Goal: Task Accomplishment & Management: Manage account settings

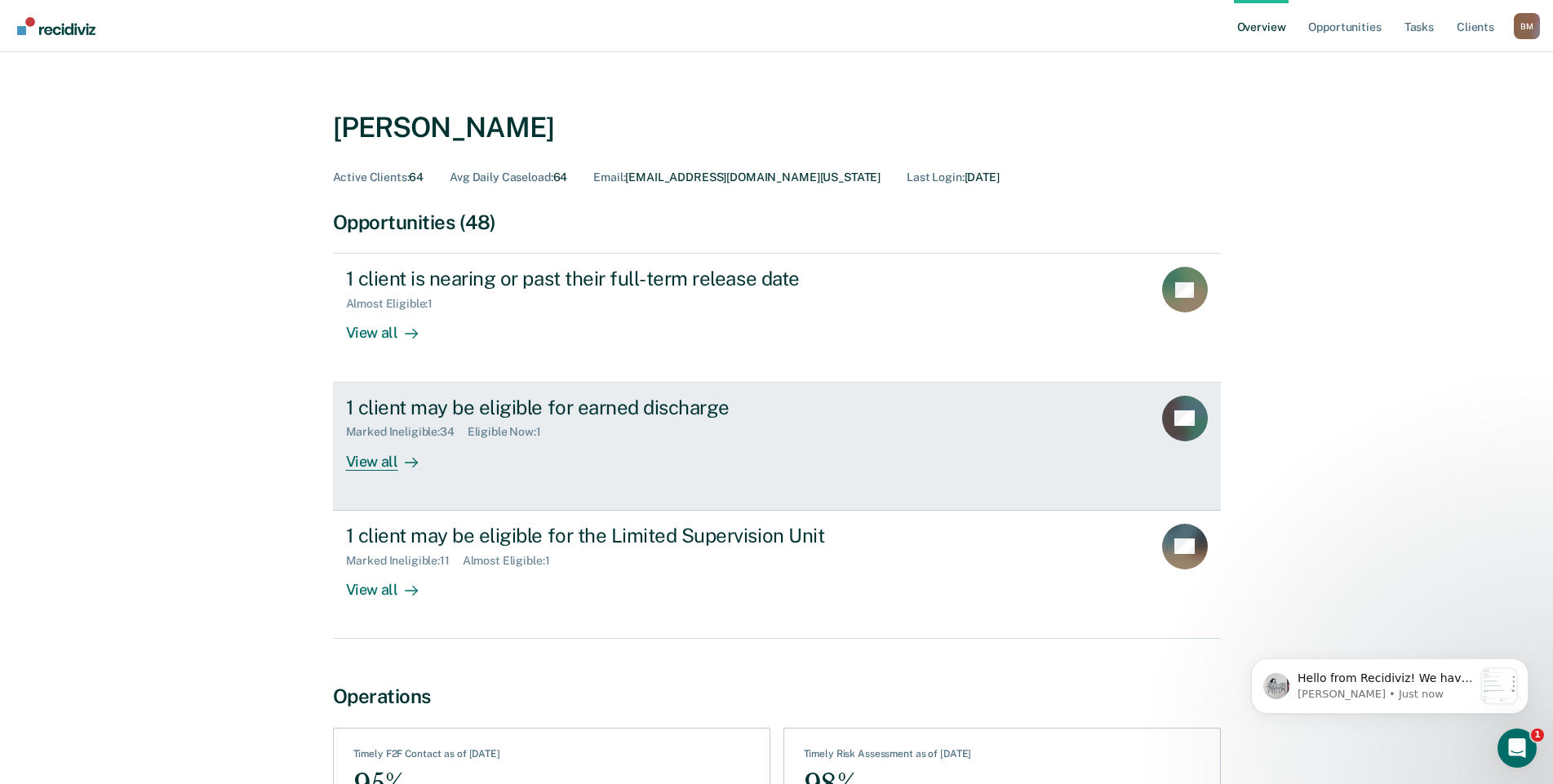
click at [362, 465] on div "View all" at bounding box center [392, 455] width 92 height 32
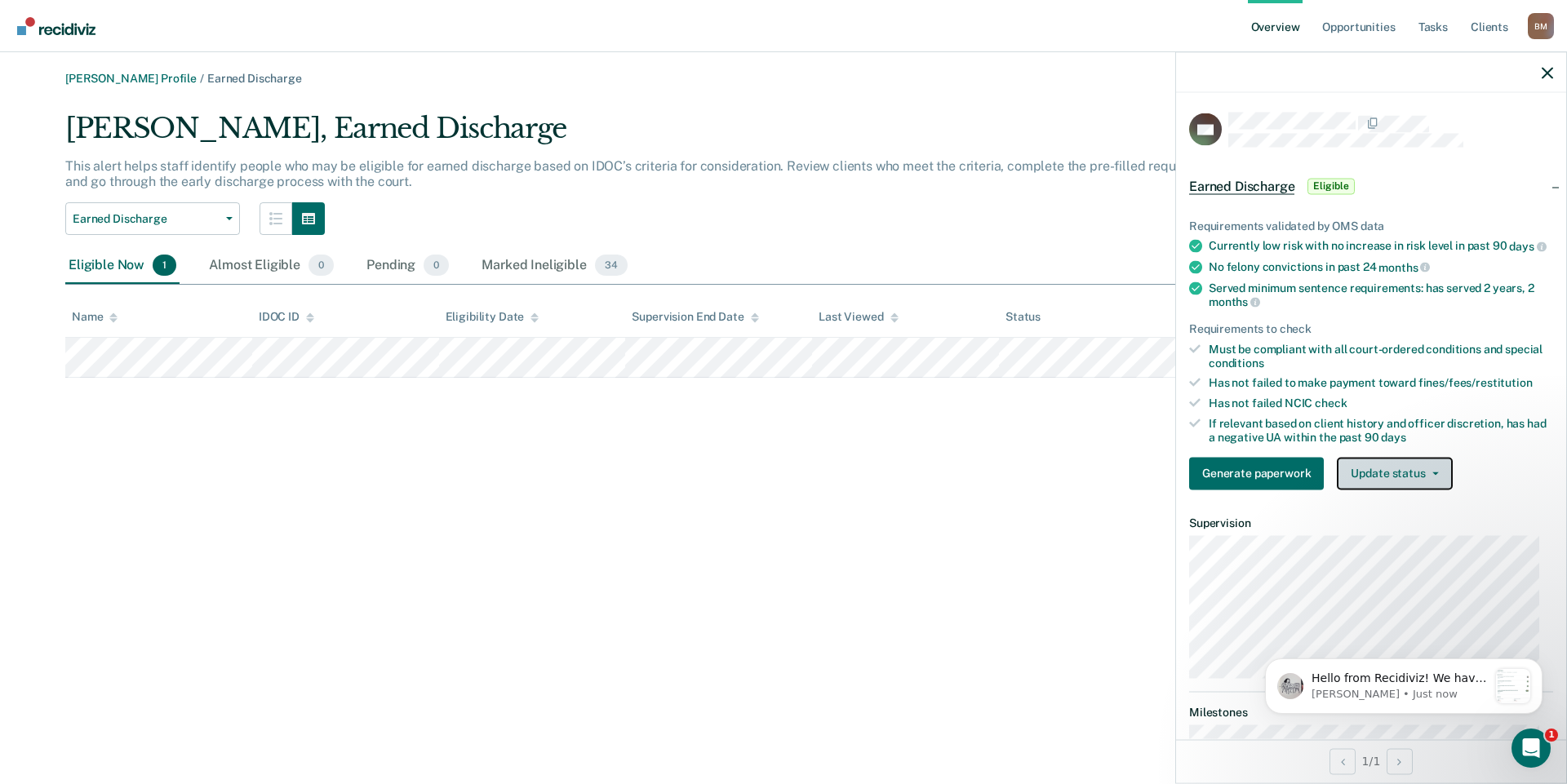
click at [1417, 490] on button "Update status" at bounding box center [1394, 472] width 115 height 33
click at [1425, 551] on button "Mark Ineligible" at bounding box center [1415, 538] width 158 height 26
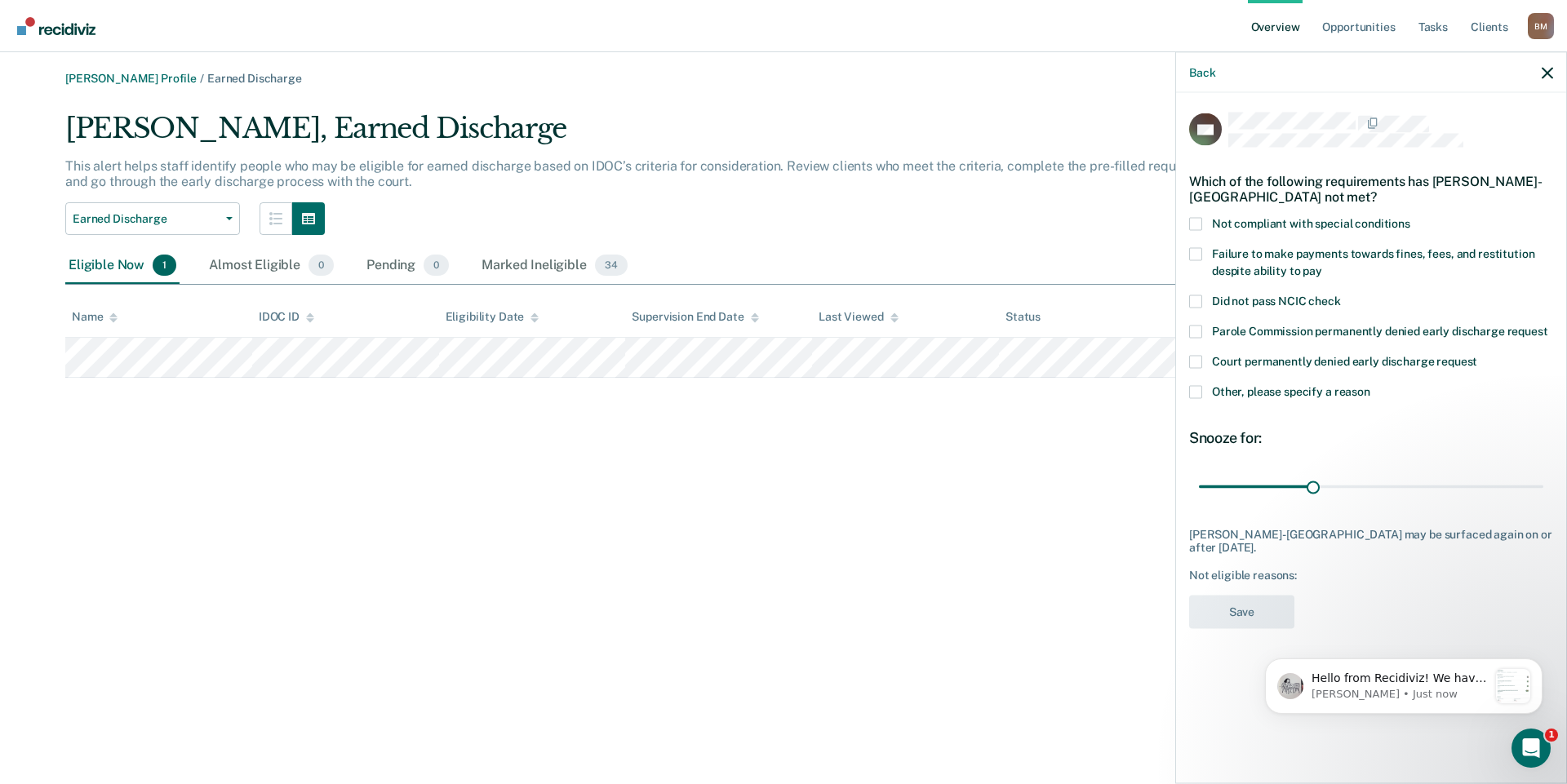
click at [1201, 390] on span at bounding box center [1195, 391] width 13 height 13
click at [1370, 385] on input "Other, please specify a reason" at bounding box center [1370, 385] width 0 height 0
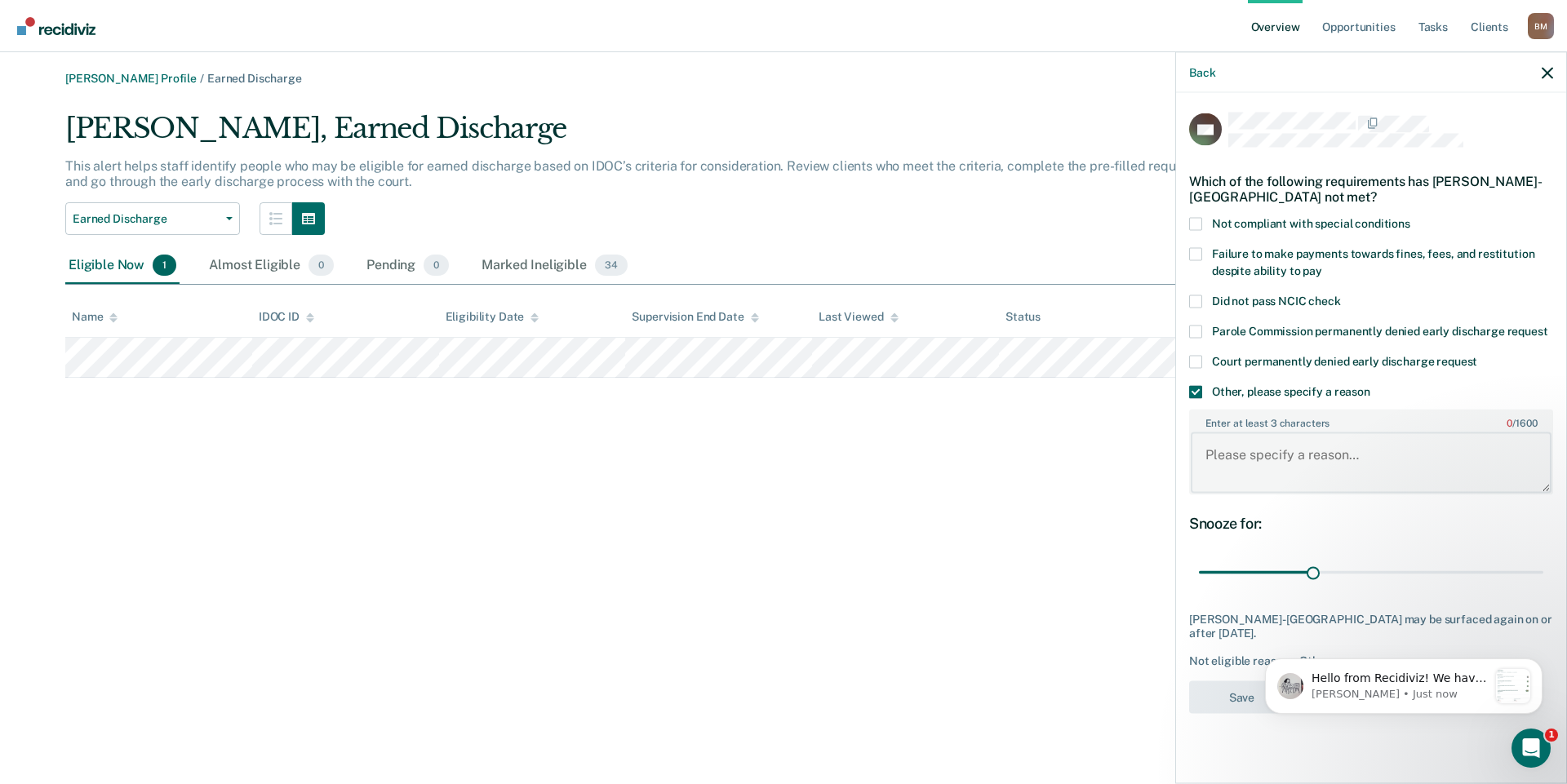
click at [1255, 452] on textarea "Enter at least 3 characters 0 / 1600" at bounding box center [1370, 462] width 360 height 61
type textarea "Had a POS u/a and currently on a MH hold"
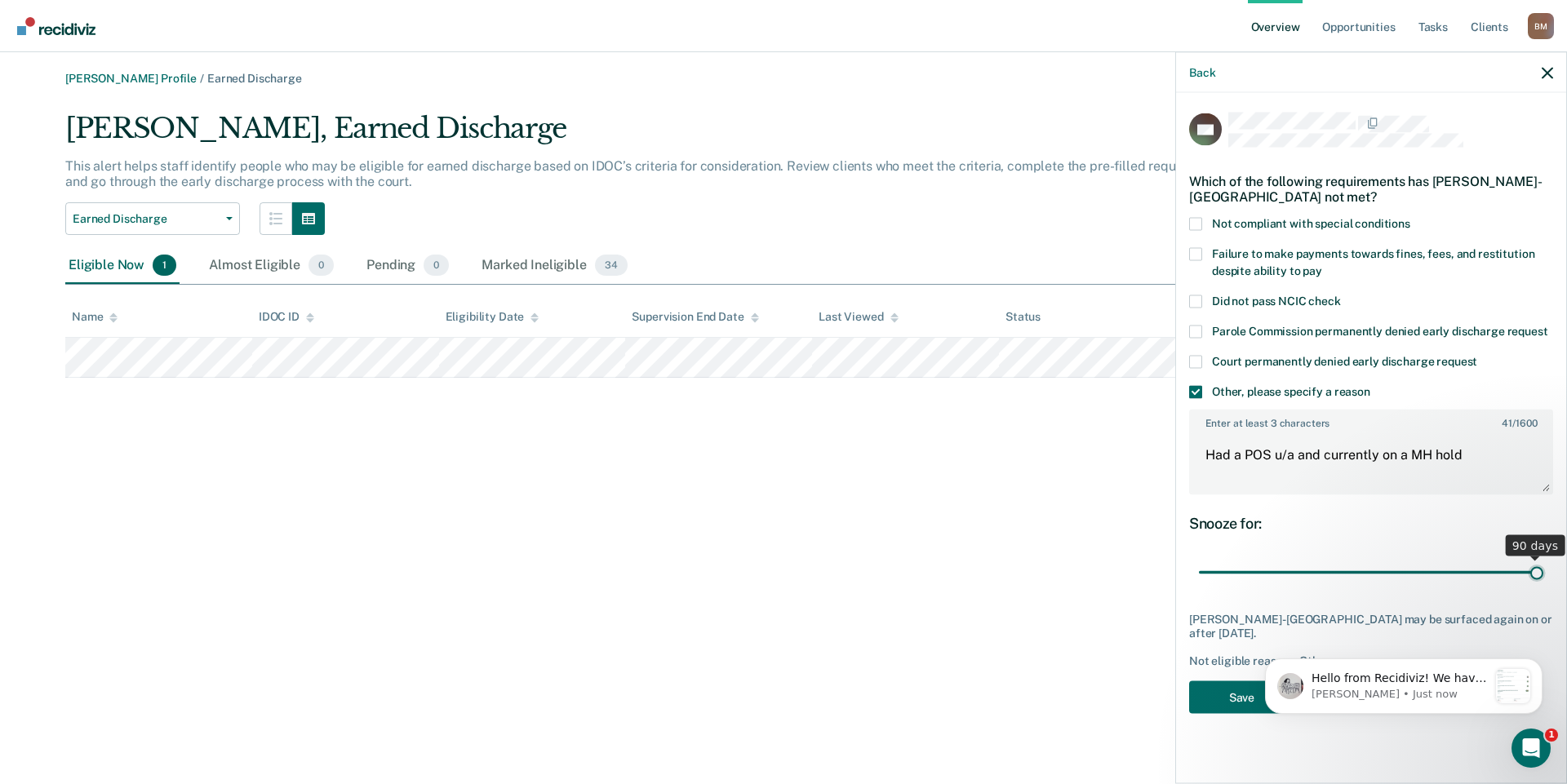
drag, startPoint x: 1314, startPoint y: 573, endPoint x: 1566, endPoint y: 577, distance: 252.0
type input "90"
click at [1543, 577] on input "range" at bounding box center [1370, 572] width 345 height 28
click at [1229, 697] on button "Save" at bounding box center [1241, 697] width 105 height 33
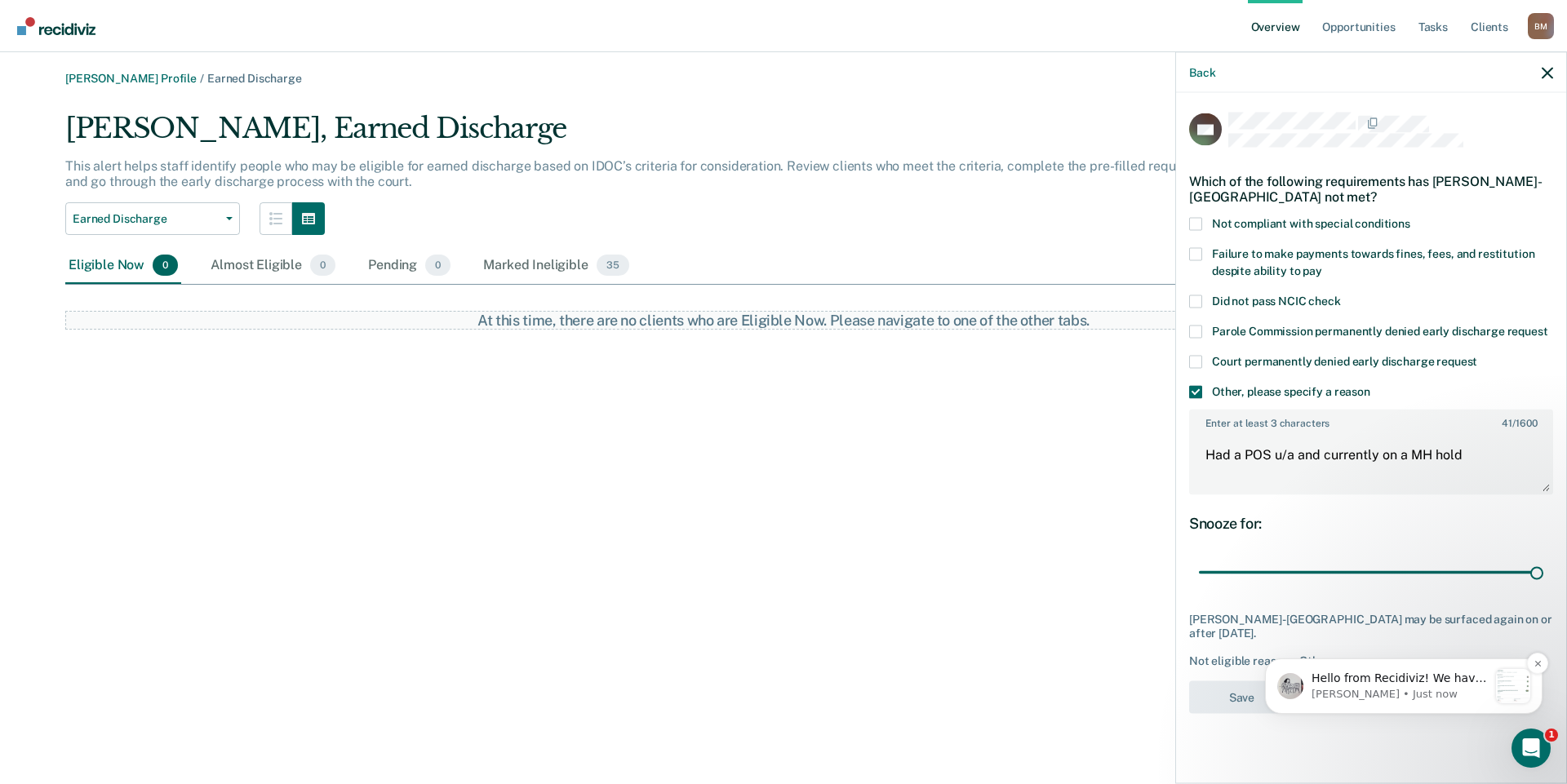
click at [1417, 691] on p "[PERSON_NAME] • Just now" at bounding box center [1400, 694] width 176 height 15
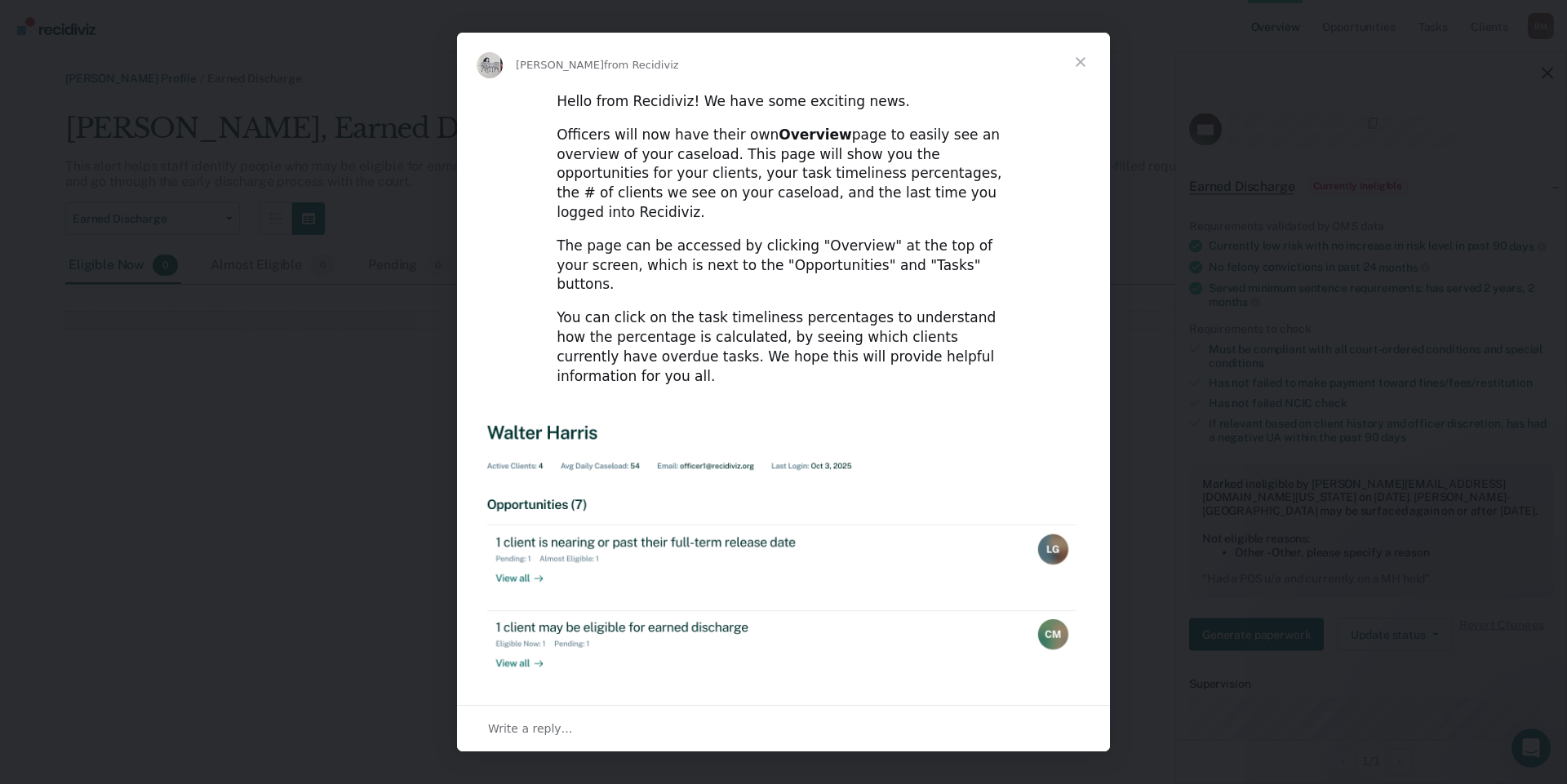
click at [1083, 56] on span "Close" at bounding box center [1081, 62] width 59 height 59
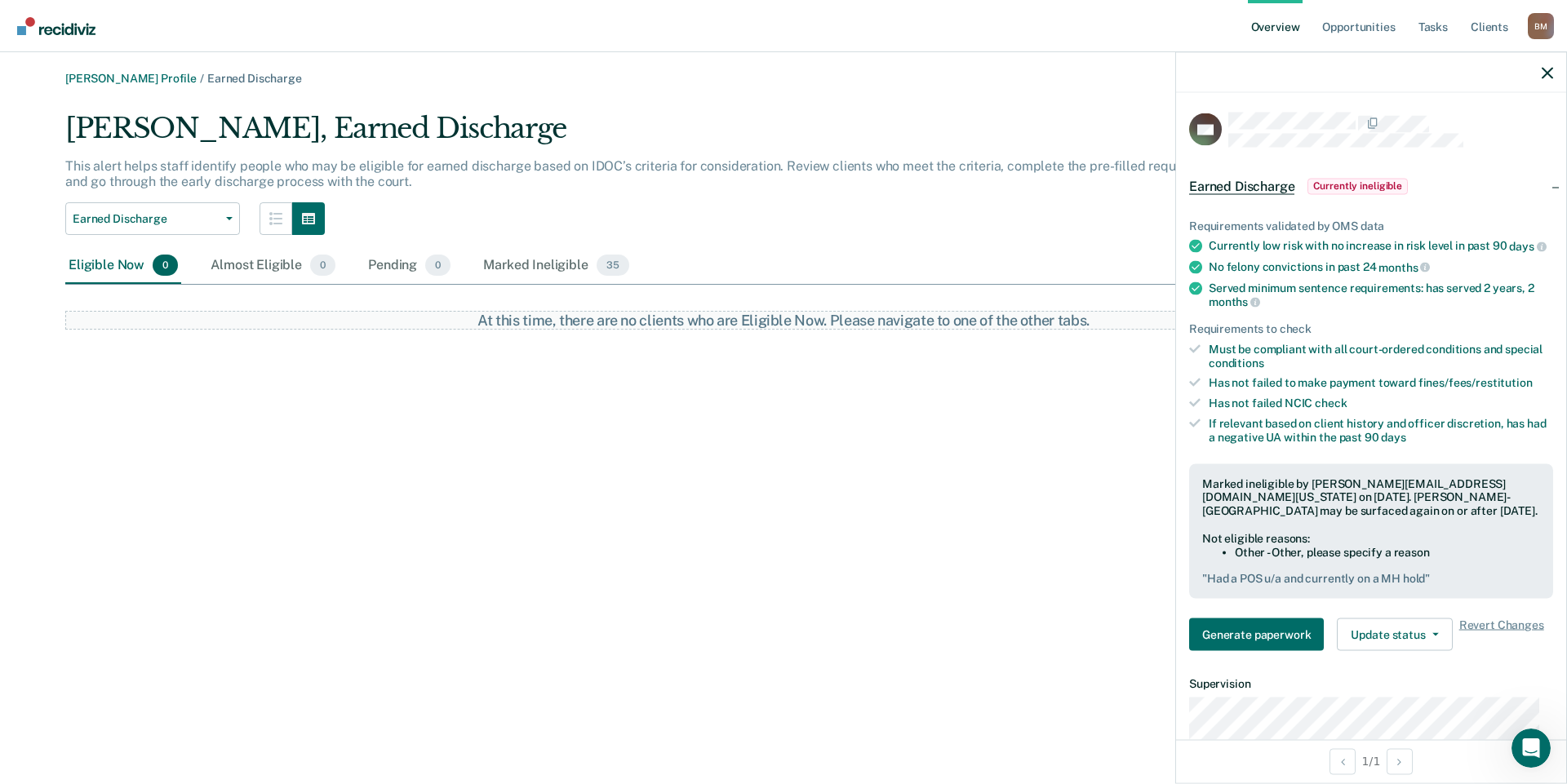
click at [422, 462] on div "[PERSON_NAME] Profile / Earned Discharge [PERSON_NAME], Earned Discharge This a…" at bounding box center [783, 401] width 1527 height 660
click at [1553, 74] on div at bounding box center [1370, 72] width 390 height 41
click at [1552, 75] on icon "button" at bounding box center [1547, 72] width 11 height 11
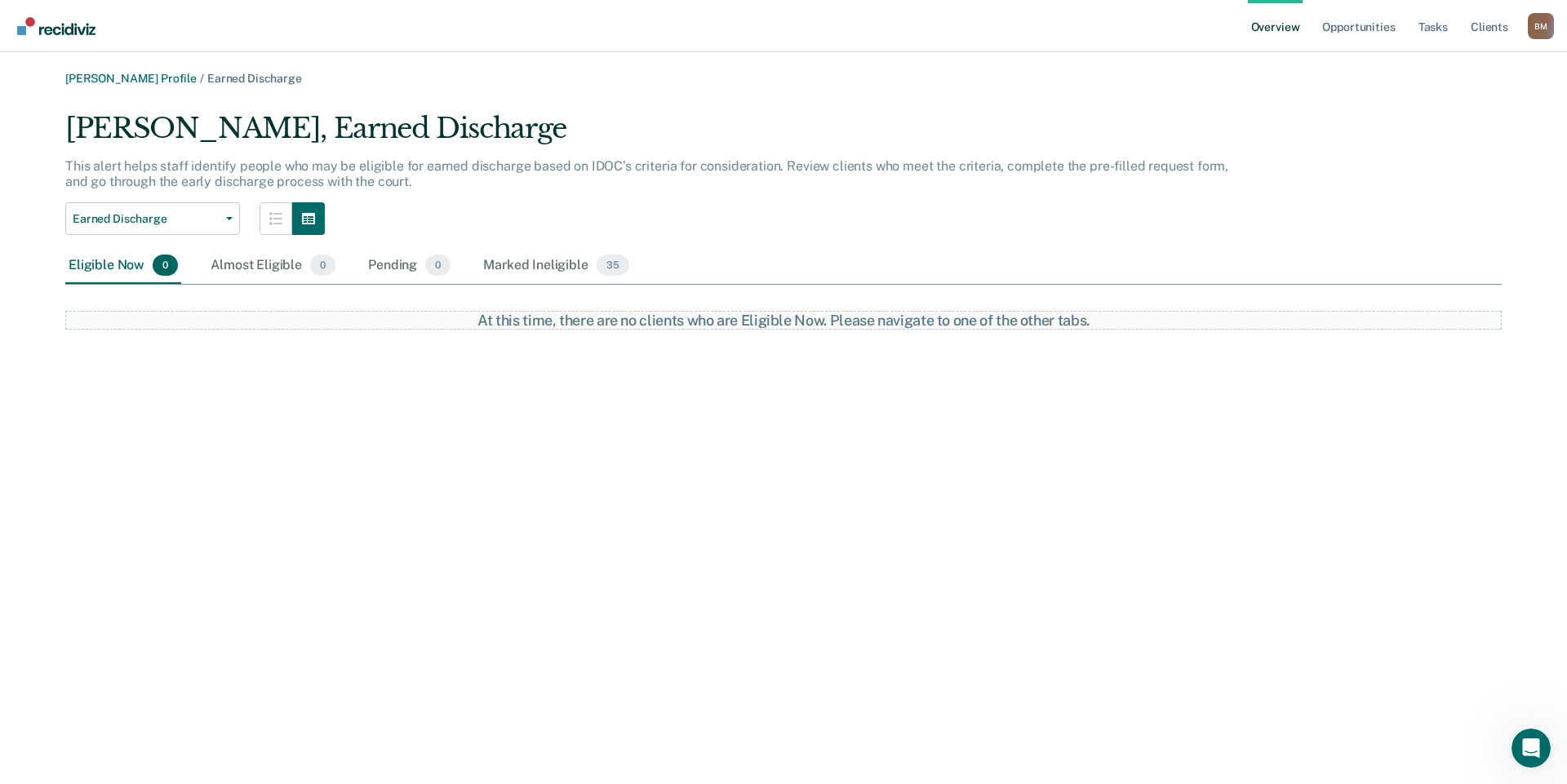
click at [41, 28] on img "Go to Recidiviz Home" at bounding box center [56, 26] width 78 height 18
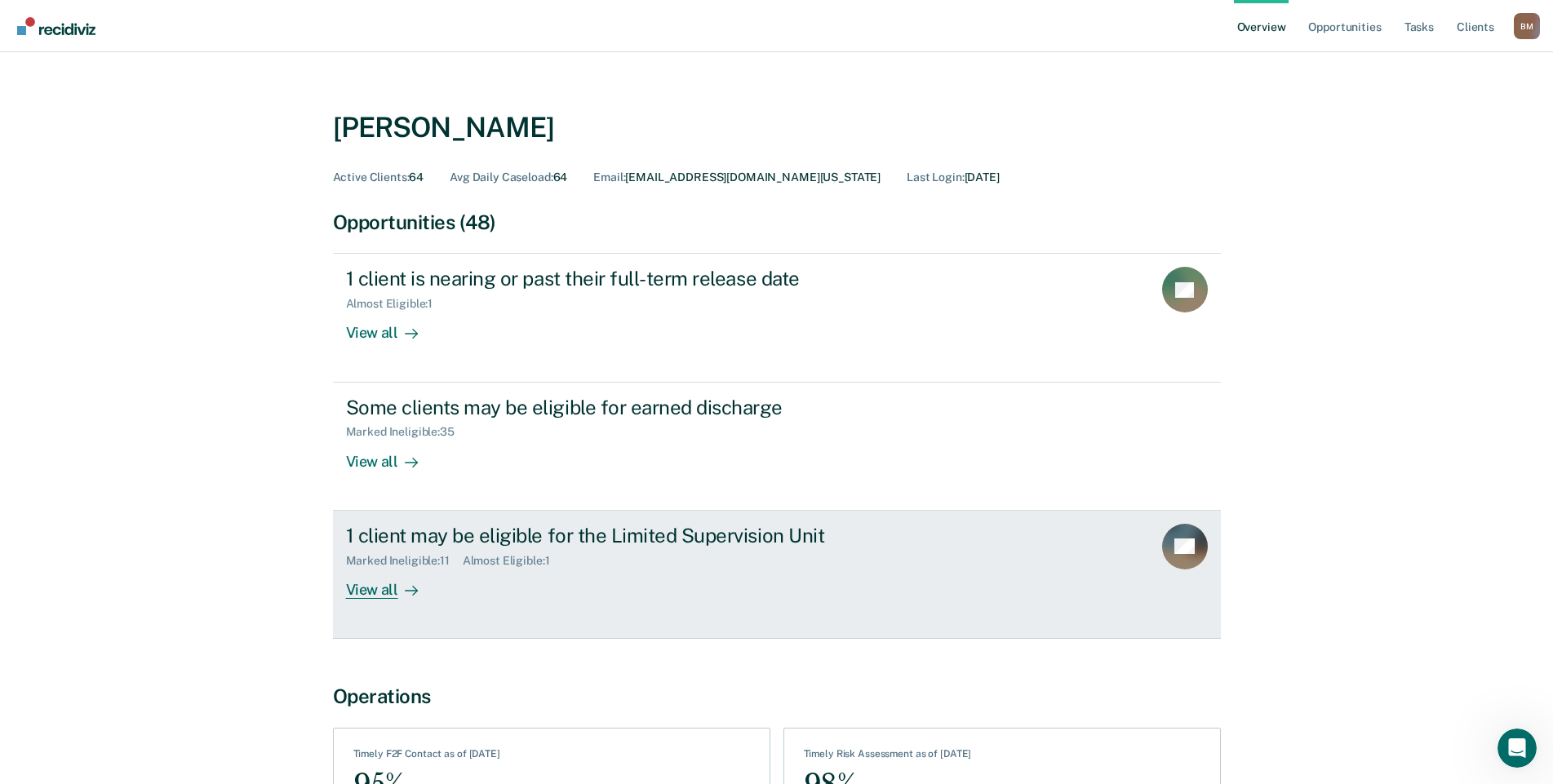
click at [390, 595] on div "View all" at bounding box center [392, 582] width 92 height 32
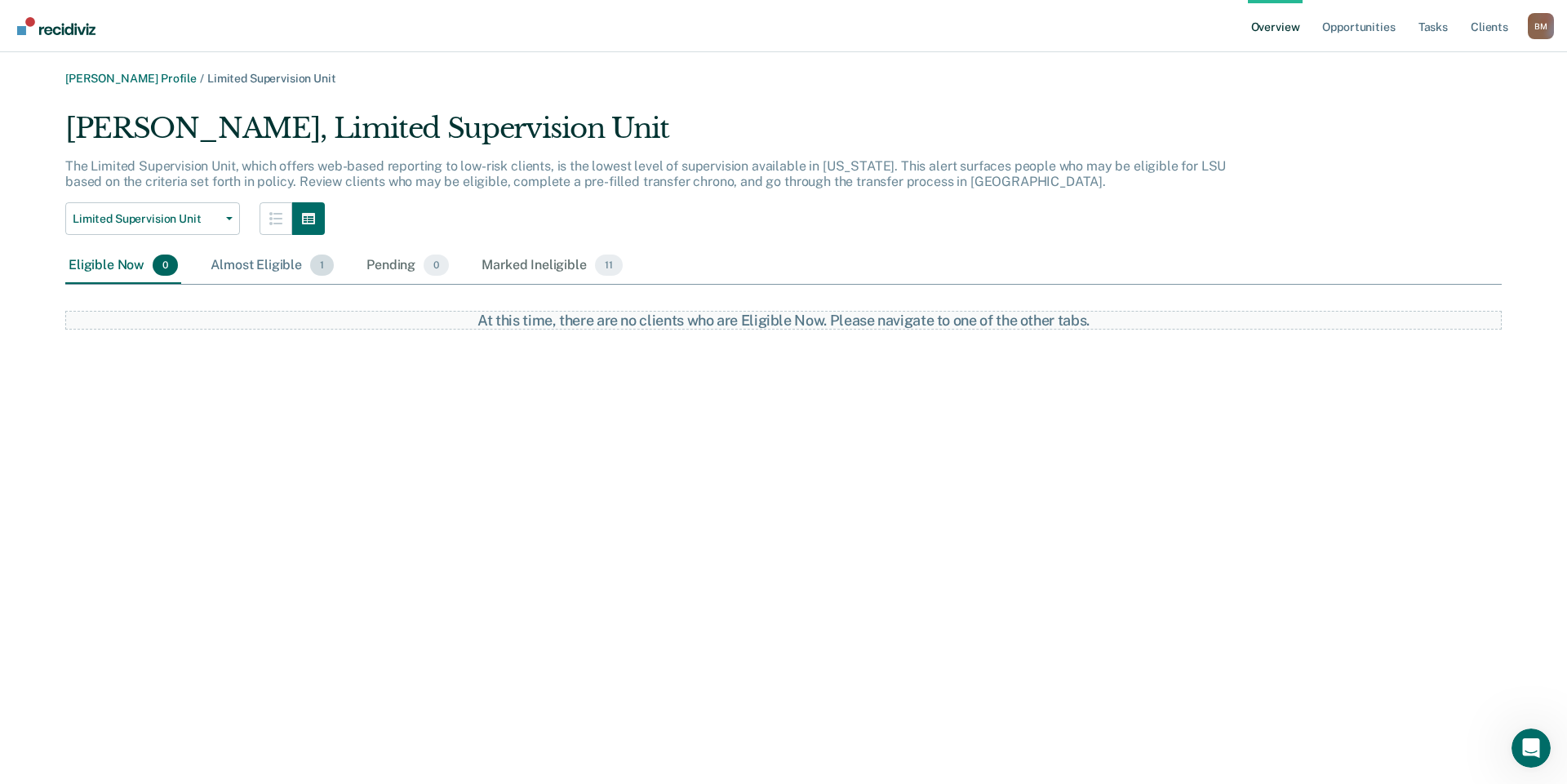
click at [258, 263] on div "Almost Eligible 1" at bounding box center [271, 265] width 130 height 36
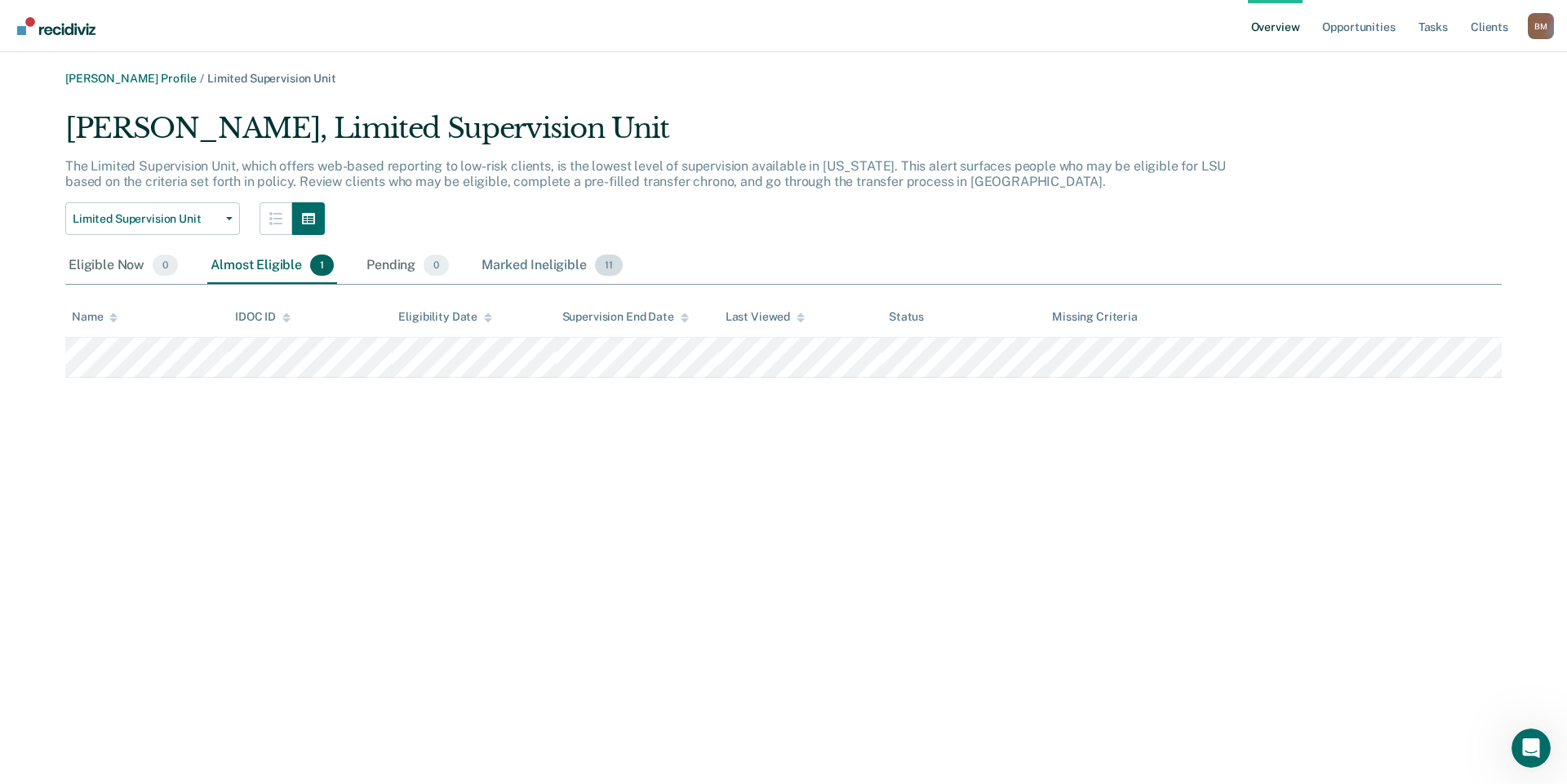
click at [535, 263] on div "Marked Ineligible 11" at bounding box center [552, 265] width 147 height 36
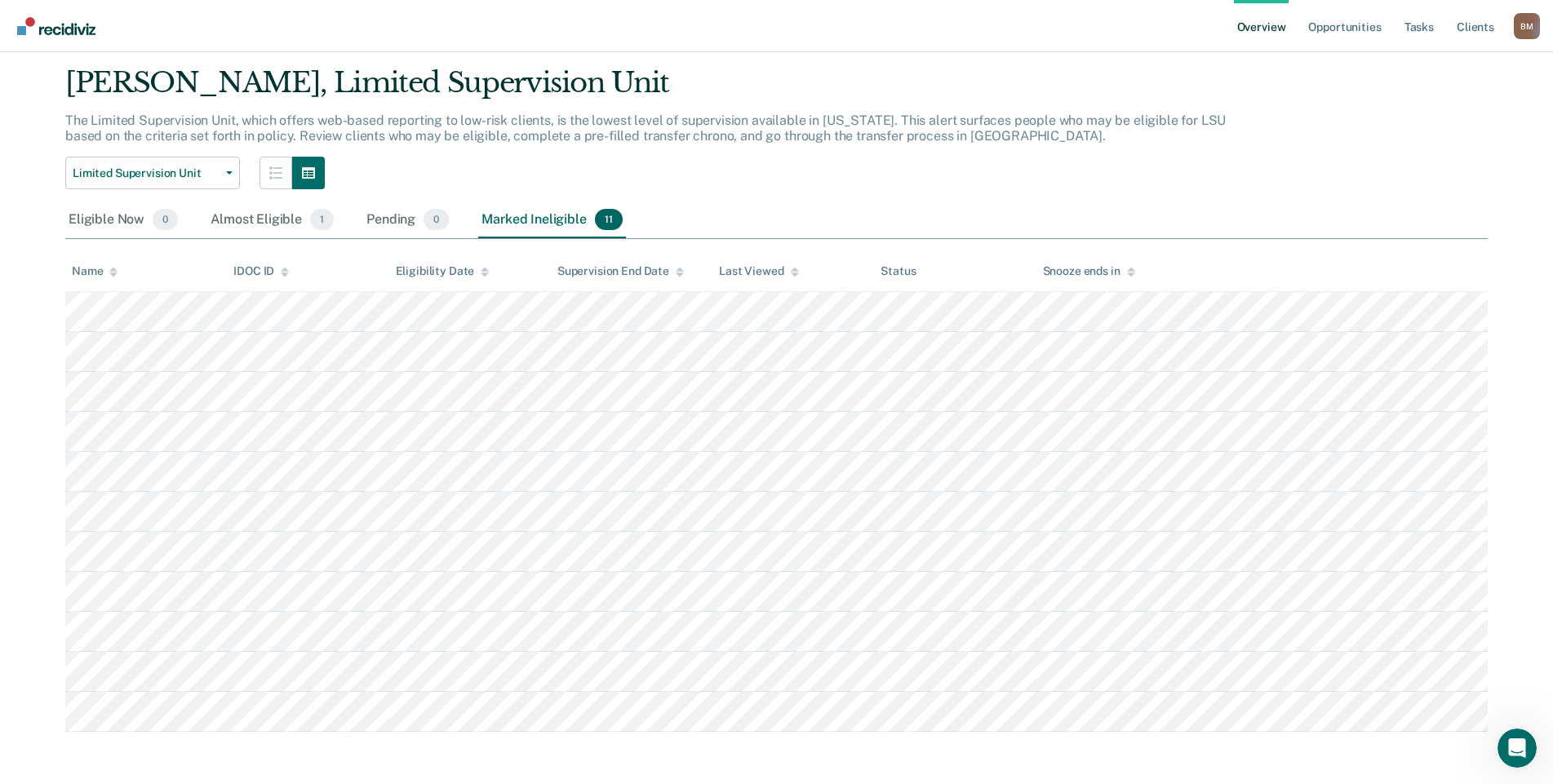
scroll to position [60, 0]
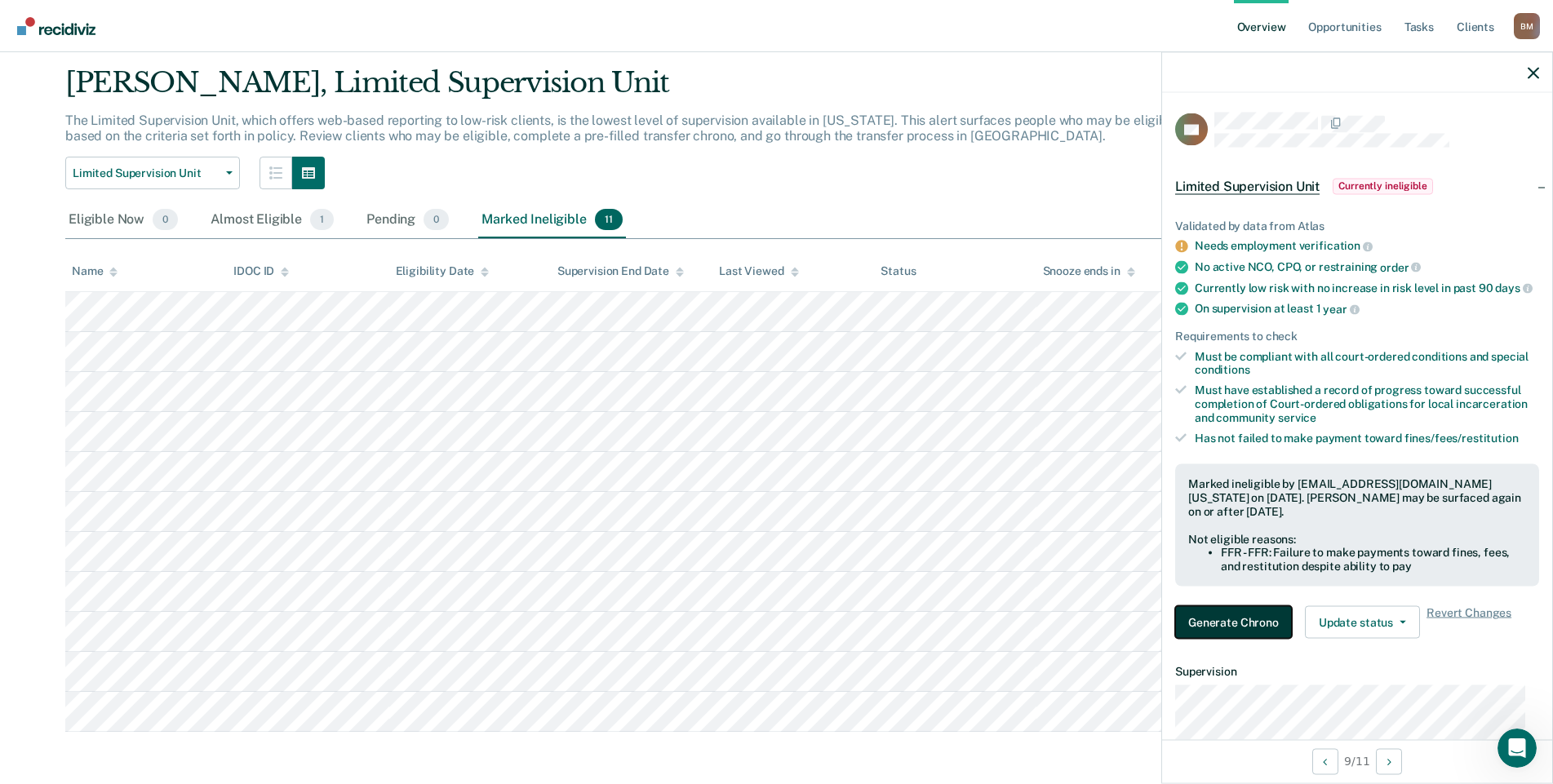
click at [1221, 633] on button "Generate Chrono" at bounding box center [1233, 621] width 116 height 33
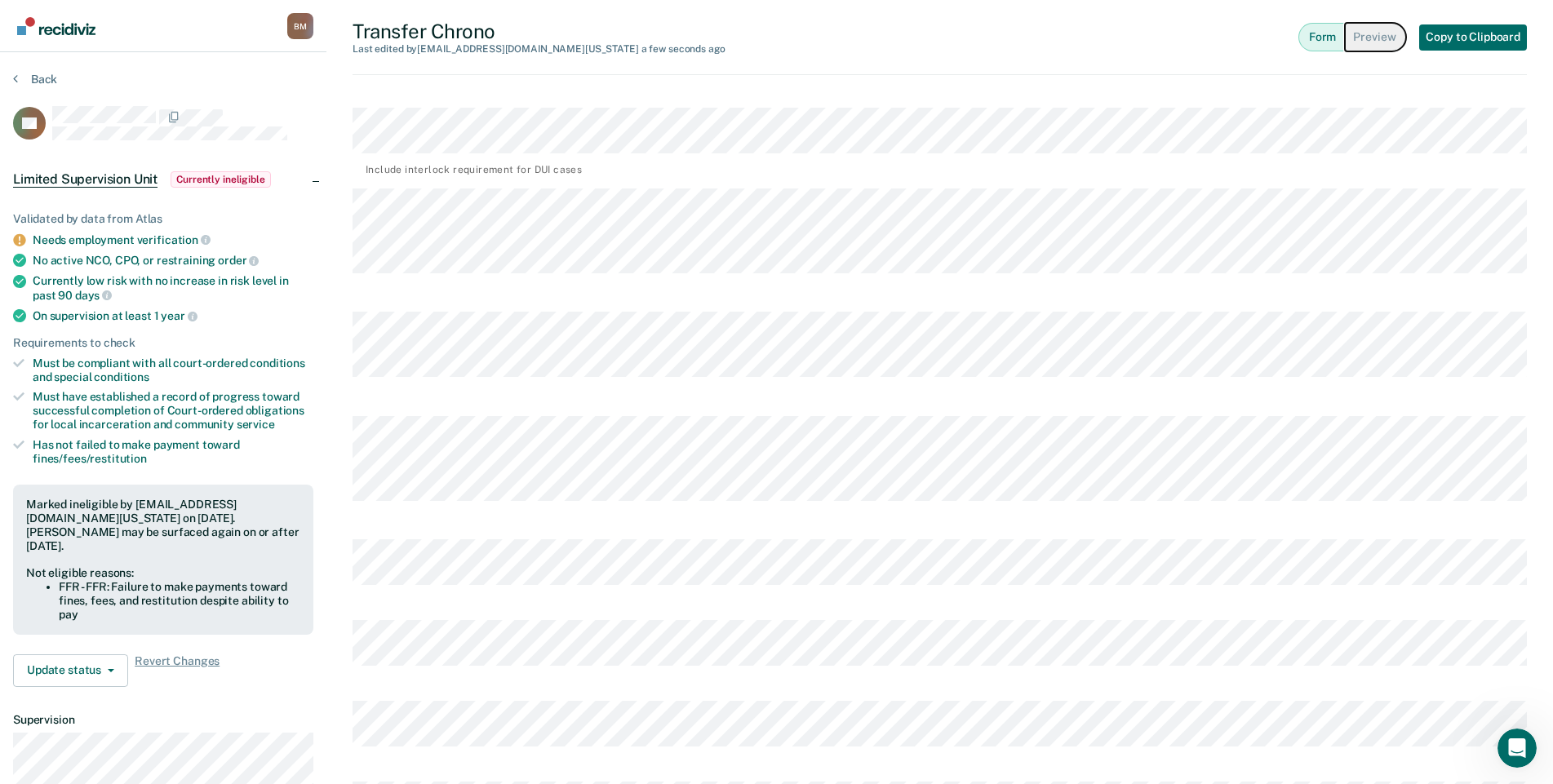
click at [1370, 44] on button "Preview" at bounding box center [1375, 37] width 61 height 28
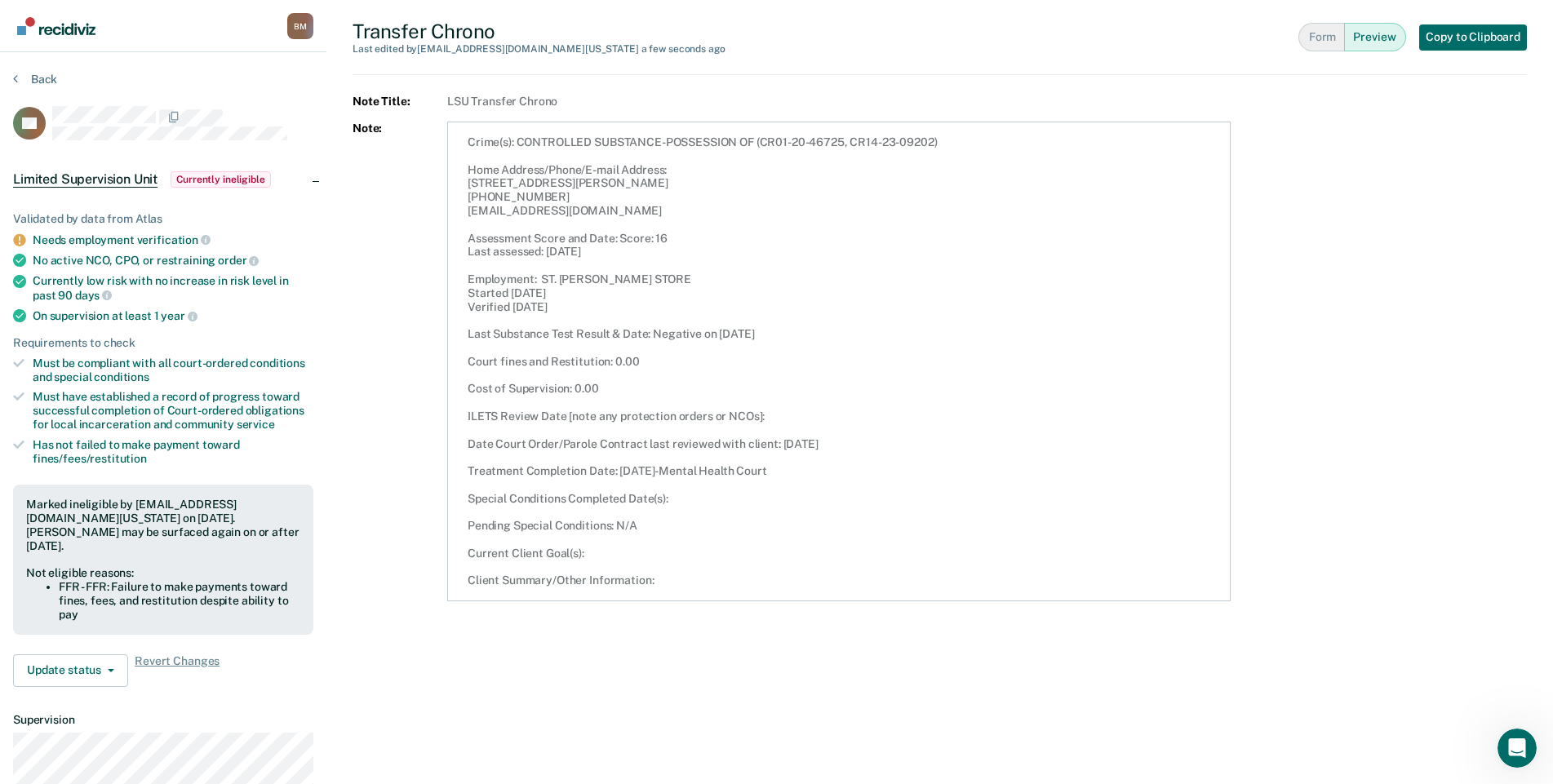
click at [613, 587] on article "Crime(s): CONTROLLED SUBSTANCE-POSSESSION OF (CR01-20-46725, CR14-23-09202) Hom…" at bounding box center [838, 361] width 784 height 479
click at [1326, 45] on button "Form" at bounding box center [1321, 37] width 46 height 28
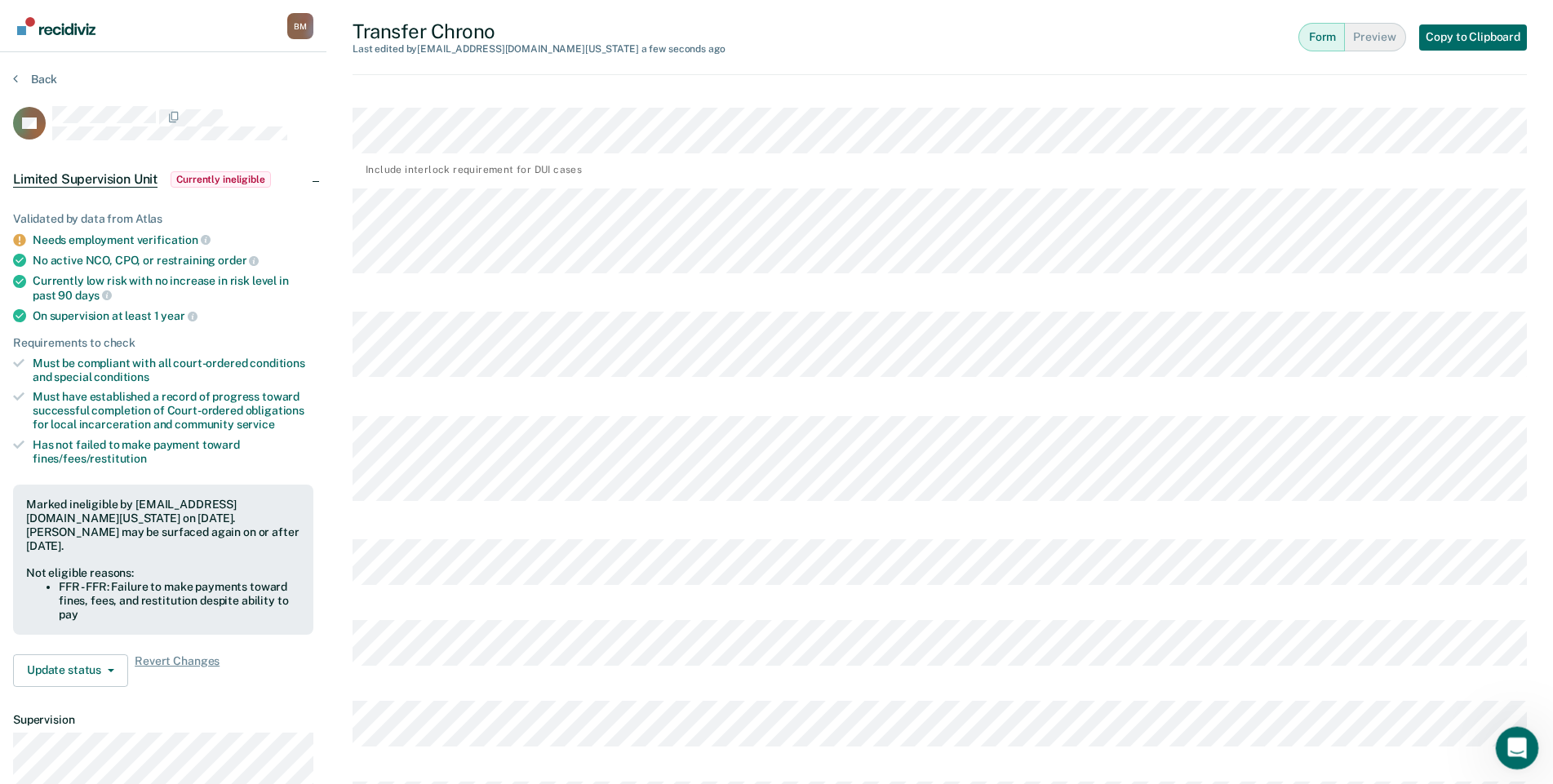
click at [1512, 751] on icon "Open Intercom Messenger" at bounding box center [1515, 745] width 27 height 27
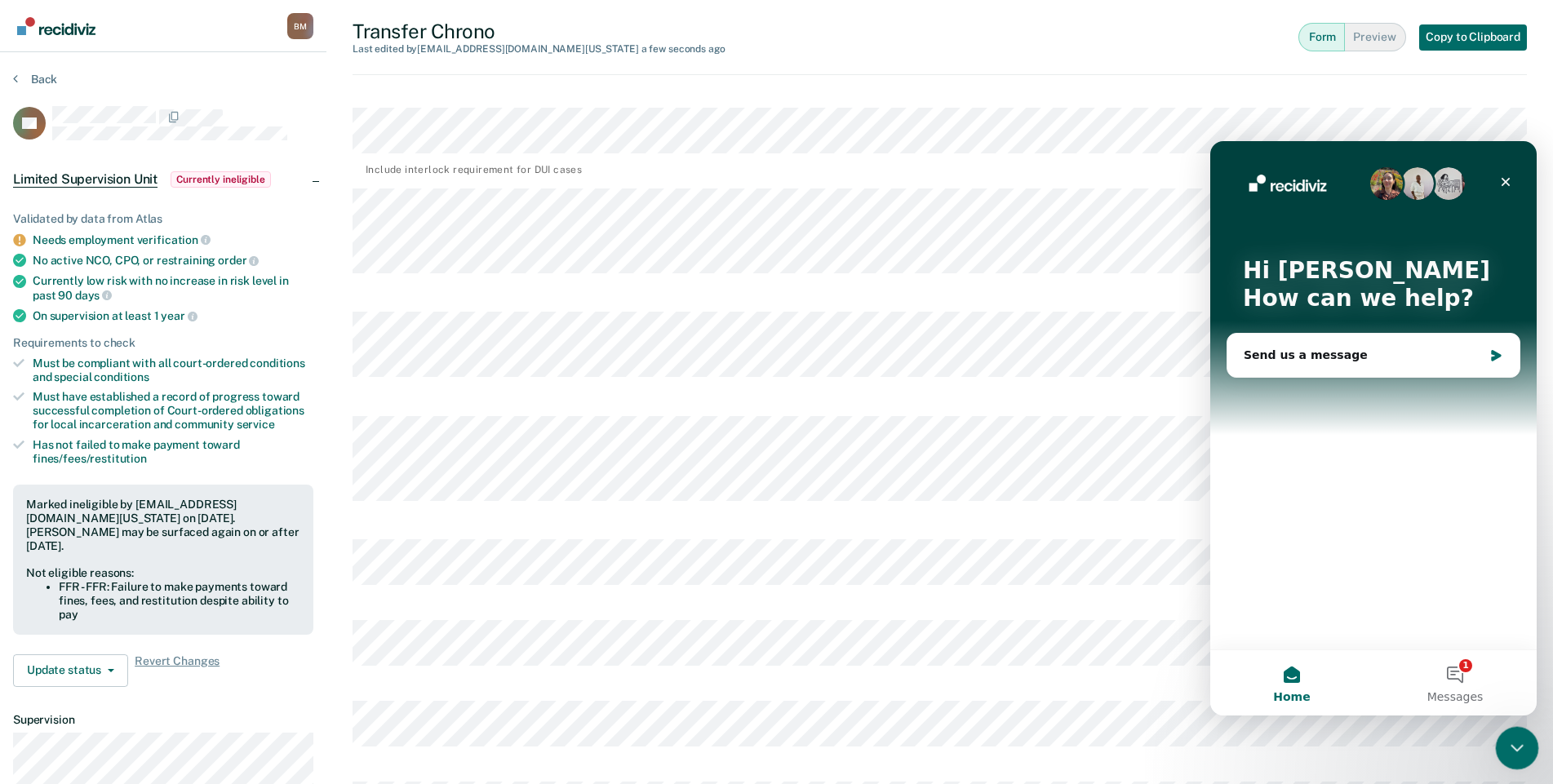
click at [1512, 751] on icon "Close Intercom Messenger" at bounding box center [1514, 745] width 19 height 19
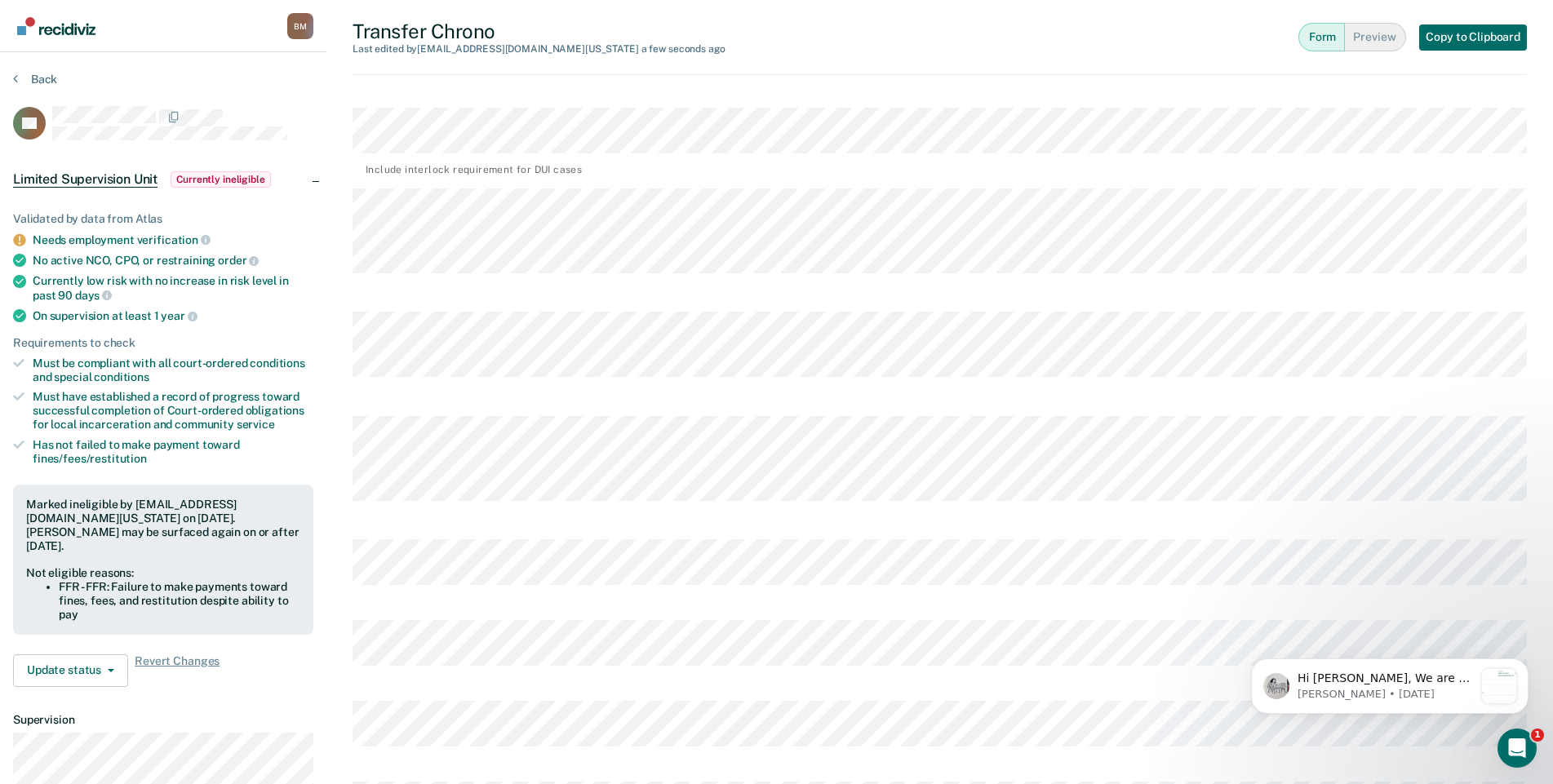
click at [283, 129] on div "[PERSON_NAME] [PERSON_NAME] Profile How it works Log Out Back RK Limited Superv…" at bounding box center [776, 702] width 1553 height 1405
click at [324, 212] on div "[PERSON_NAME] [PERSON_NAME] Profile How it works Log Out Back RK Limited Superv…" at bounding box center [776, 702] width 1553 height 1405
click at [346, 416] on div "Transfer Chrono Last edited by [PERSON_NAME][EMAIL_ADDRESS][DOMAIN_NAME][US_STA…" at bounding box center [940, 702] width 1227 height 1405
click at [325, 536] on div "[PERSON_NAME] [PERSON_NAME] Profile How it works Log Out Back RK Limited Superv…" at bounding box center [776, 692] width 1553 height 1386
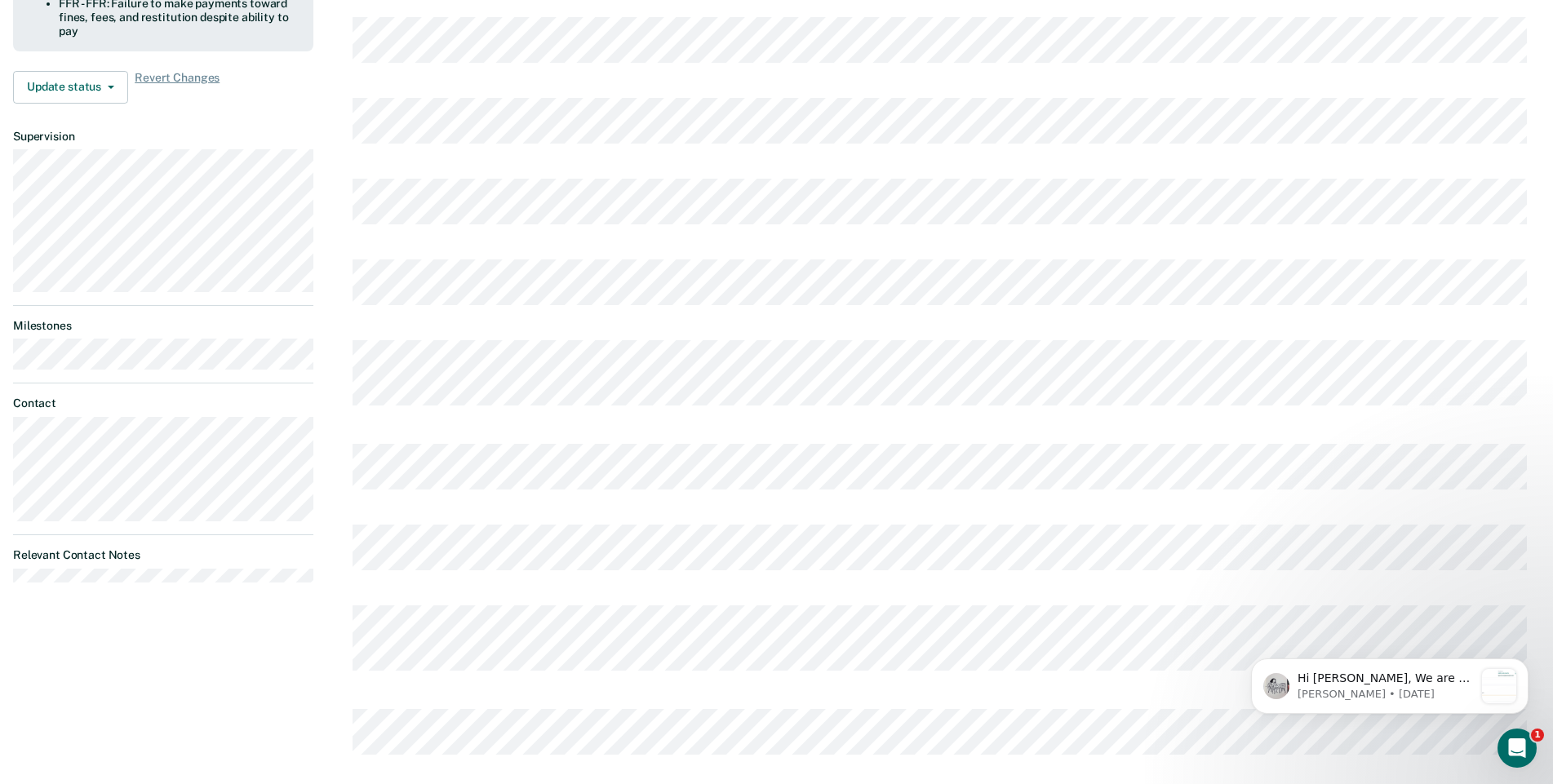
scroll to position [585, 0]
click at [349, 355] on div "Transfer Chrono Last edited by [PERSON_NAME][EMAIL_ADDRESS][DOMAIN_NAME][US_STA…" at bounding box center [940, 107] width 1227 height 1386
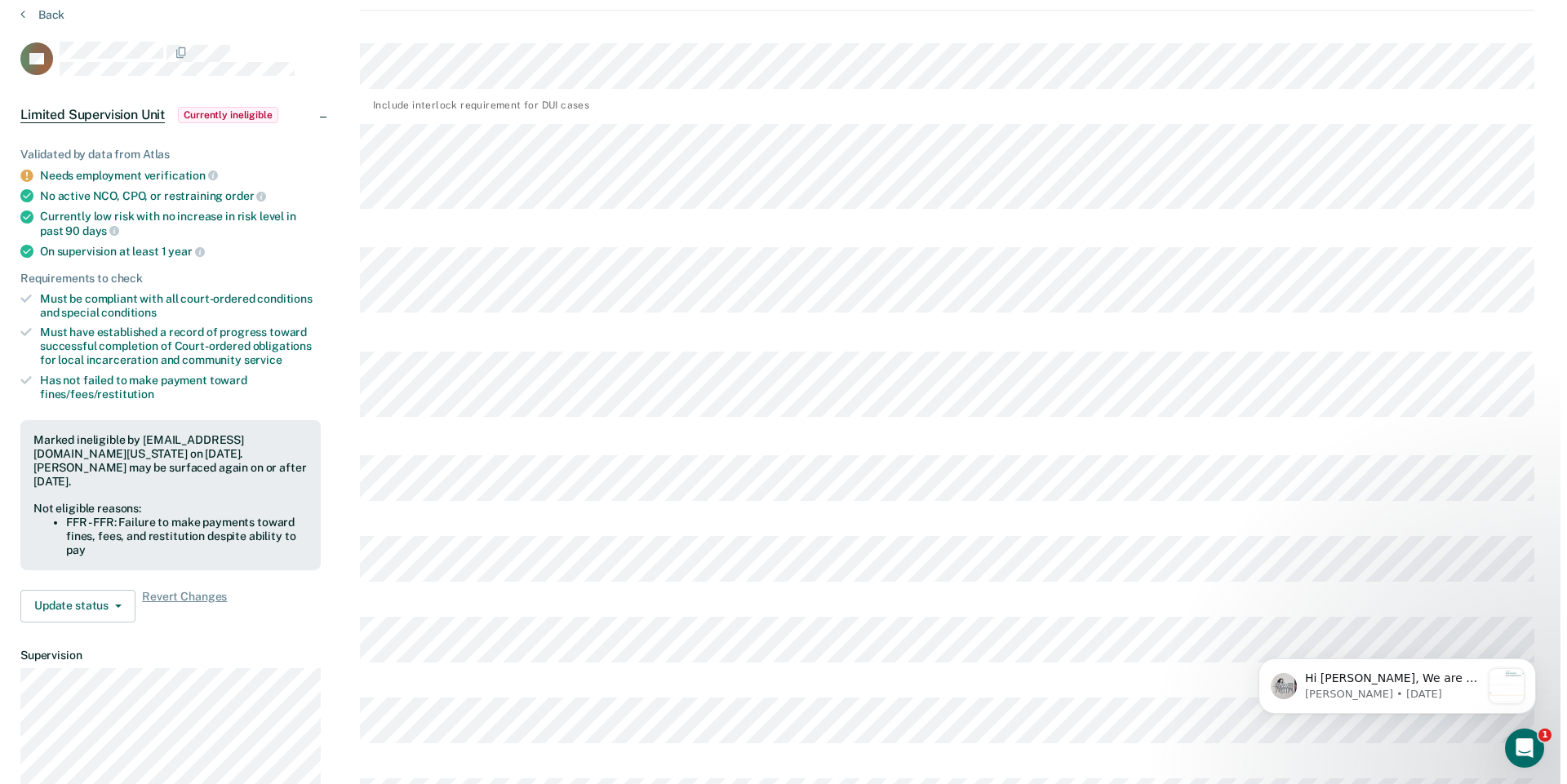
scroll to position [0, 0]
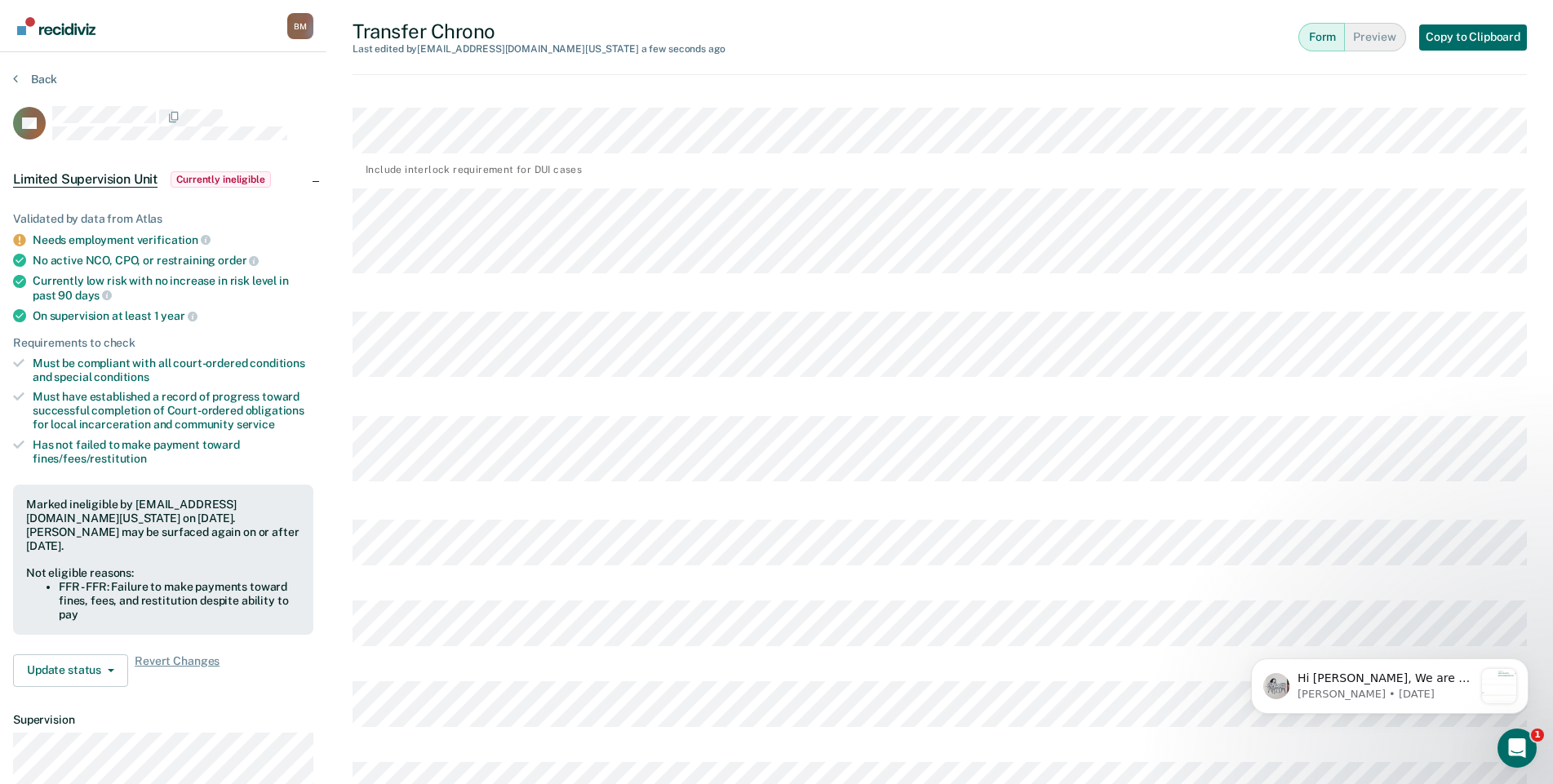
click at [58, 41] on link "Go to Recidiviz Home" at bounding box center [56, 26] width 86 height 51
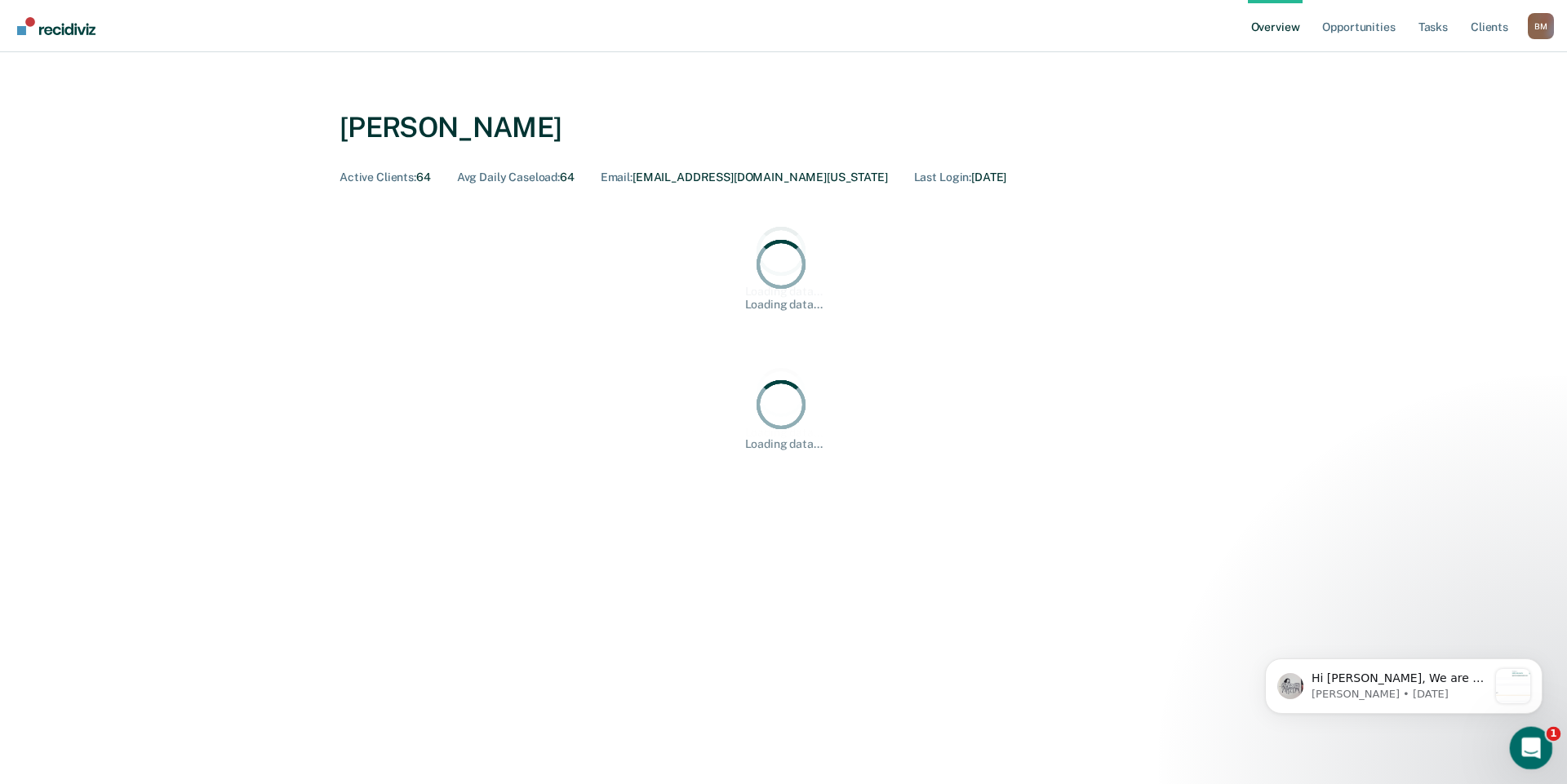
click at [1530, 736] on icon "Open Intercom Messenger" at bounding box center [1528, 745] width 27 height 27
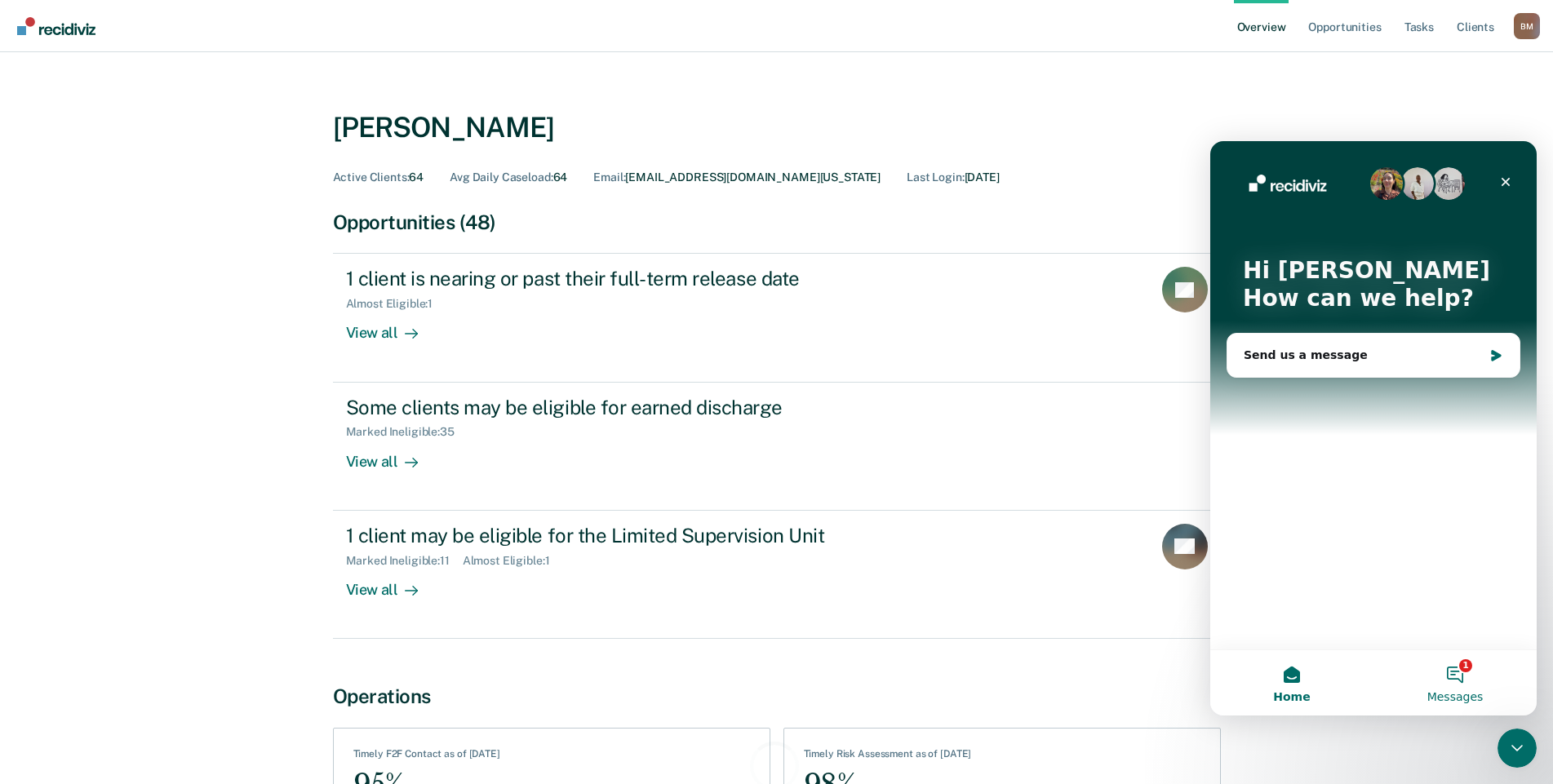
click at [1454, 677] on button "1 Messages" at bounding box center [1454, 683] width 163 height 65
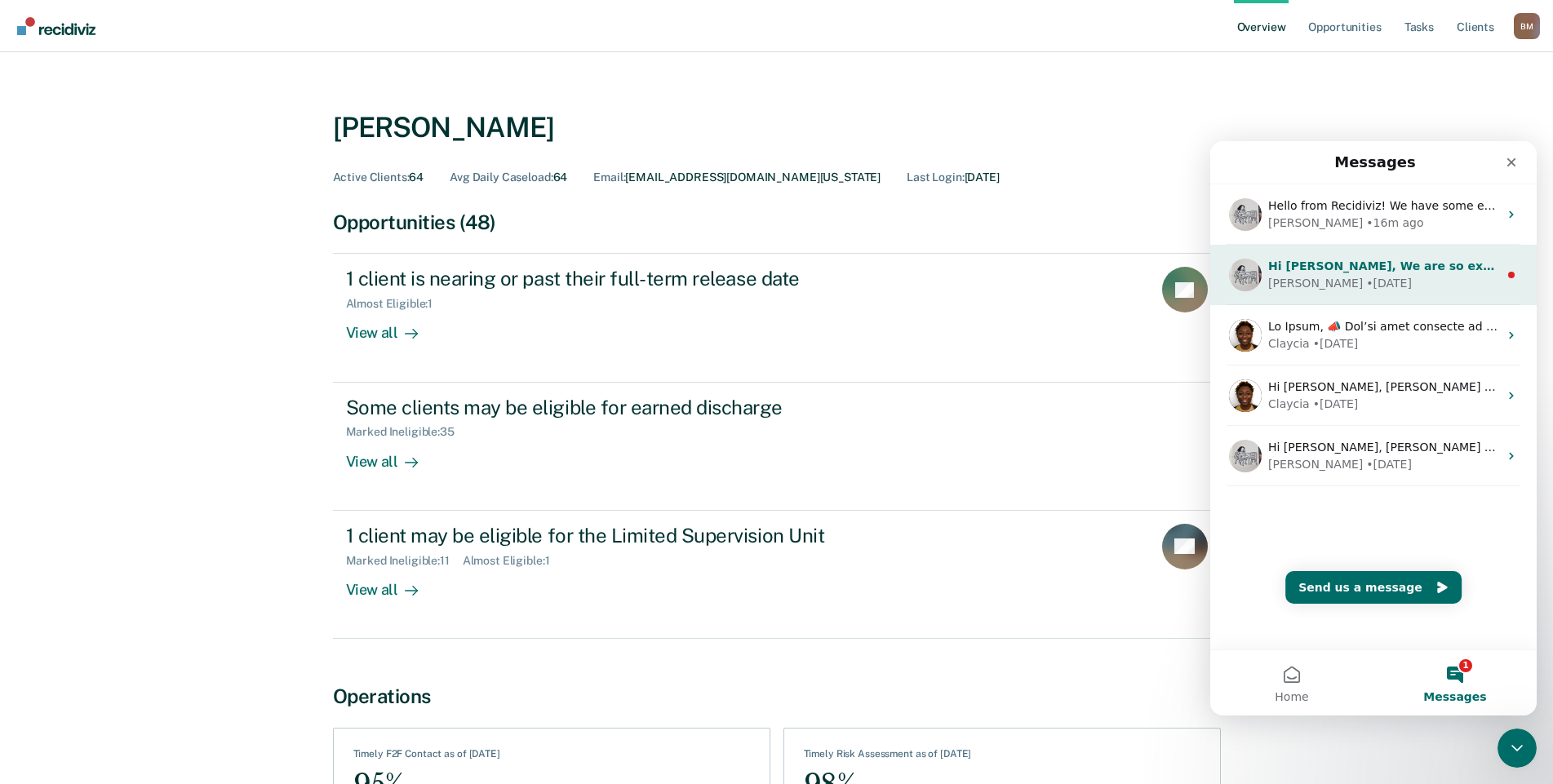
click at [1364, 277] on div "[PERSON_NAME] • [DATE]" at bounding box center [1383, 283] width 230 height 17
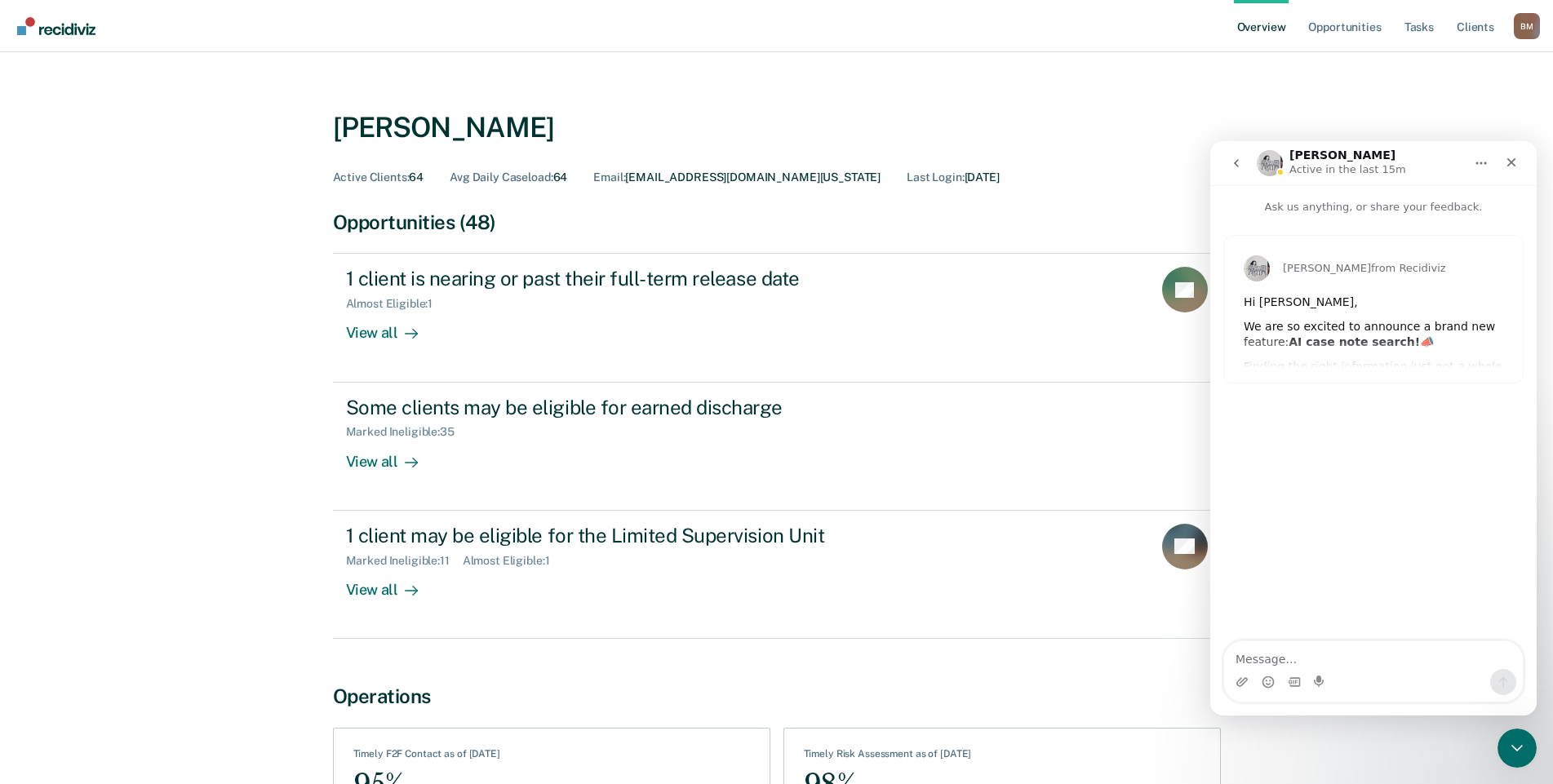
click at [1234, 165] on icon "go back" at bounding box center [1236, 163] width 13 height 13
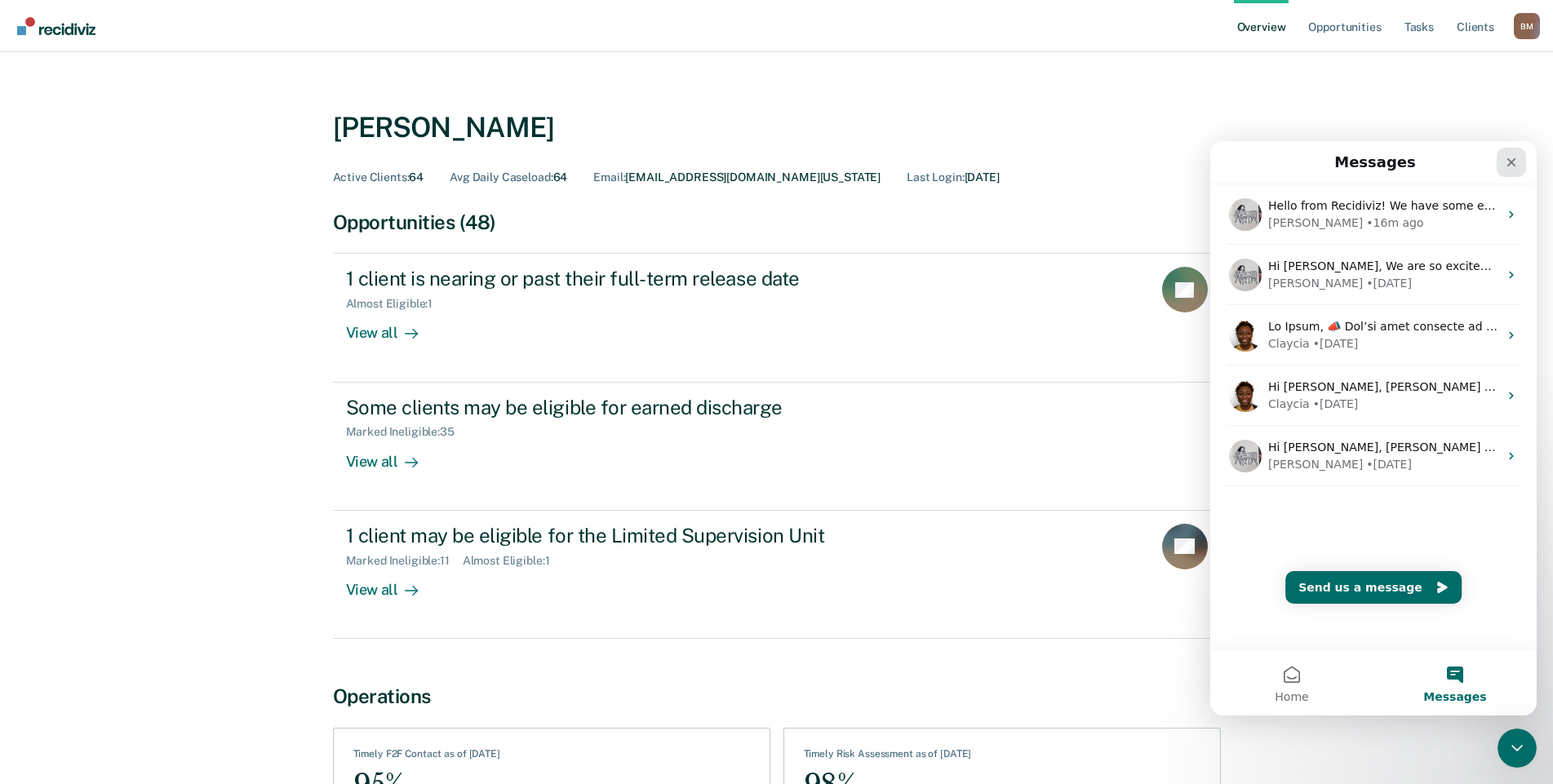
click at [1512, 165] on icon "Close" at bounding box center [1511, 162] width 13 height 13
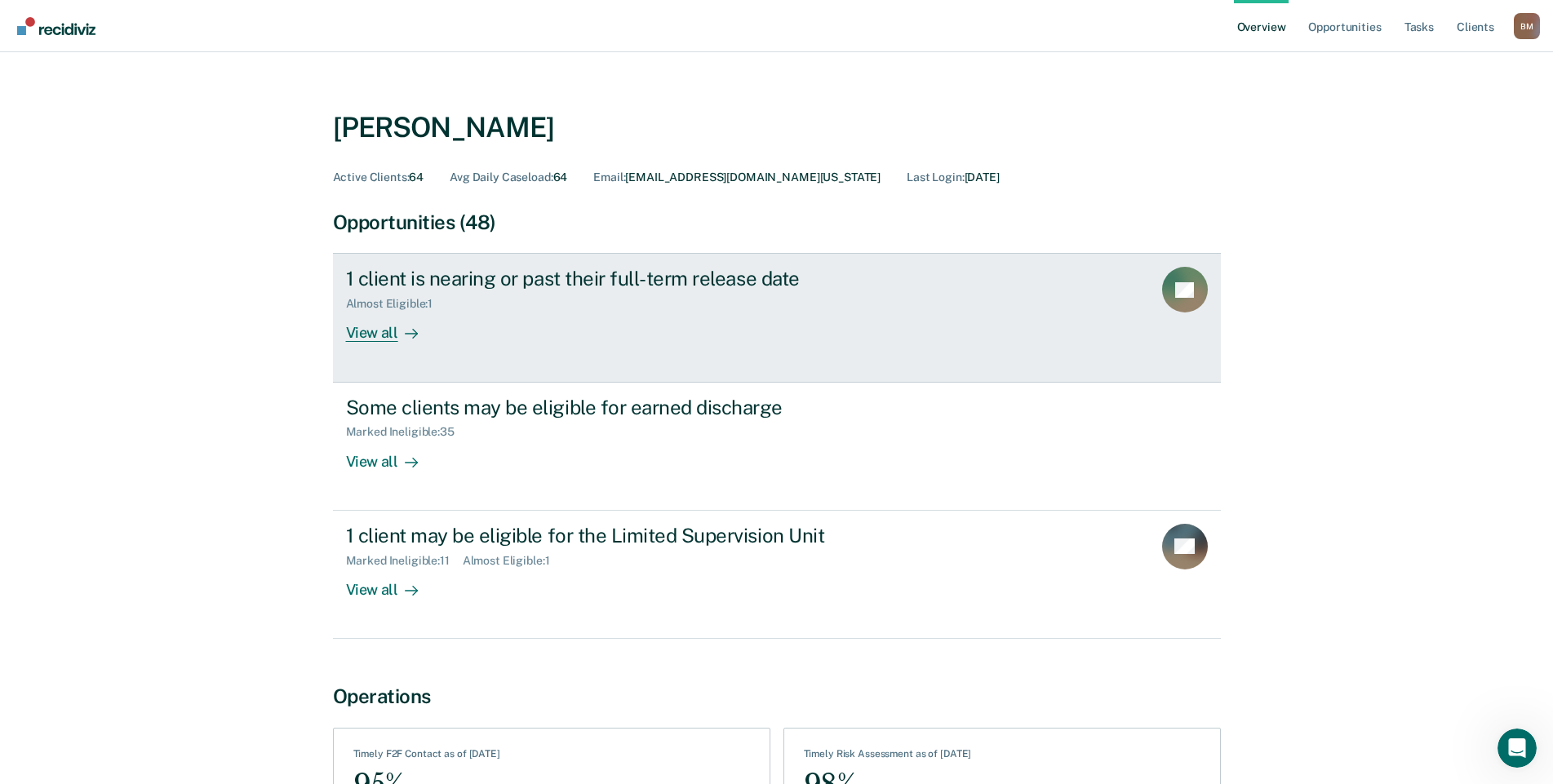
click at [409, 326] on div at bounding box center [408, 333] width 19 height 18
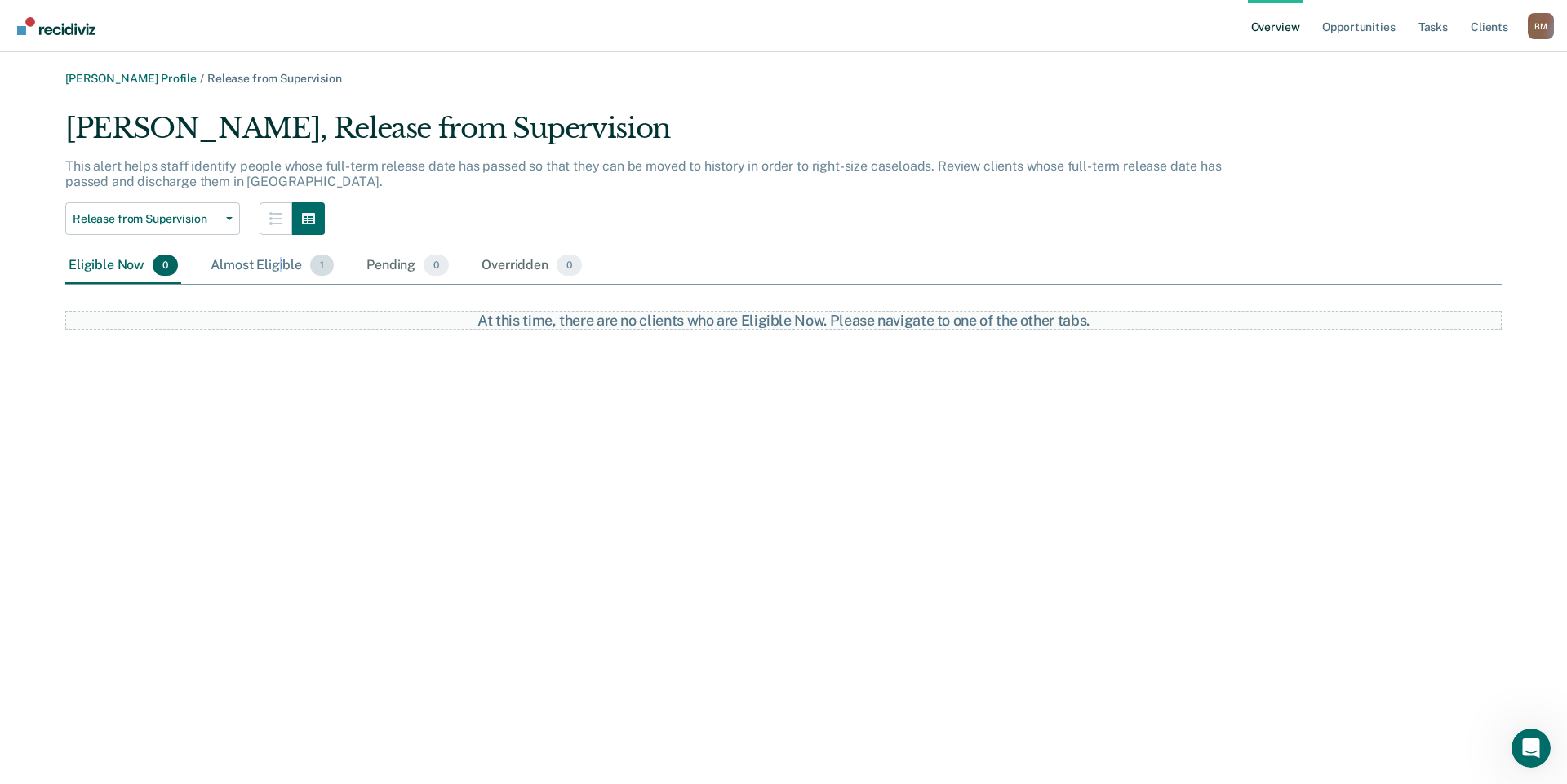
click at [278, 263] on div "Almost Eligible 1" at bounding box center [271, 265] width 130 height 36
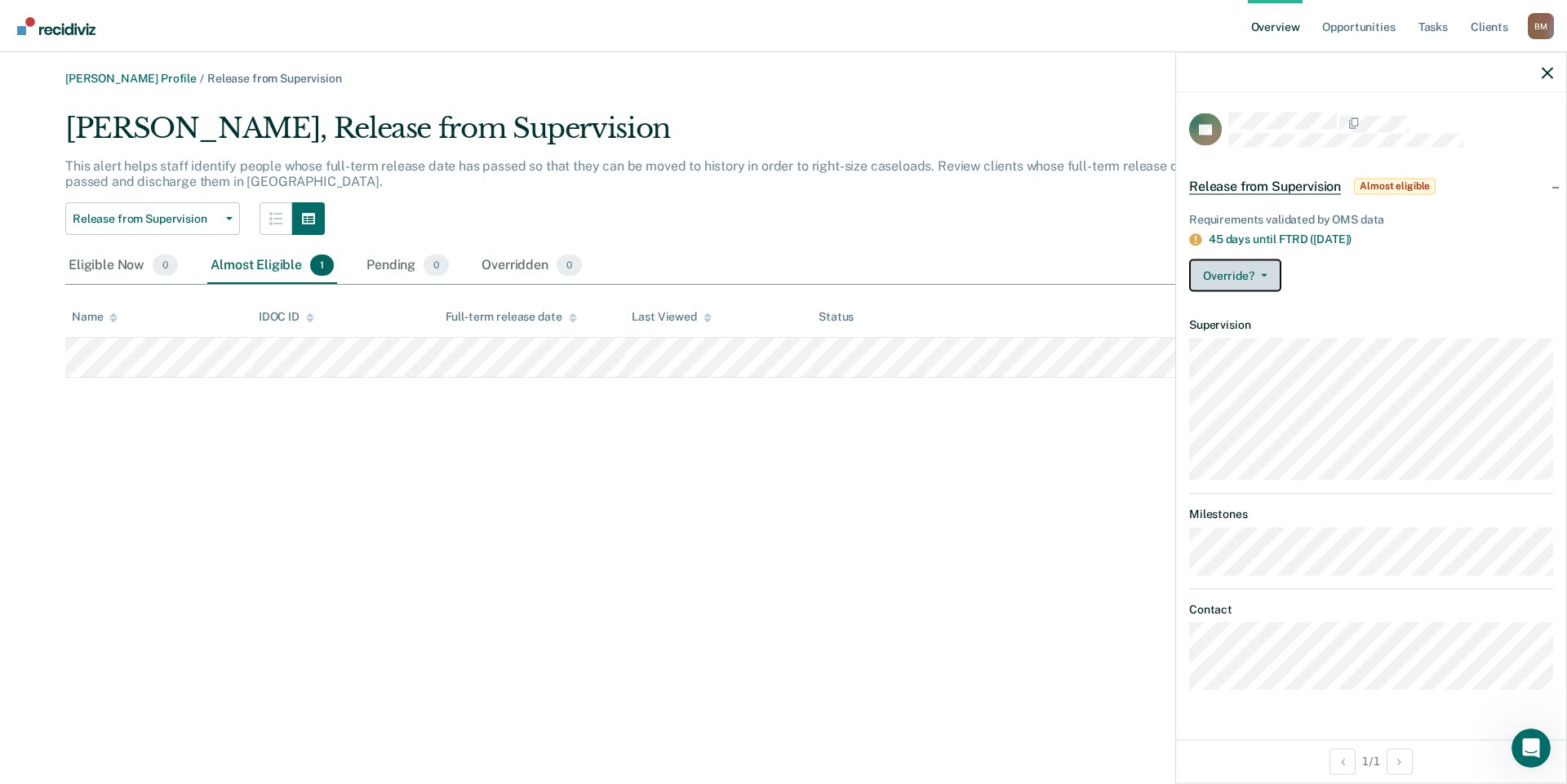
click at [1265, 277] on button "Override?" at bounding box center [1235, 275] width 93 height 33
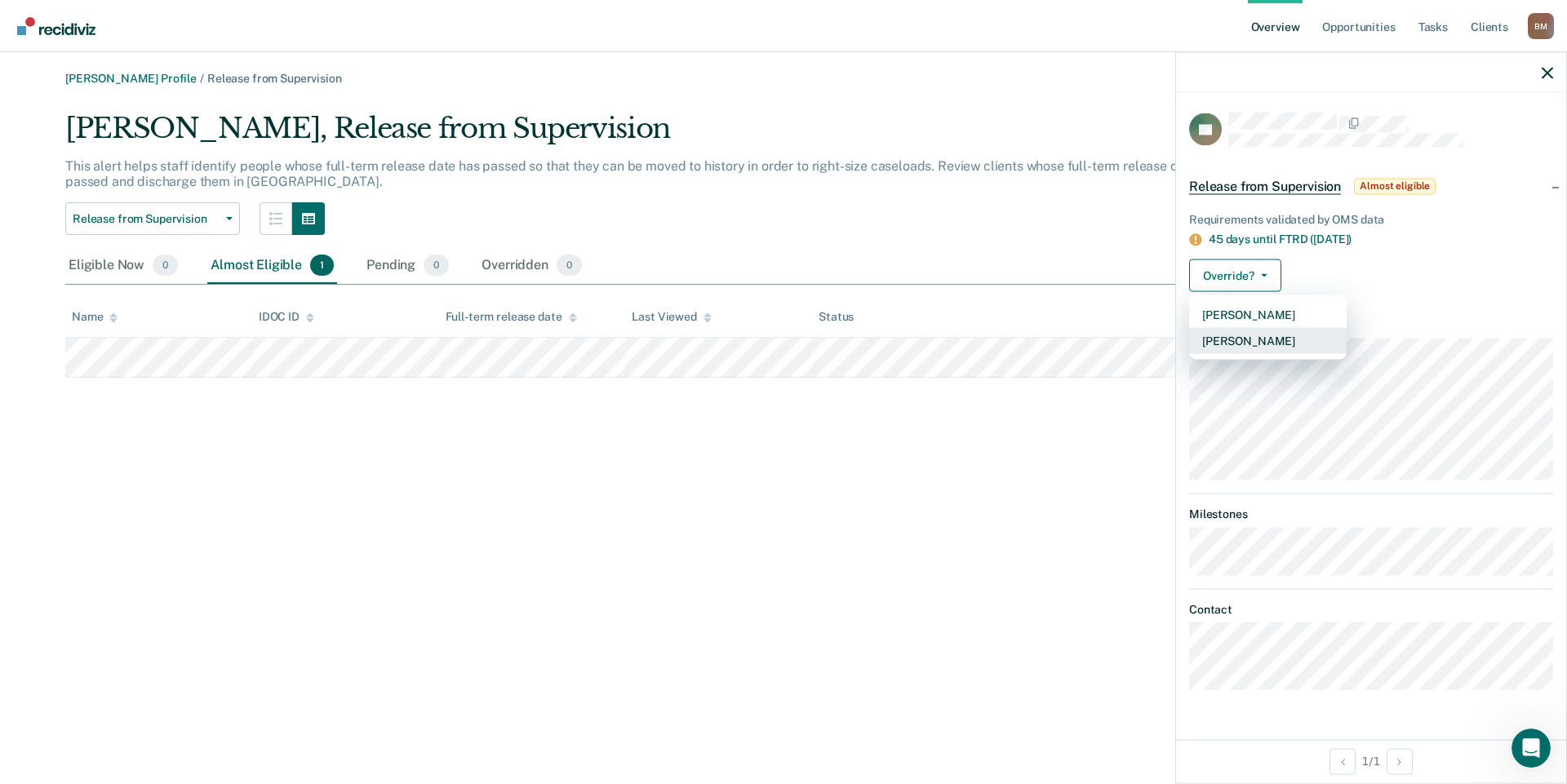
click at [1250, 343] on button "[PERSON_NAME]" at bounding box center [1267, 341] width 158 height 26
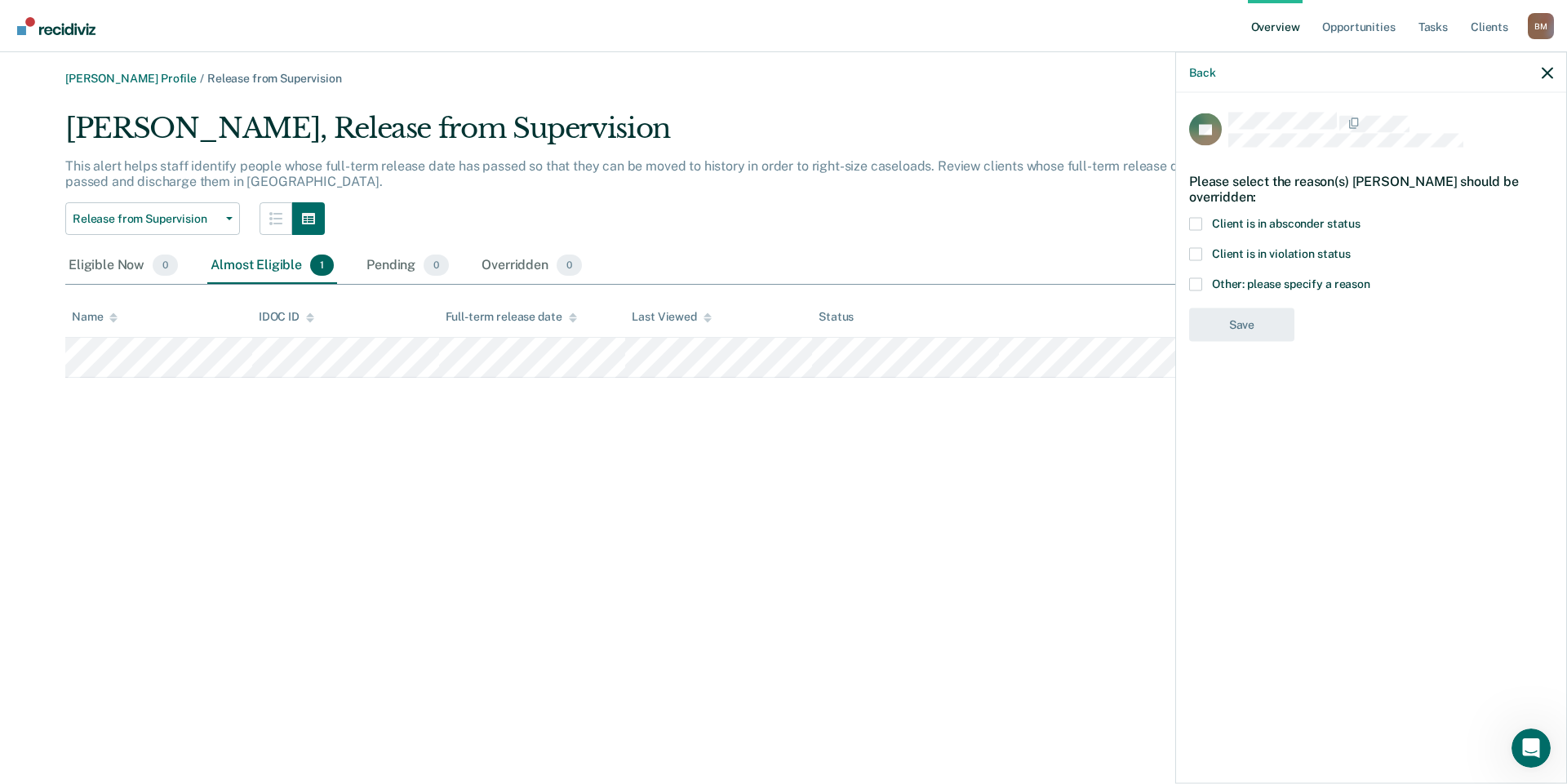
click at [1194, 255] on span at bounding box center [1195, 254] width 13 height 13
click at [1350, 248] on input "Client is in violation status" at bounding box center [1350, 248] width 0 height 0
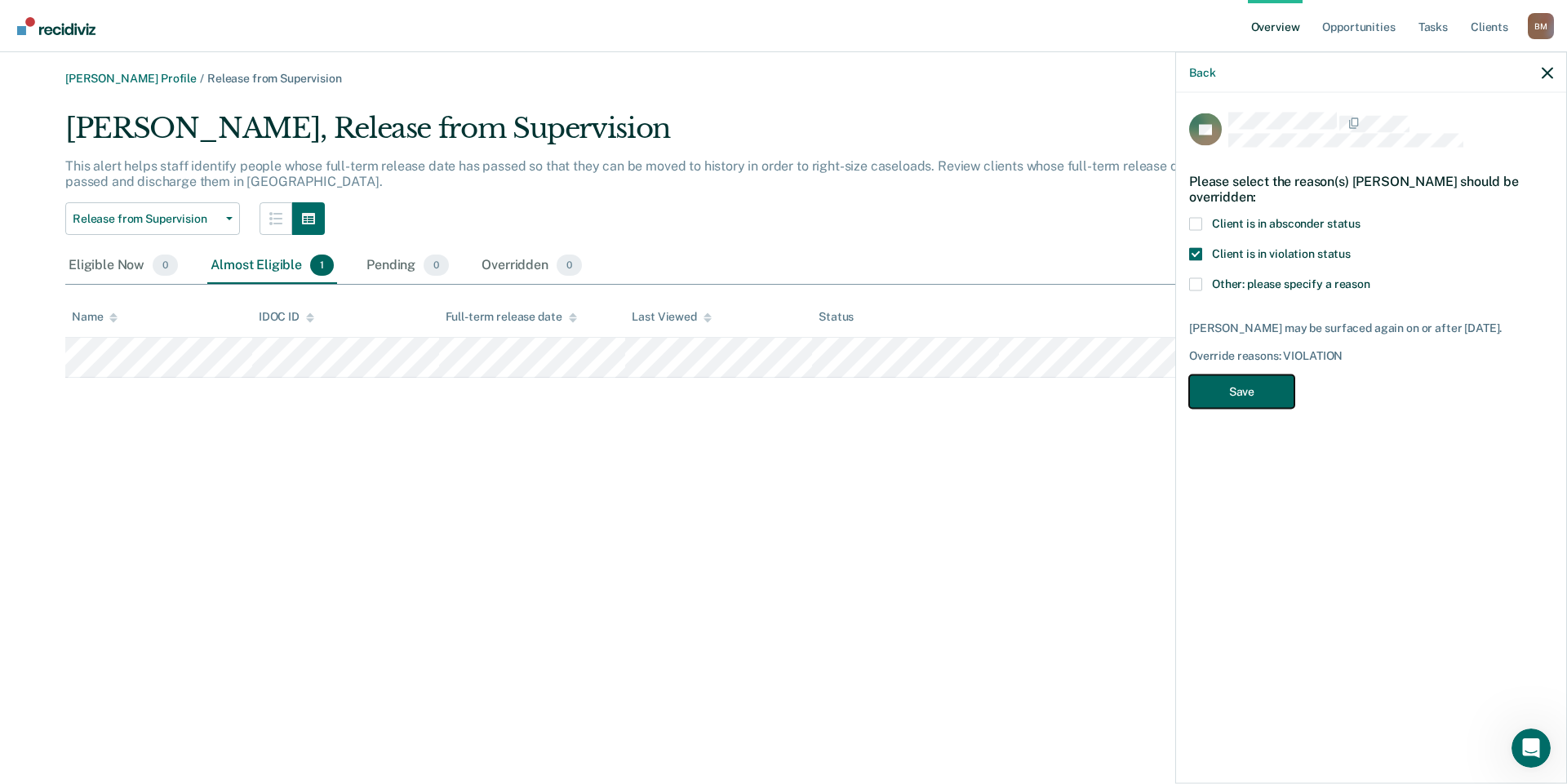
click at [1249, 401] on button "Save" at bounding box center [1241, 392] width 105 height 33
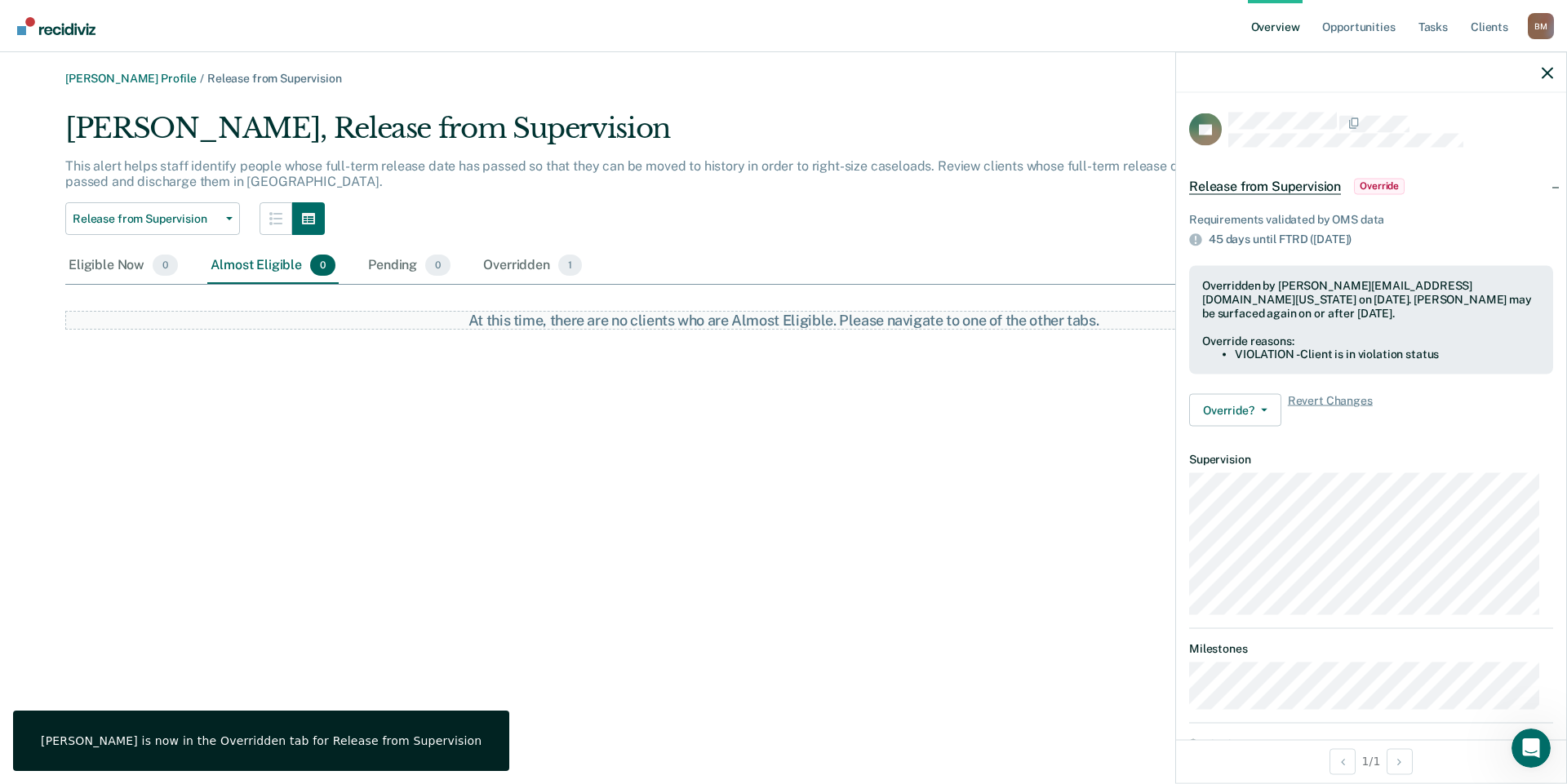
click at [39, 36] on link "Go to Recidiviz Home" at bounding box center [56, 26] width 86 height 51
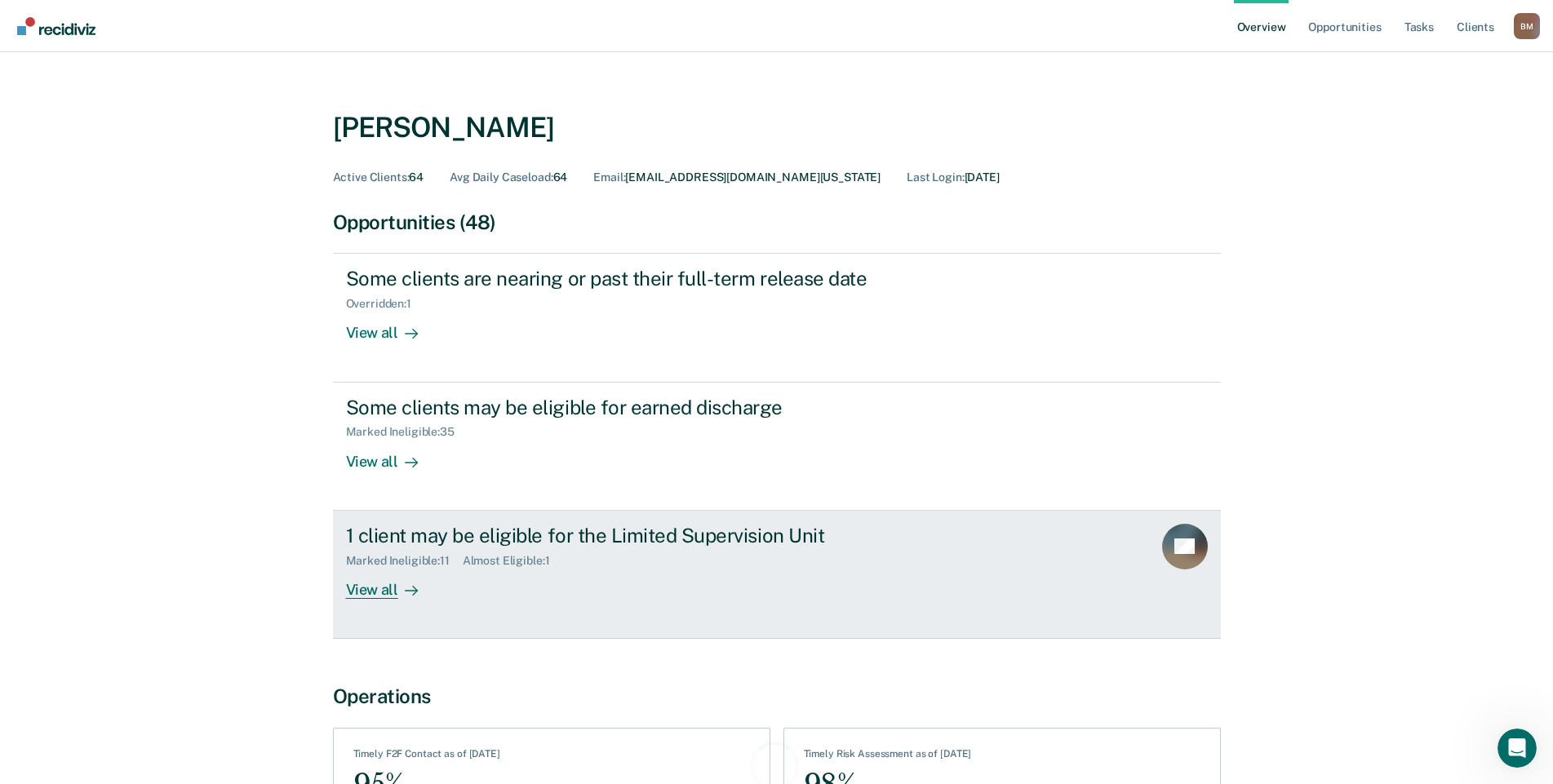
click at [393, 587] on div "View all" at bounding box center [392, 582] width 92 height 32
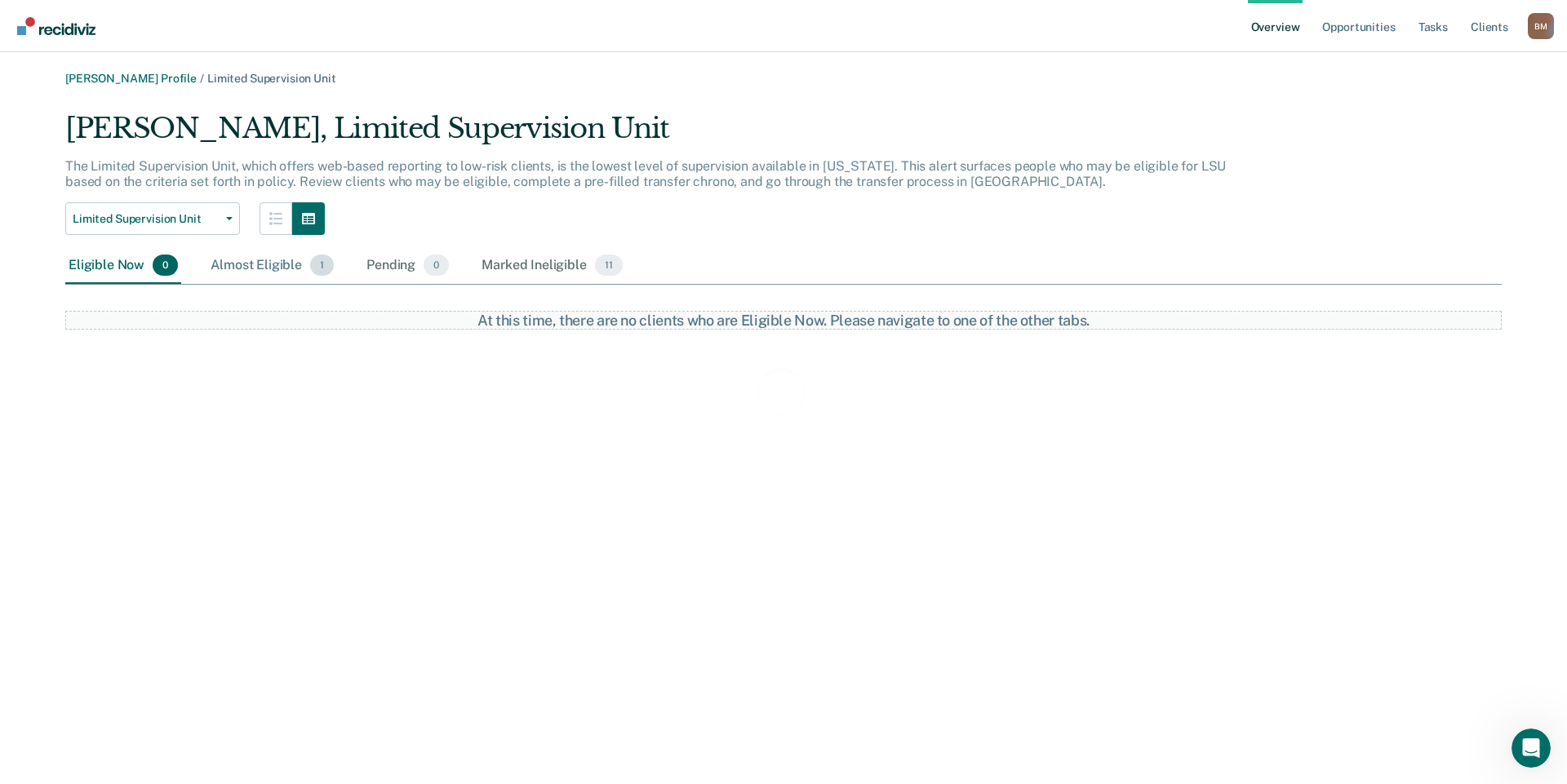
click at [237, 270] on div "Almost Eligible 1" at bounding box center [271, 265] width 130 height 36
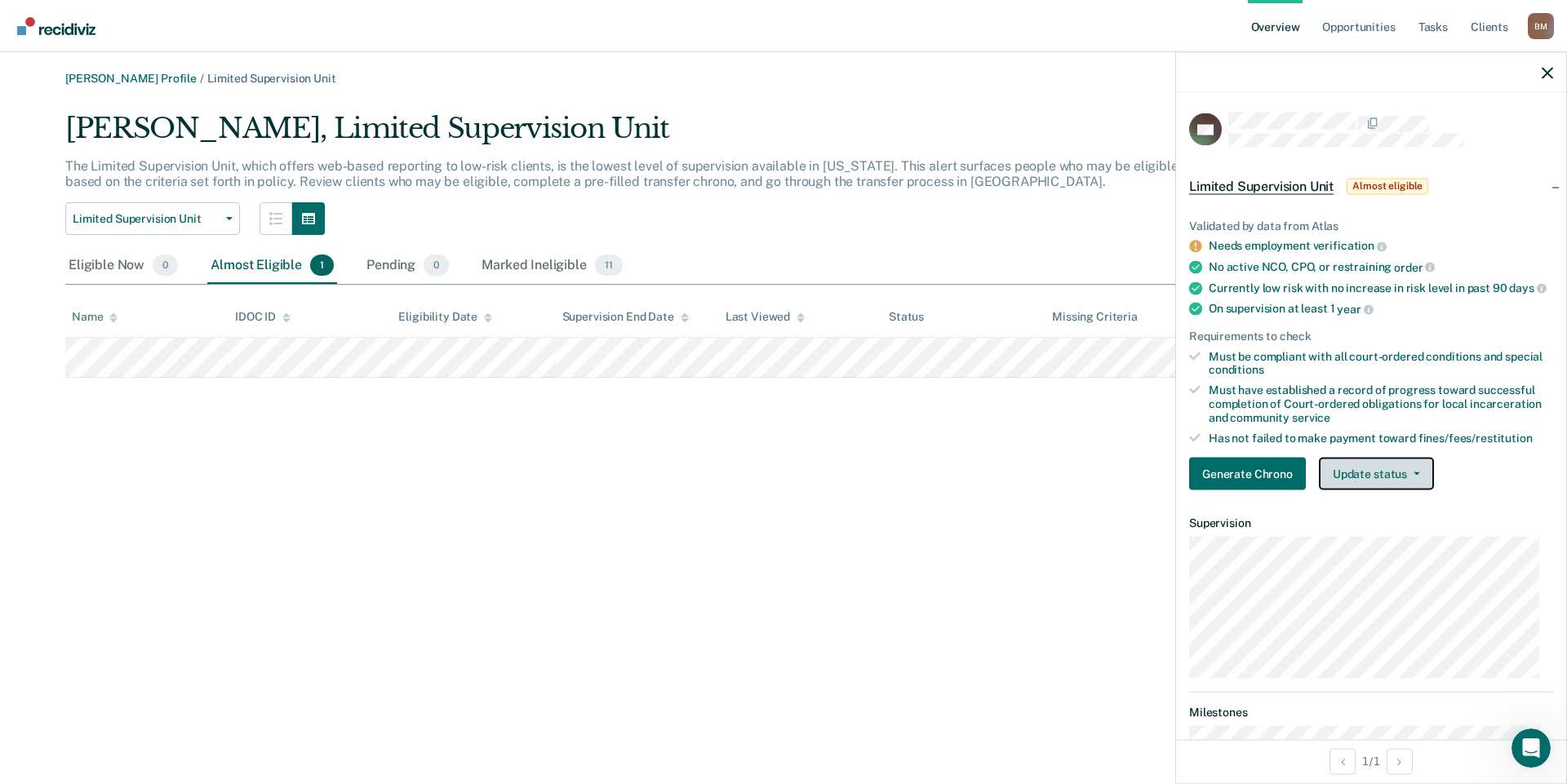
click at [1385, 486] on button "Update status" at bounding box center [1376, 473] width 115 height 33
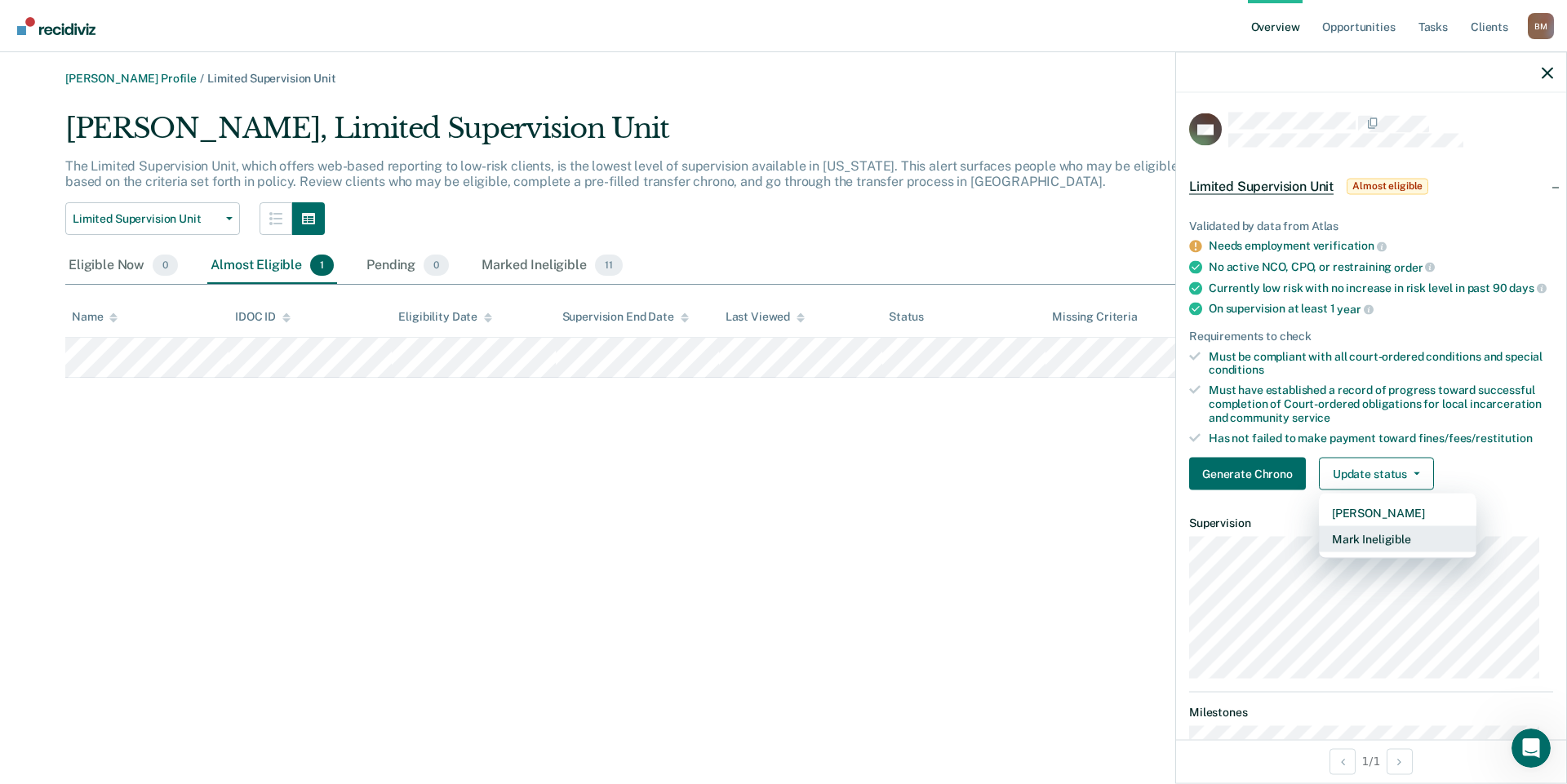
click at [1368, 552] on button "Mark Ineligible" at bounding box center [1397, 539] width 158 height 26
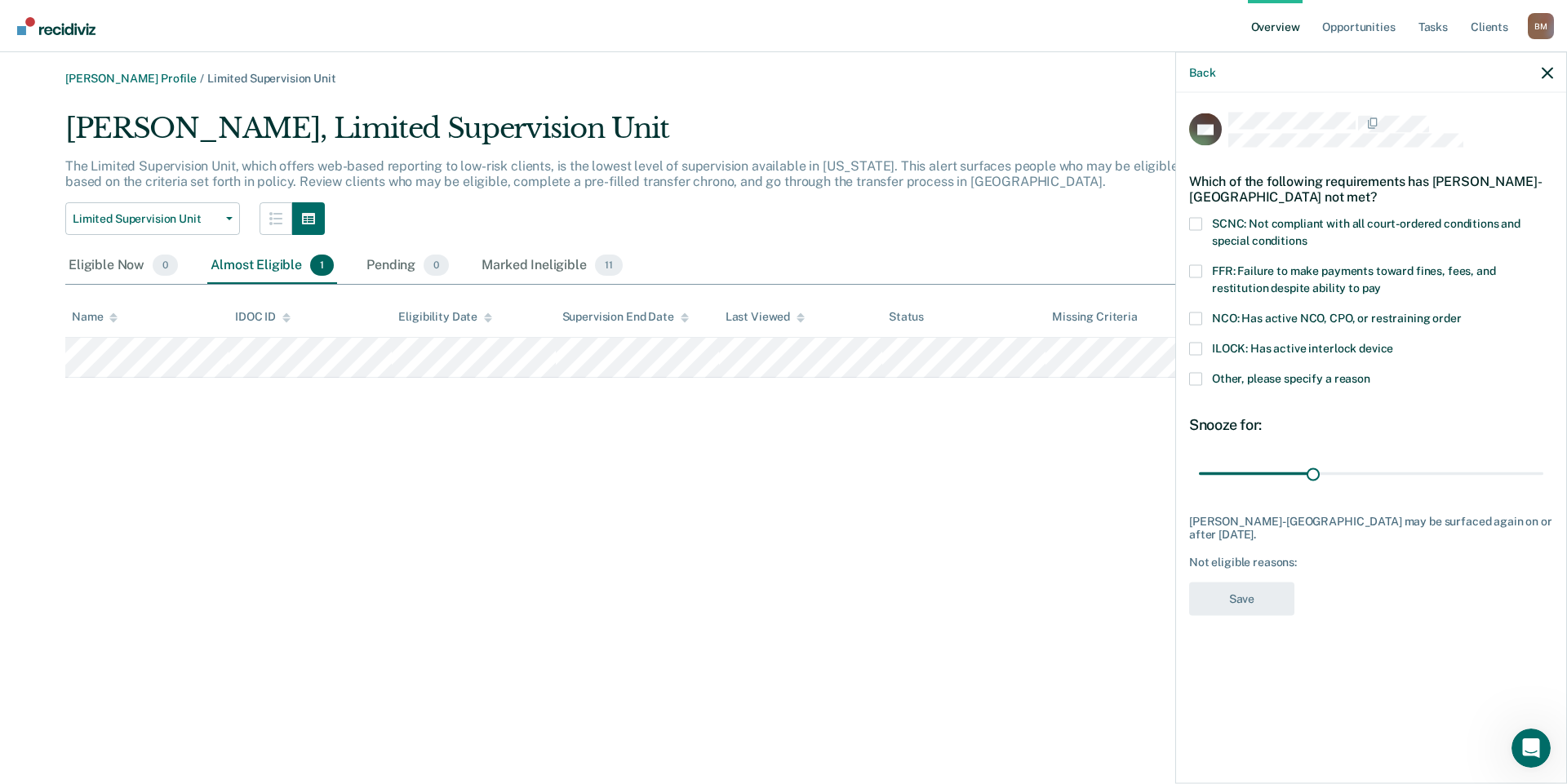
click at [1192, 382] on span at bounding box center [1195, 378] width 13 height 13
click at [1370, 372] on input "Other, please specify a reason" at bounding box center [1370, 372] width 0 height 0
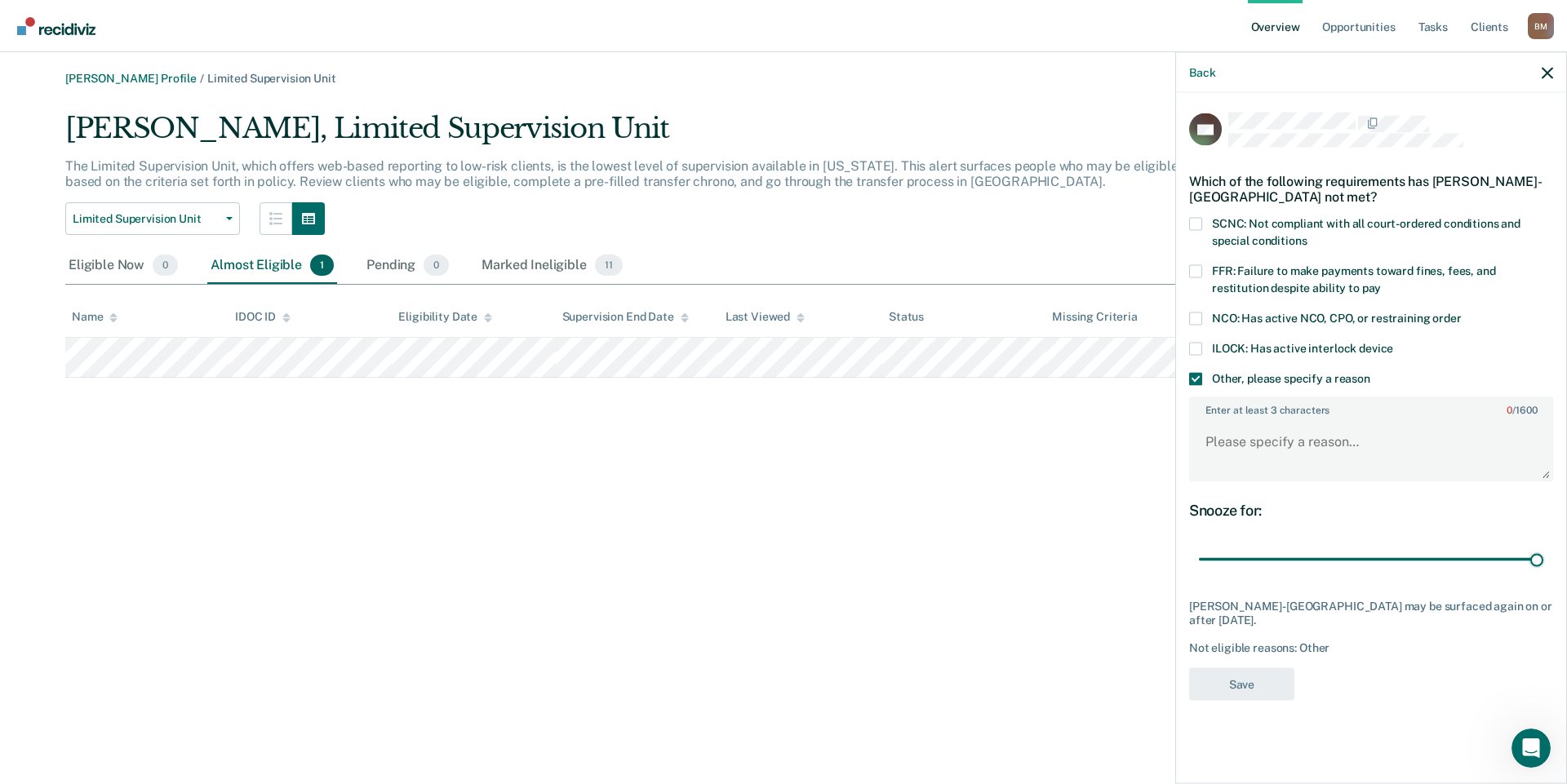
drag, startPoint x: 1313, startPoint y: 563, endPoint x: 1562, endPoint y: 551, distance: 249.3
type input "90"
click at [1543, 552] on input "range" at bounding box center [1370, 558] width 345 height 28
click at [1256, 425] on textarea "Enter at least 3 characters 0 / 1600" at bounding box center [1370, 449] width 360 height 61
type textarea "On a MH hold in Cotton Wood and using controlled substances"
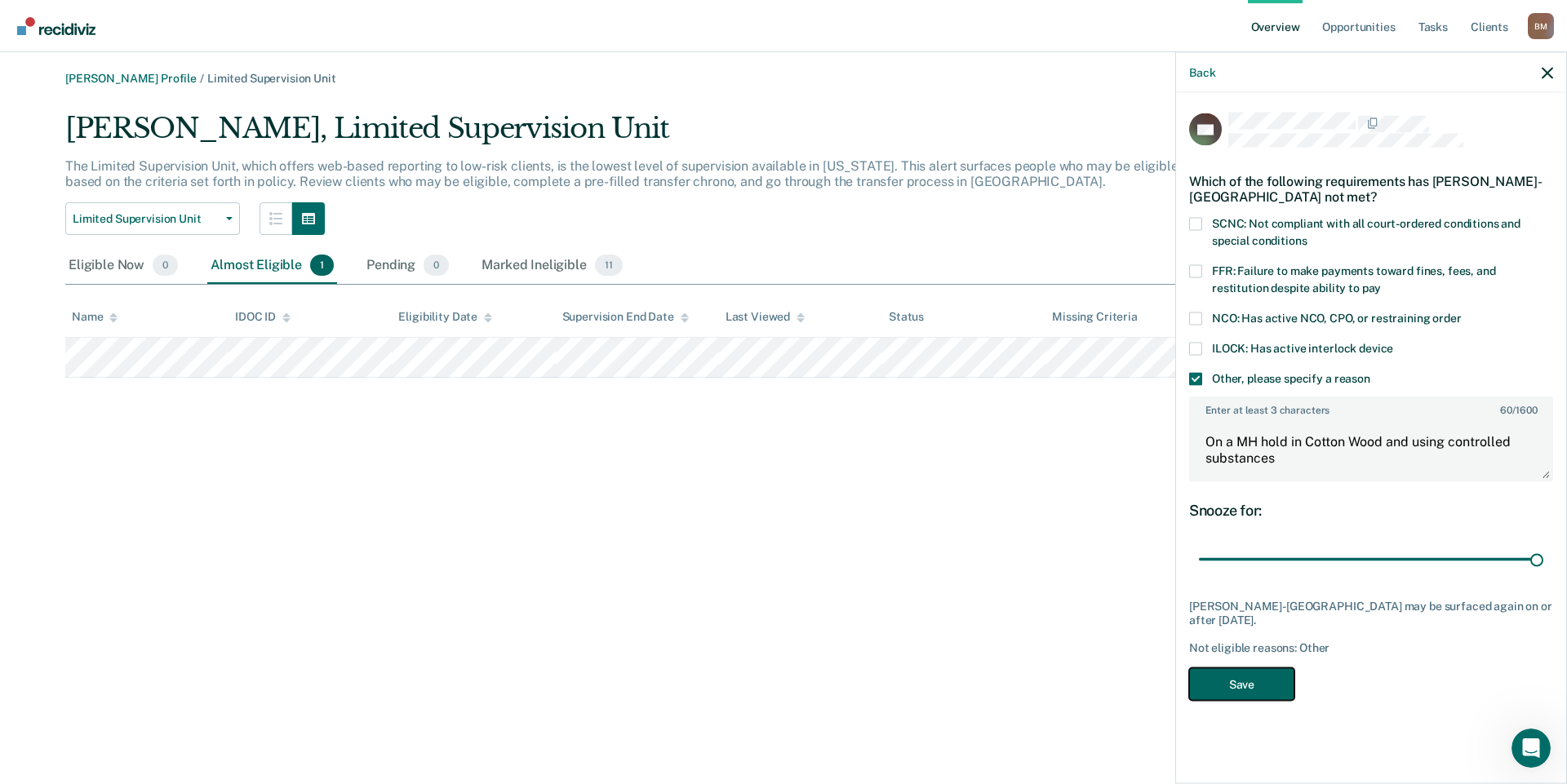
click at [1236, 691] on button "Save" at bounding box center [1241, 684] width 105 height 33
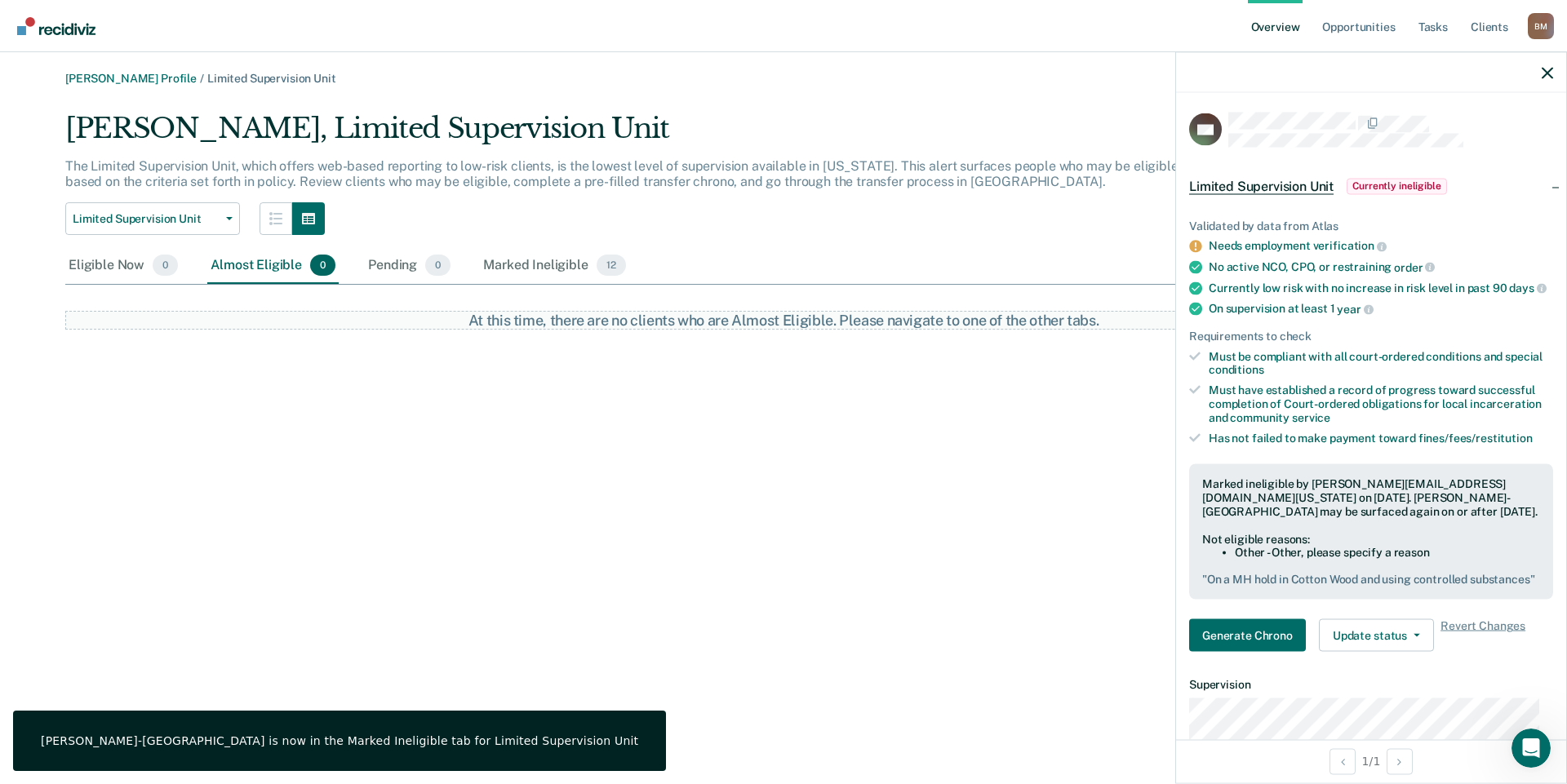
click at [975, 490] on div "[PERSON_NAME] Profile / Limited Supervision Unit [PERSON_NAME], Limited Supervi…" at bounding box center [783, 401] width 1527 height 660
click at [1548, 70] on icon "button" at bounding box center [1547, 72] width 11 height 11
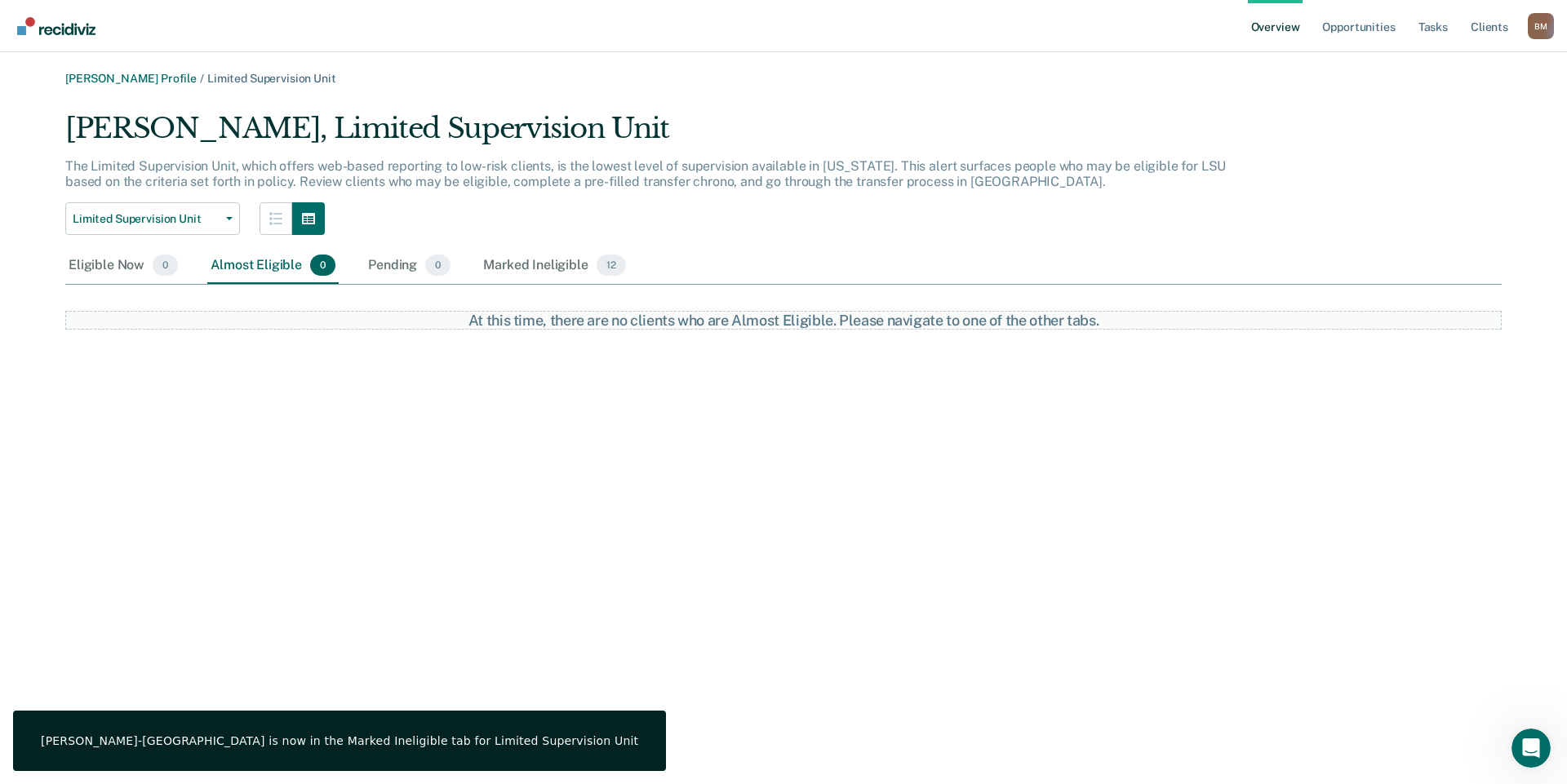
click at [71, 35] on link "Go to Recidiviz Home" at bounding box center [56, 26] width 86 height 51
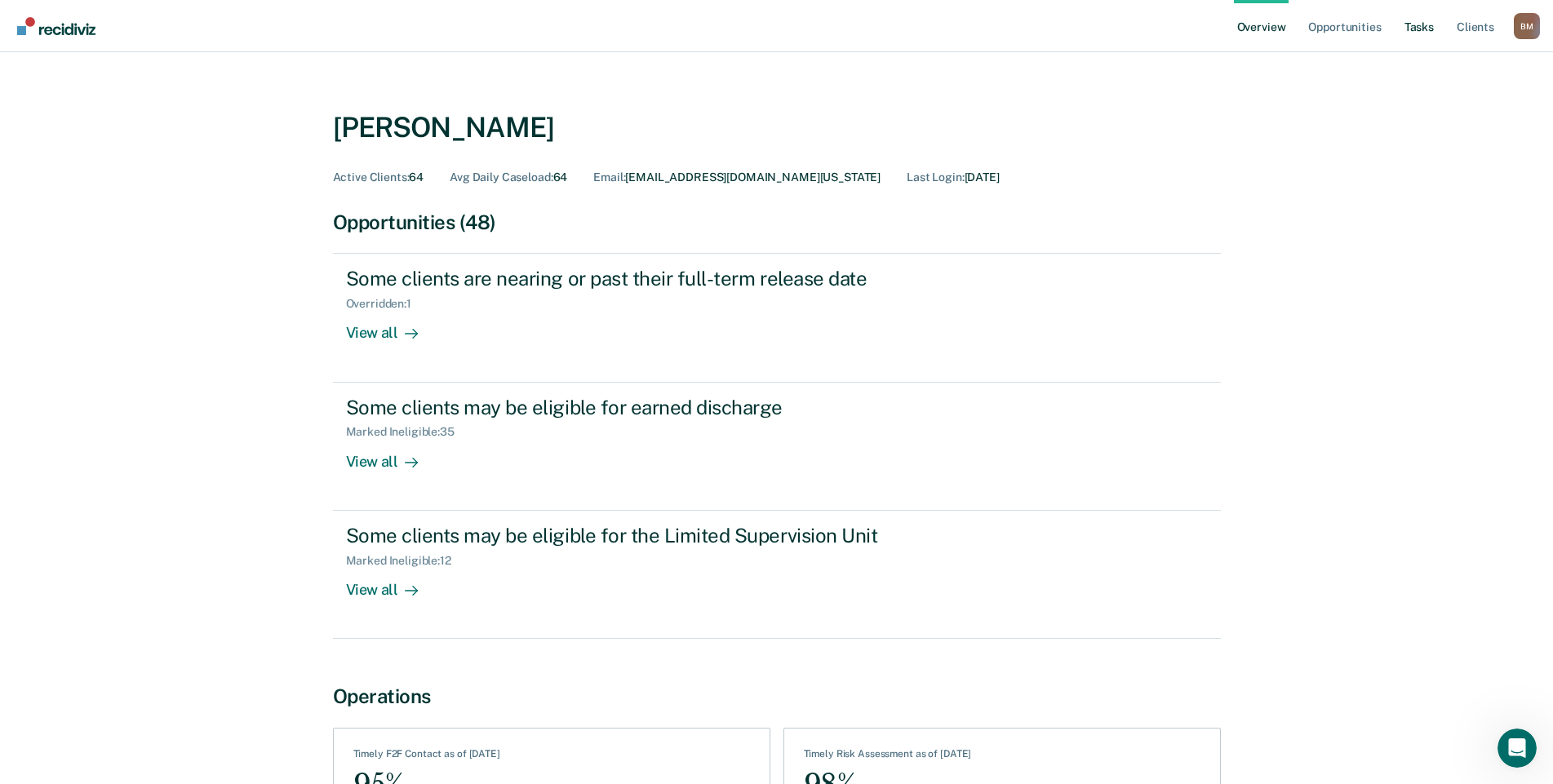
click at [1430, 23] on link "Tasks" at bounding box center [1419, 26] width 36 height 52
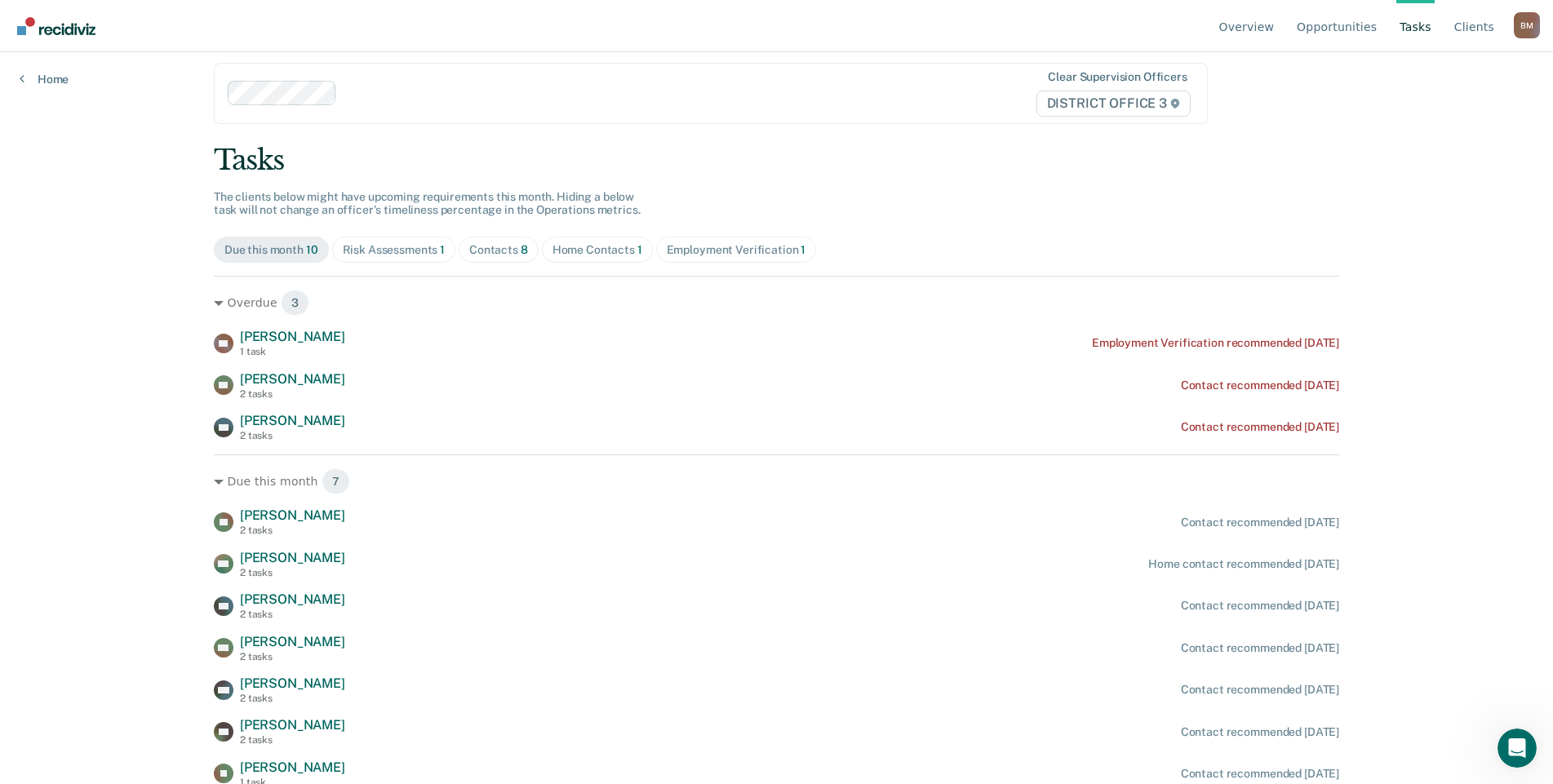
scroll to position [19, 0]
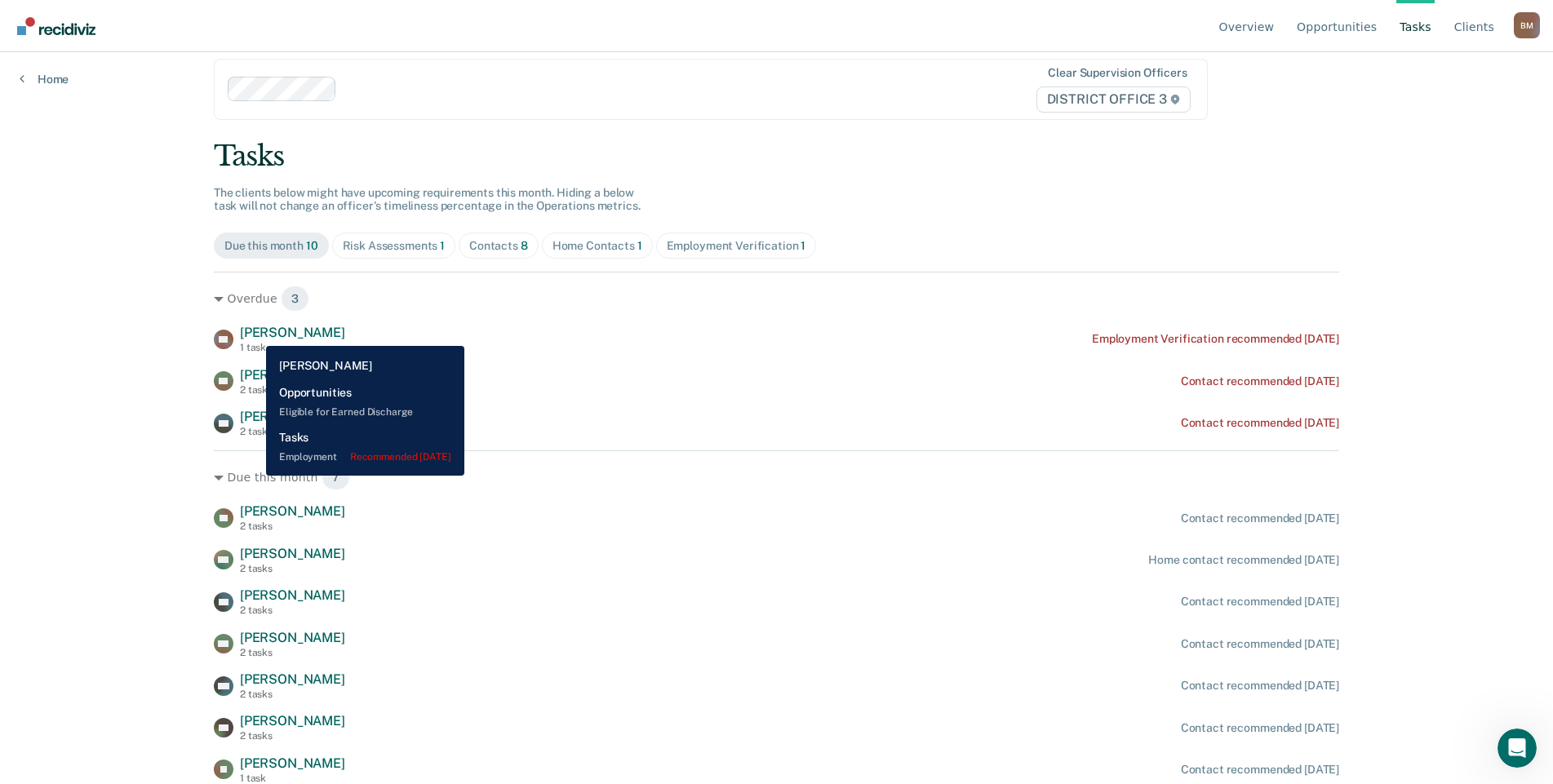
click at [254, 334] on span "[PERSON_NAME]" at bounding box center [292, 332] width 105 height 16
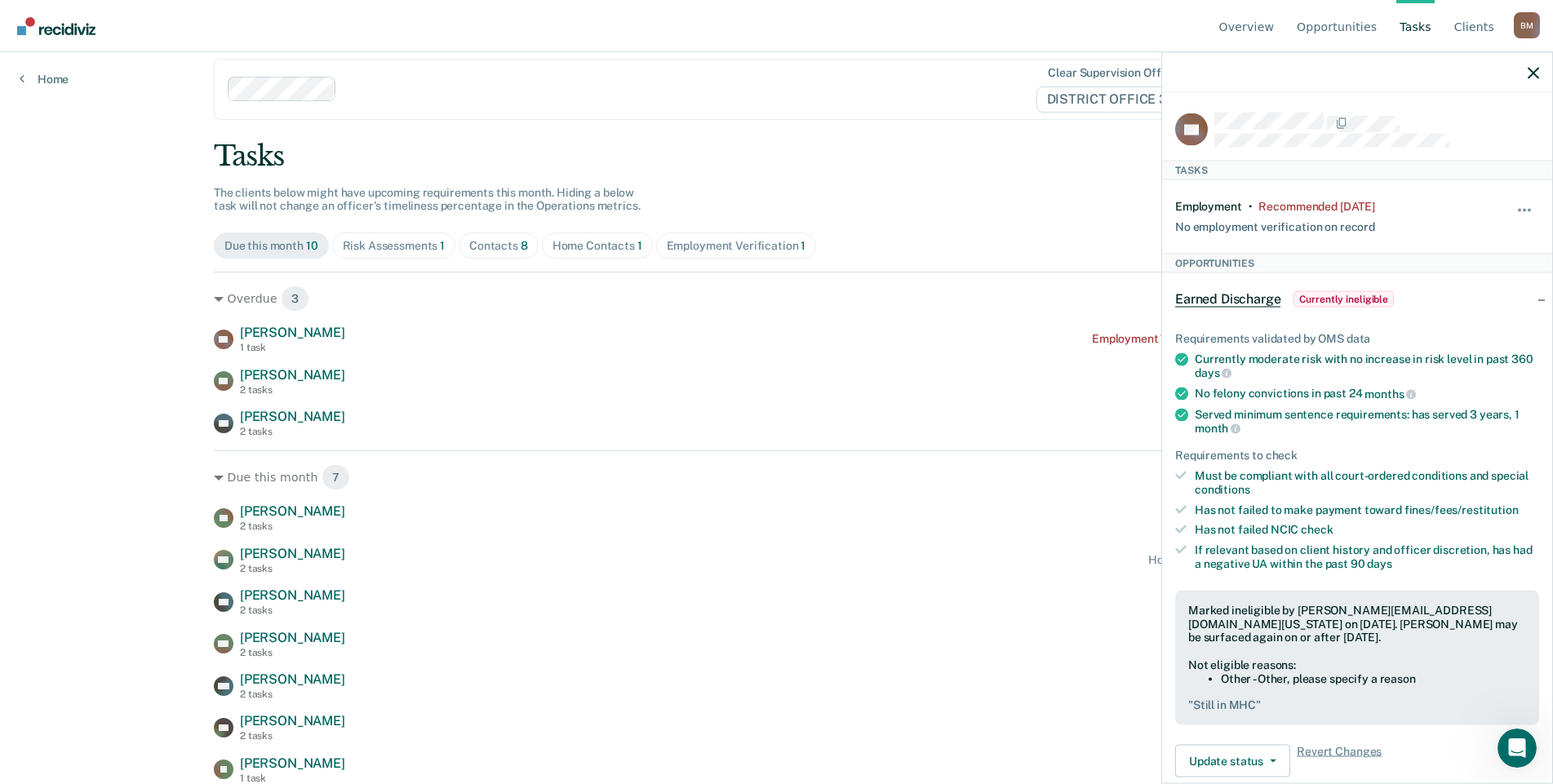
click at [1378, 296] on span "Currently ineligible" at bounding box center [1343, 299] width 100 height 17
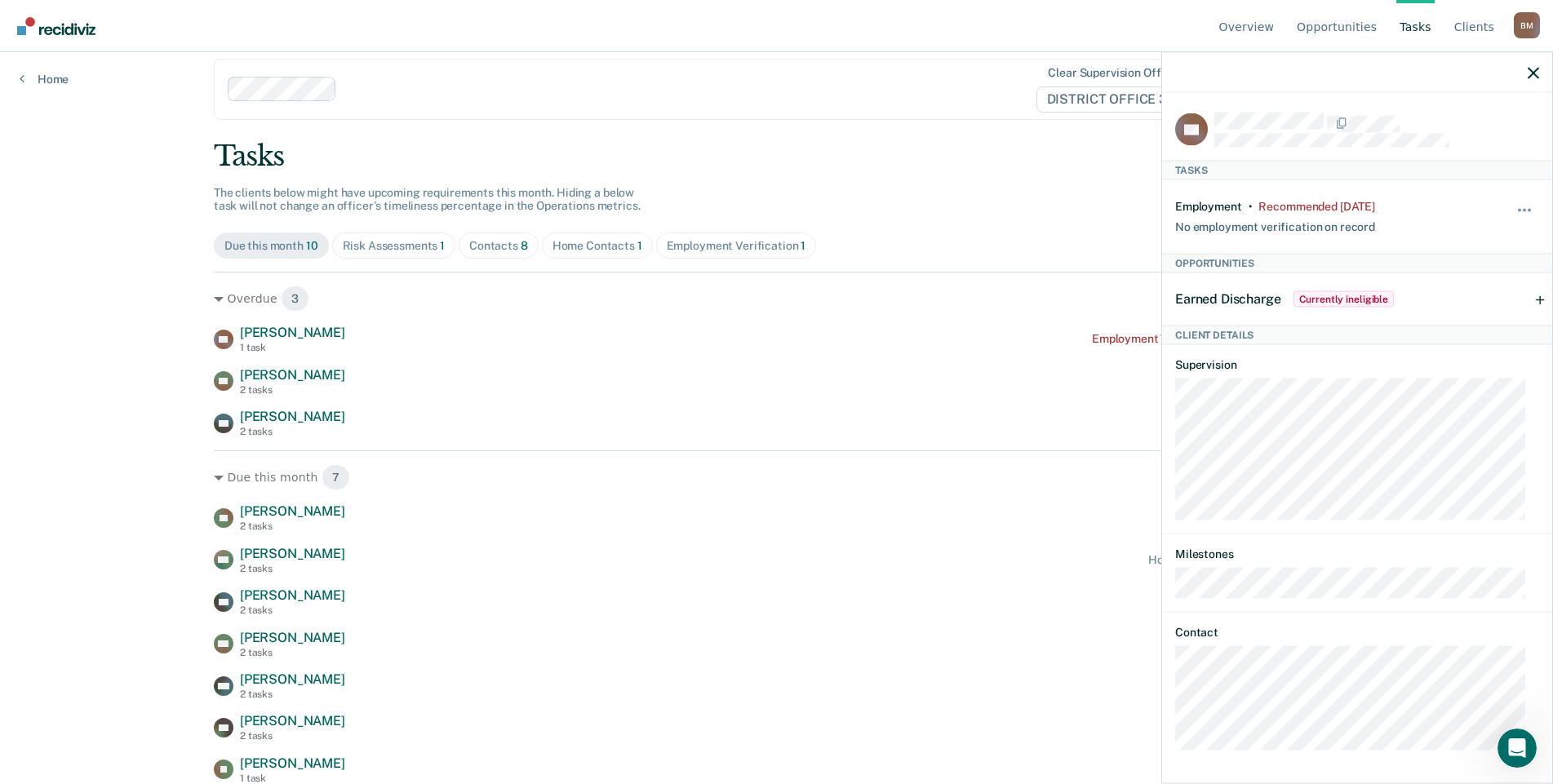
click at [1378, 296] on span "Currently ineligible" at bounding box center [1343, 299] width 100 height 17
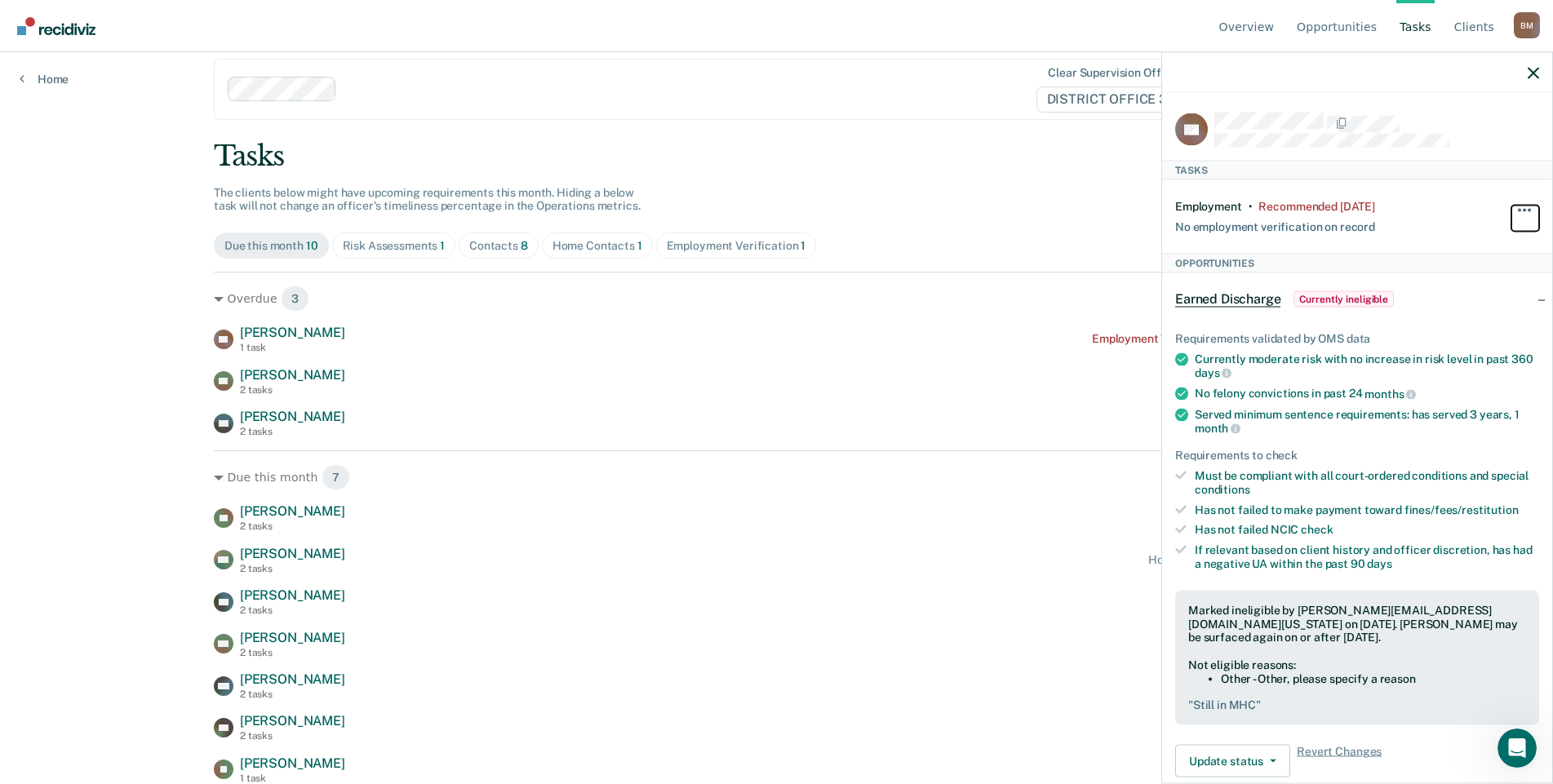
click at [1512, 209] on button "button" at bounding box center [1525, 218] width 27 height 26
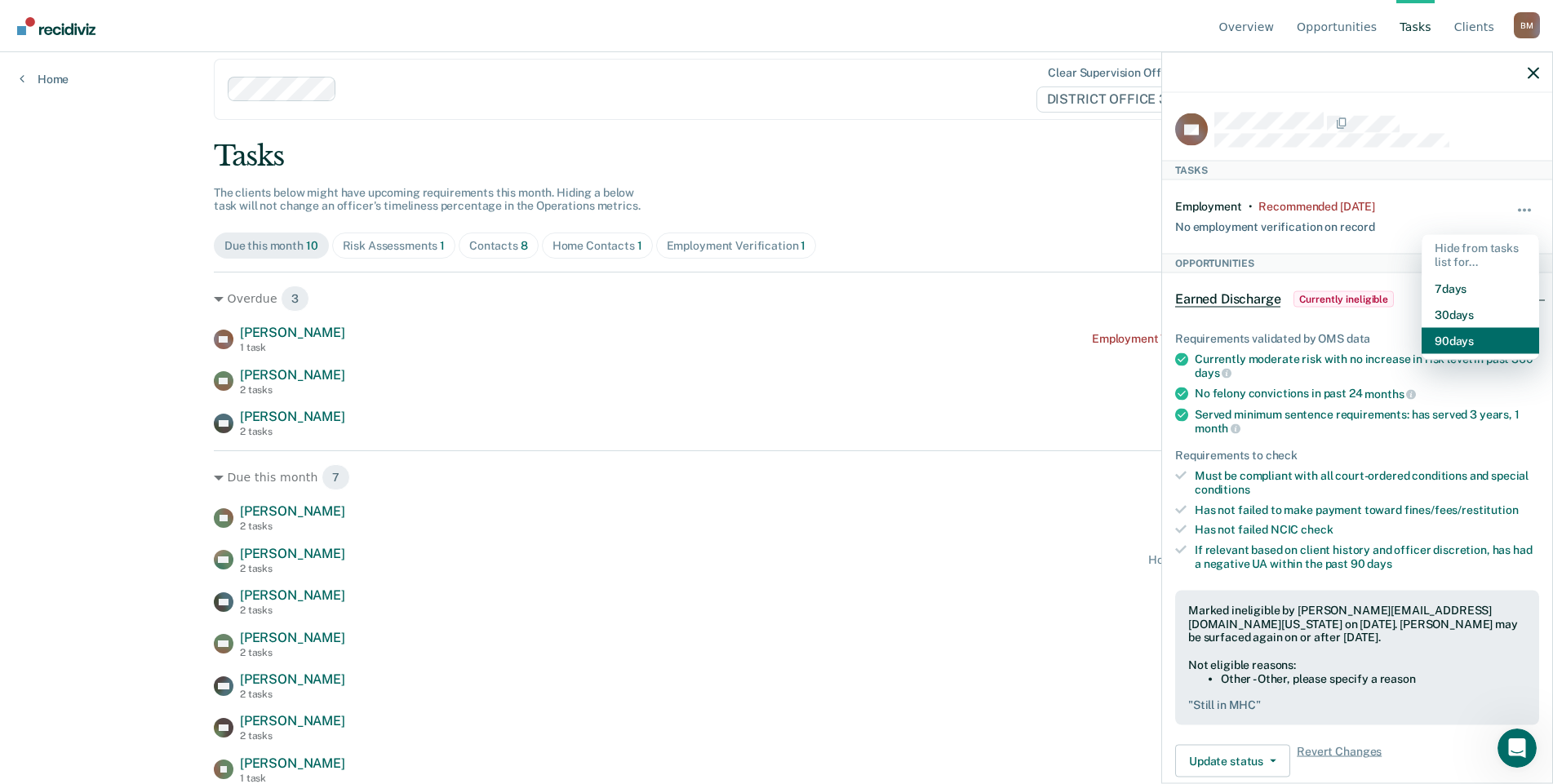
click at [1465, 336] on button "90 days" at bounding box center [1480, 340] width 117 height 26
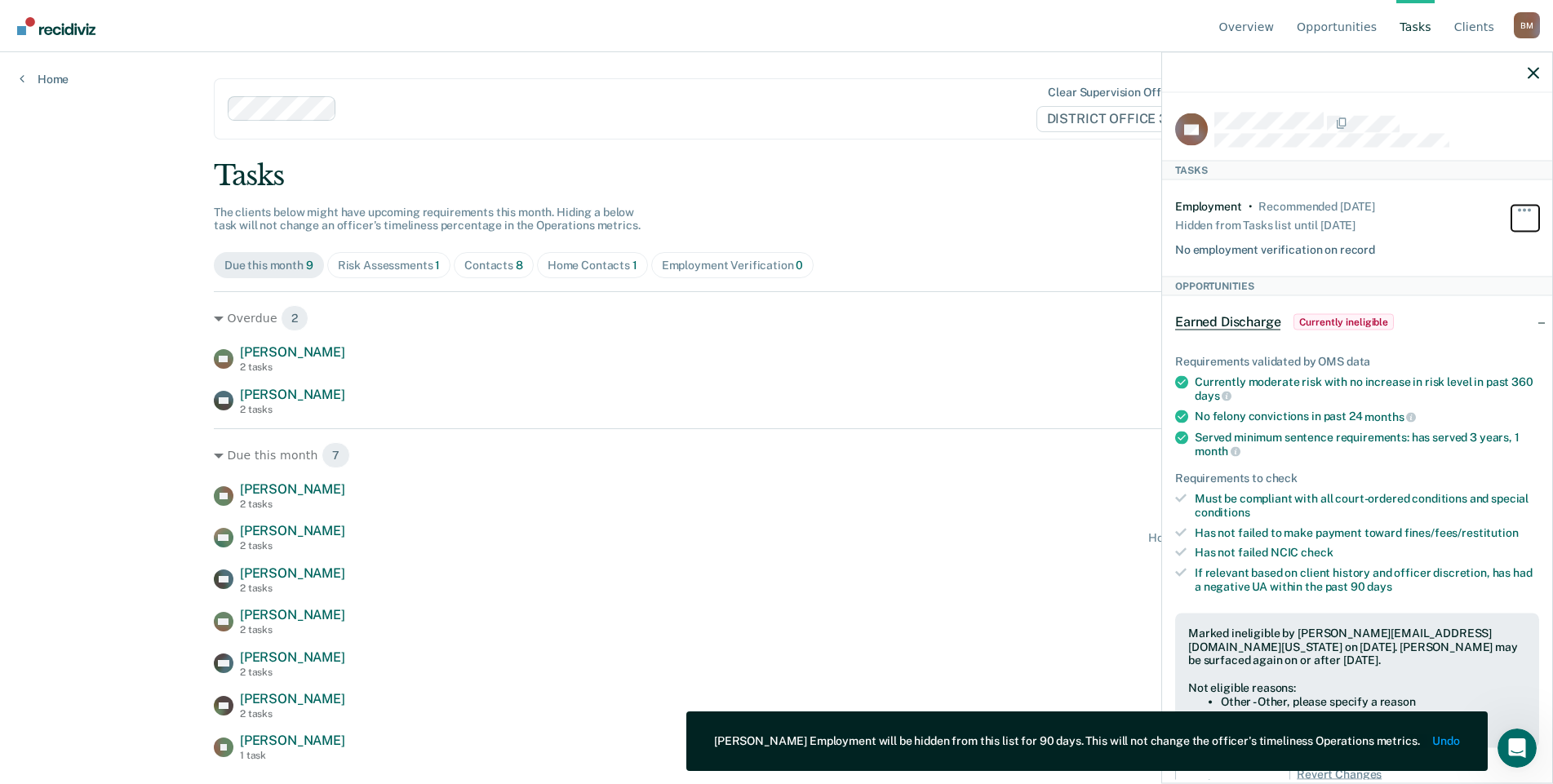
scroll to position [0, 0]
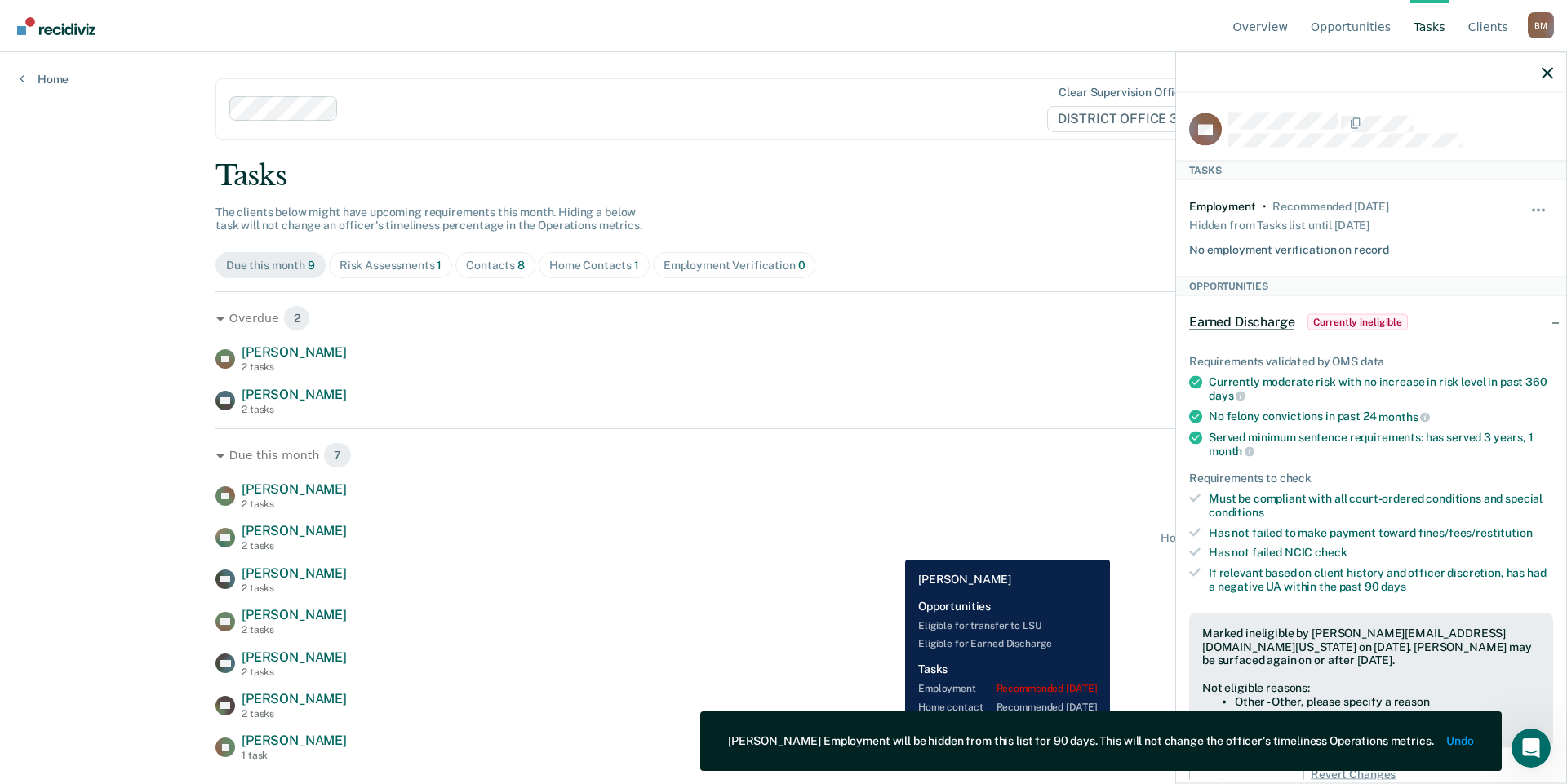
click at [893, 547] on div "KM [PERSON_NAME] 2 tasks Home contact recommended [DATE]" at bounding box center [783, 536] width 1136 height 28
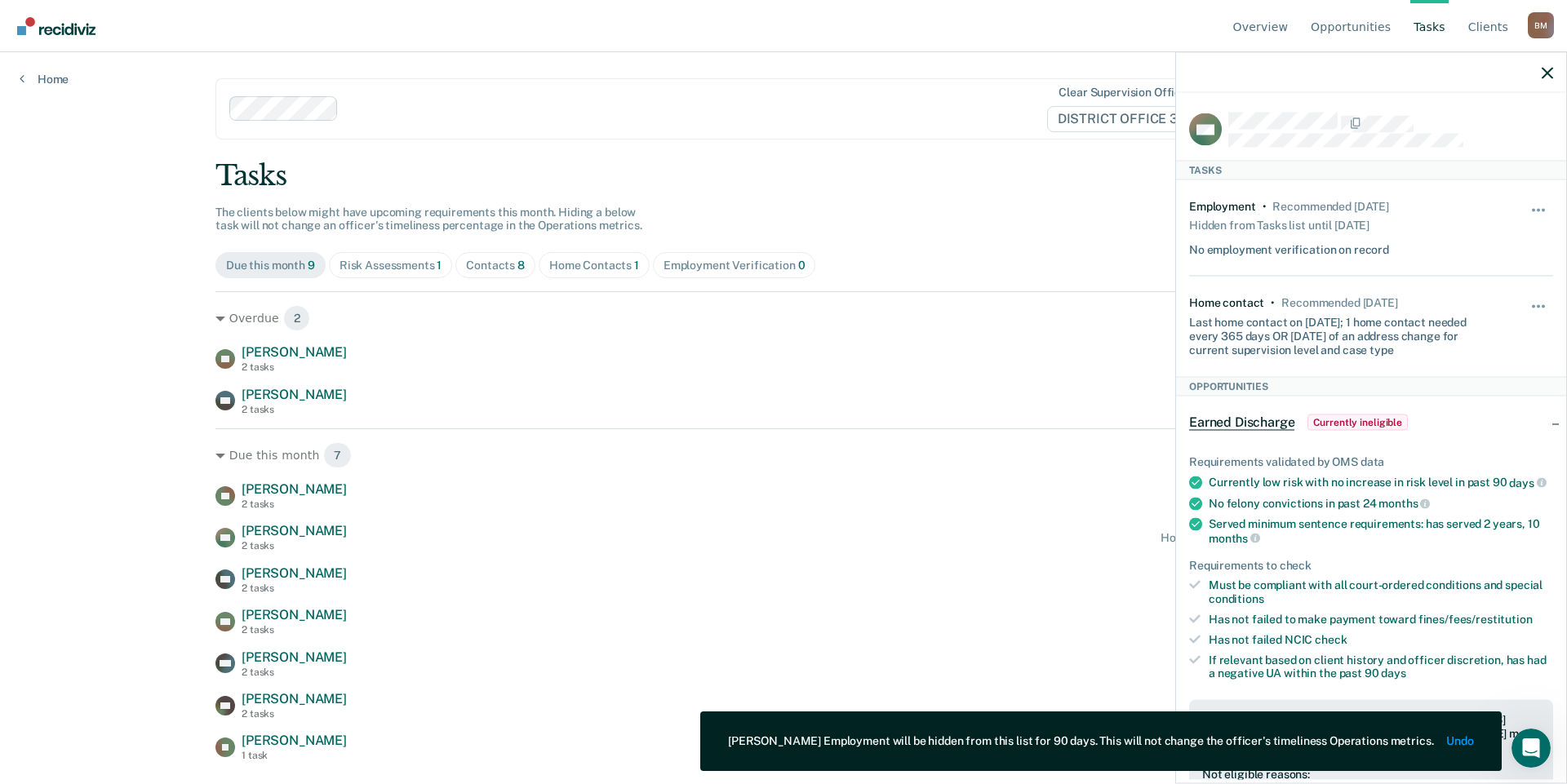
click at [66, 333] on div "Overview Opportunities Tasks Client s [PERSON_NAME] [PERSON_NAME] Profile How i…" at bounding box center [784, 392] width 1567 height 784
click at [1552, 72] on icon "button" at bounding box center [1547, 72] width 11 height 11
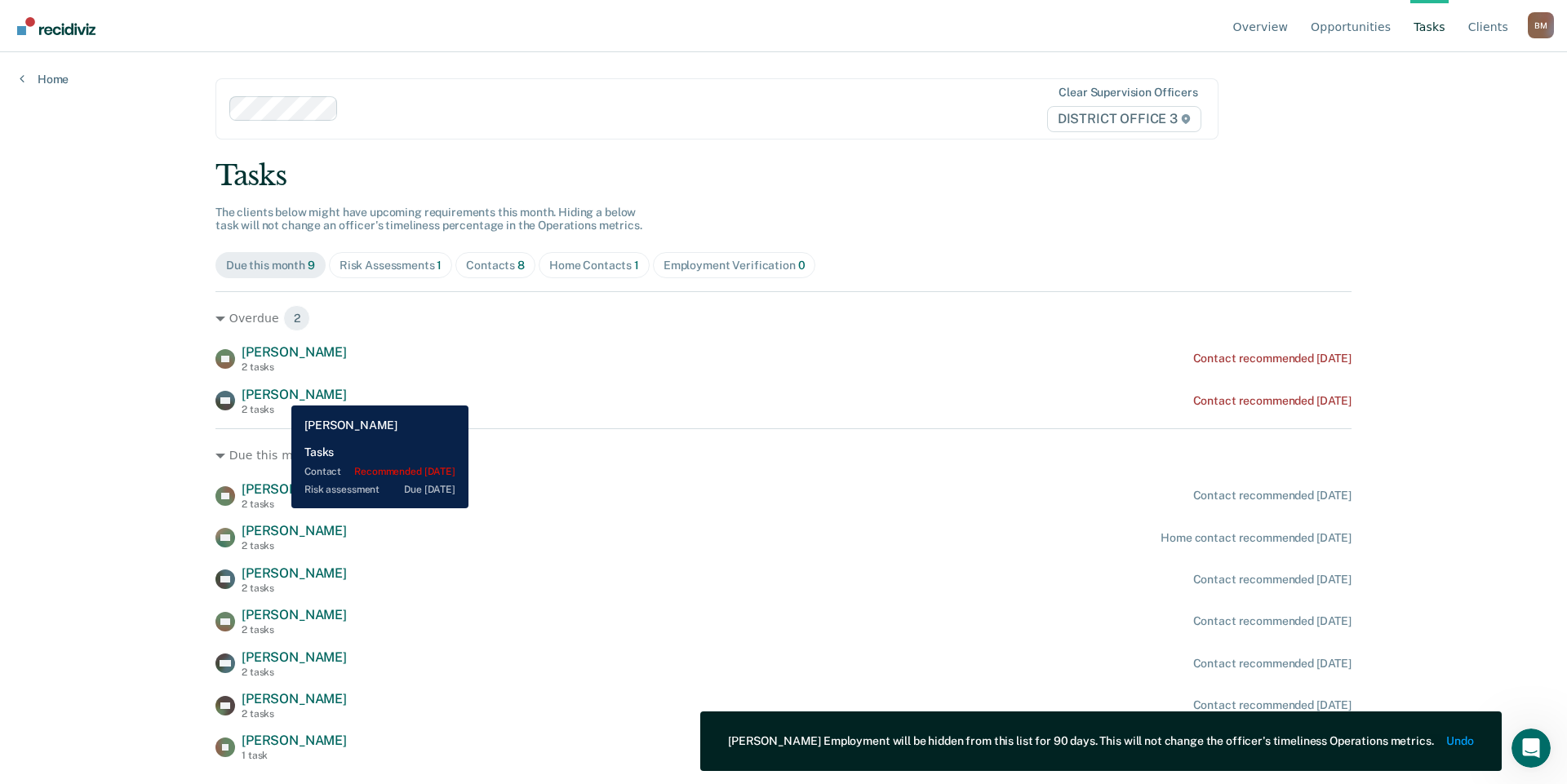
click at [279, 393] on span "[PERSON_NAME]" at bounding box center [293, 395] width 105 height 16
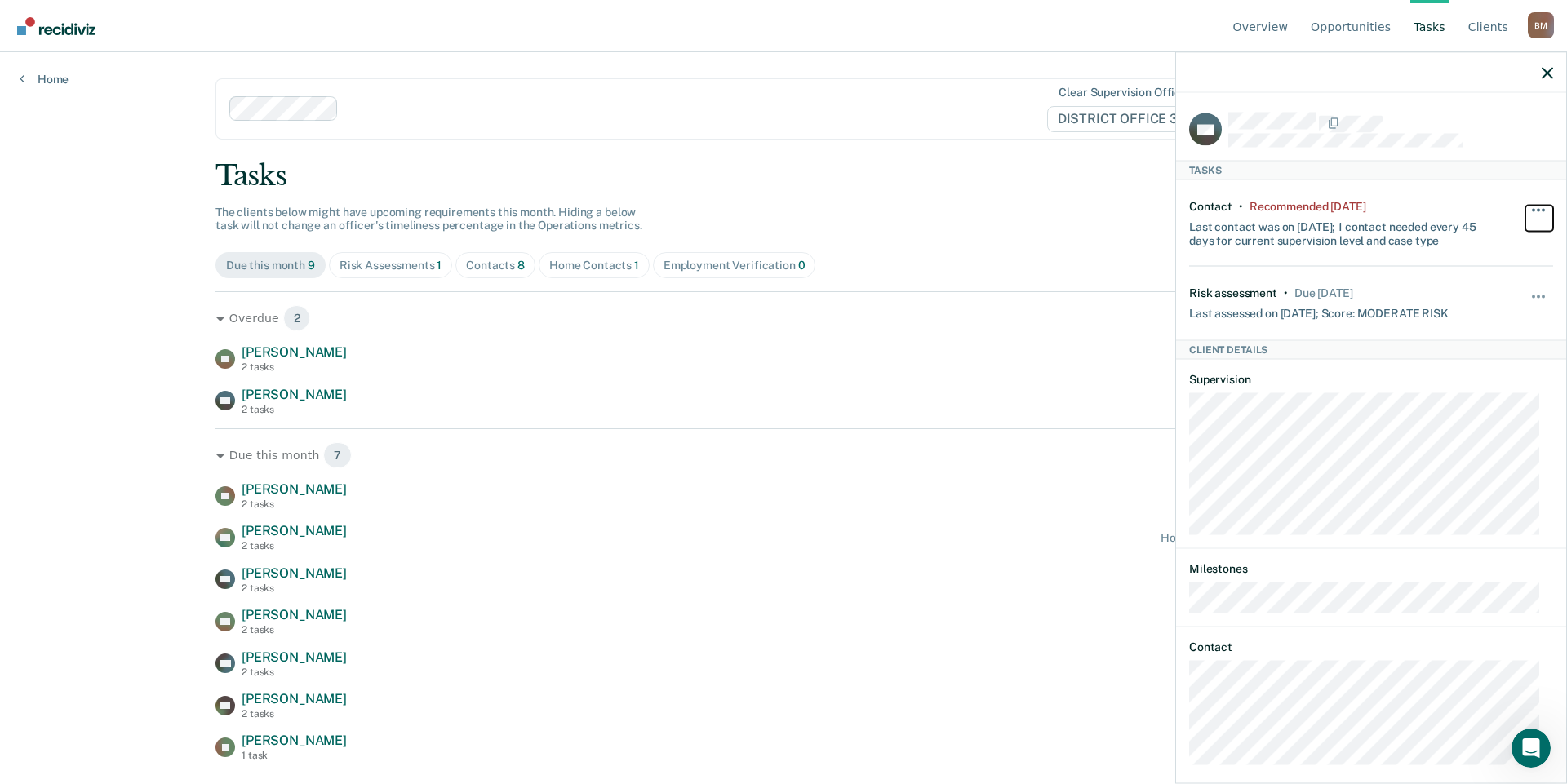
click at [1541, 208] on span "button" at bounding box center [1543, 210] width 4 height 4
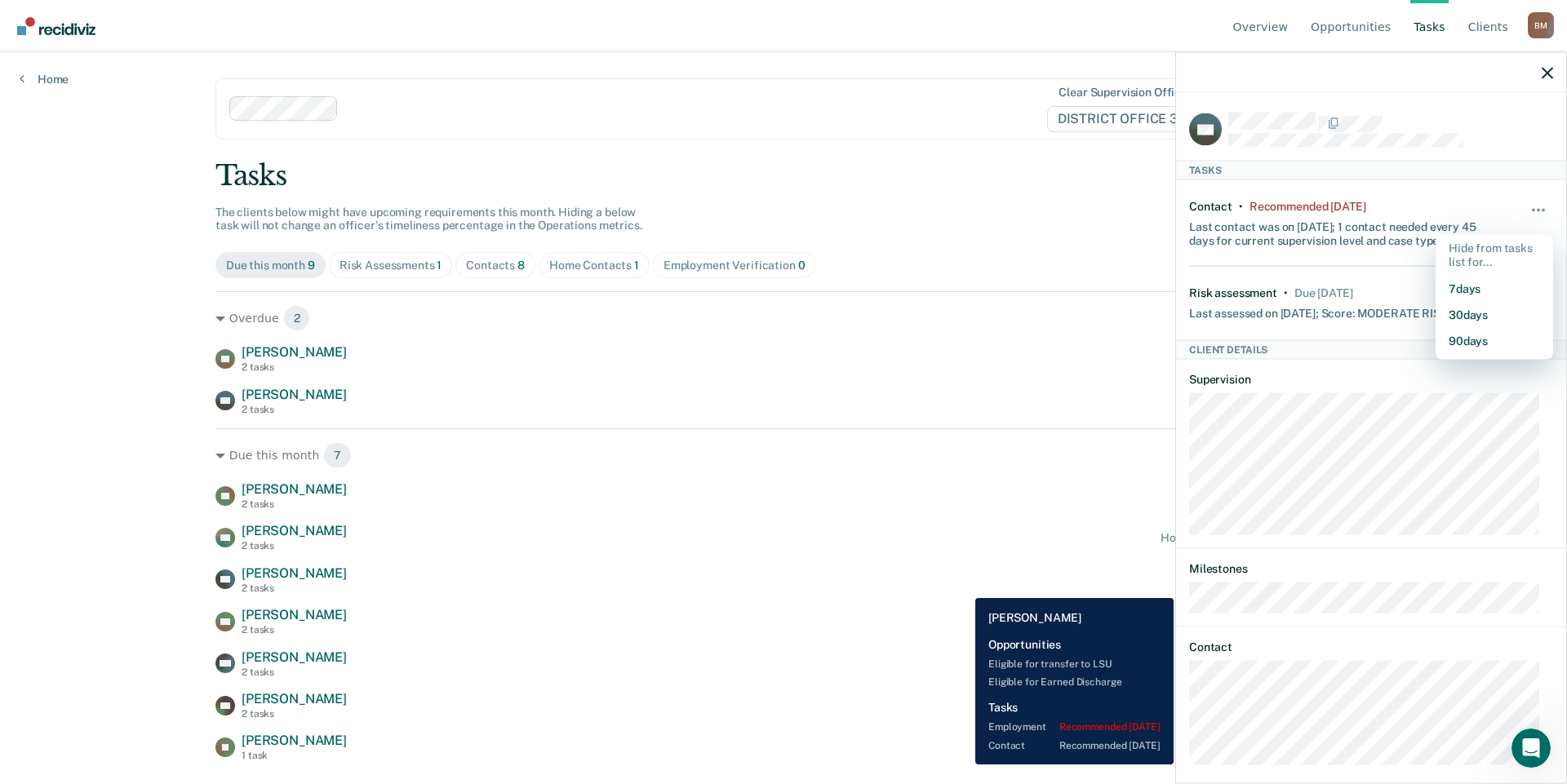
click at [963, 586] on div "RN [PERSON_NAME] 2 tasks Contact recommended [DATE]" at bounding box center [783, 580] width 1136 height 28
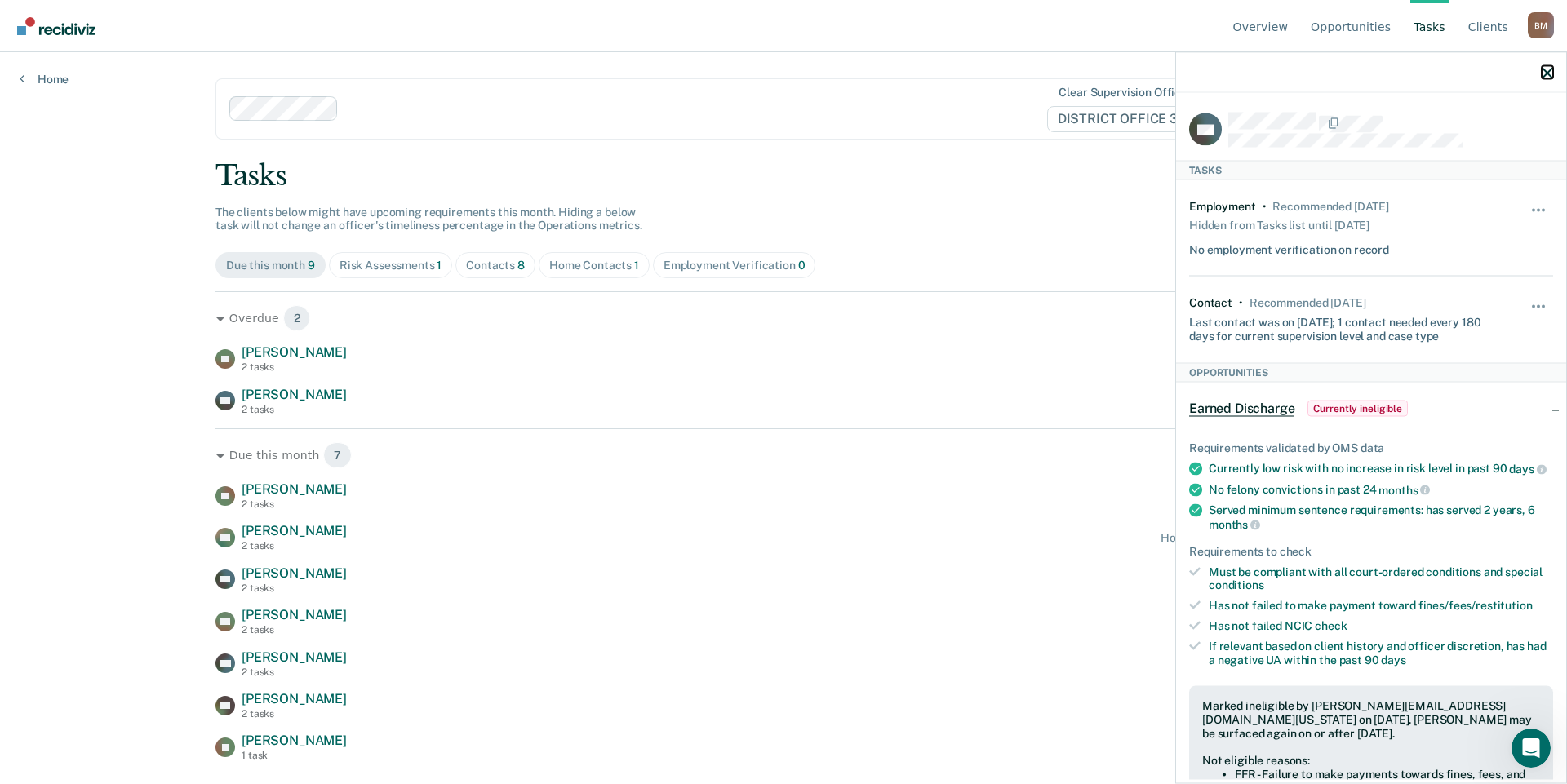
click at [1545, 70] on icon "button" at bounding box center [1547, 72] width 11 height 11
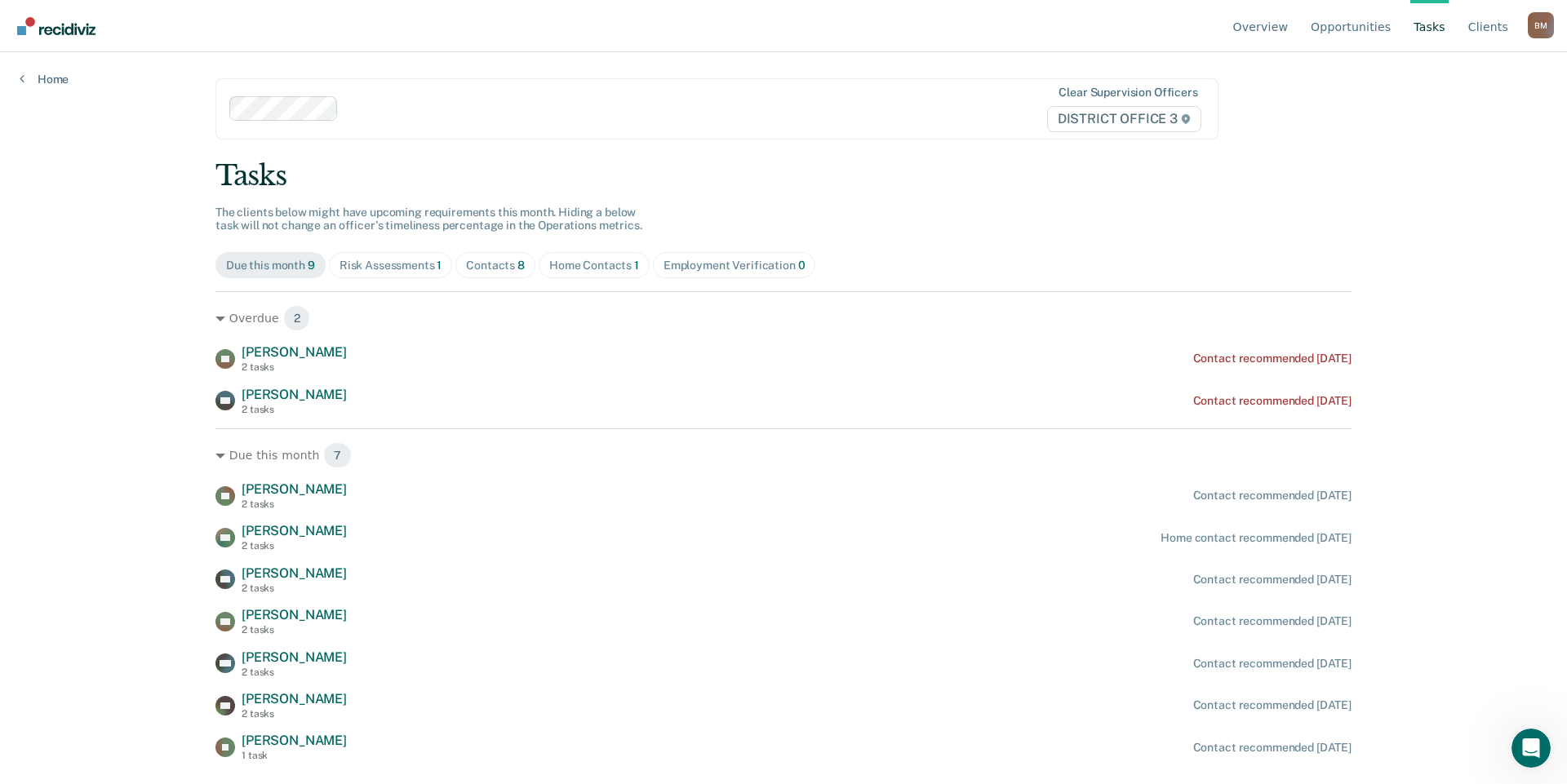
click at [365, 269] on div "Risk Assessments 1" at bounding box center [390, 265] width 103 height 14
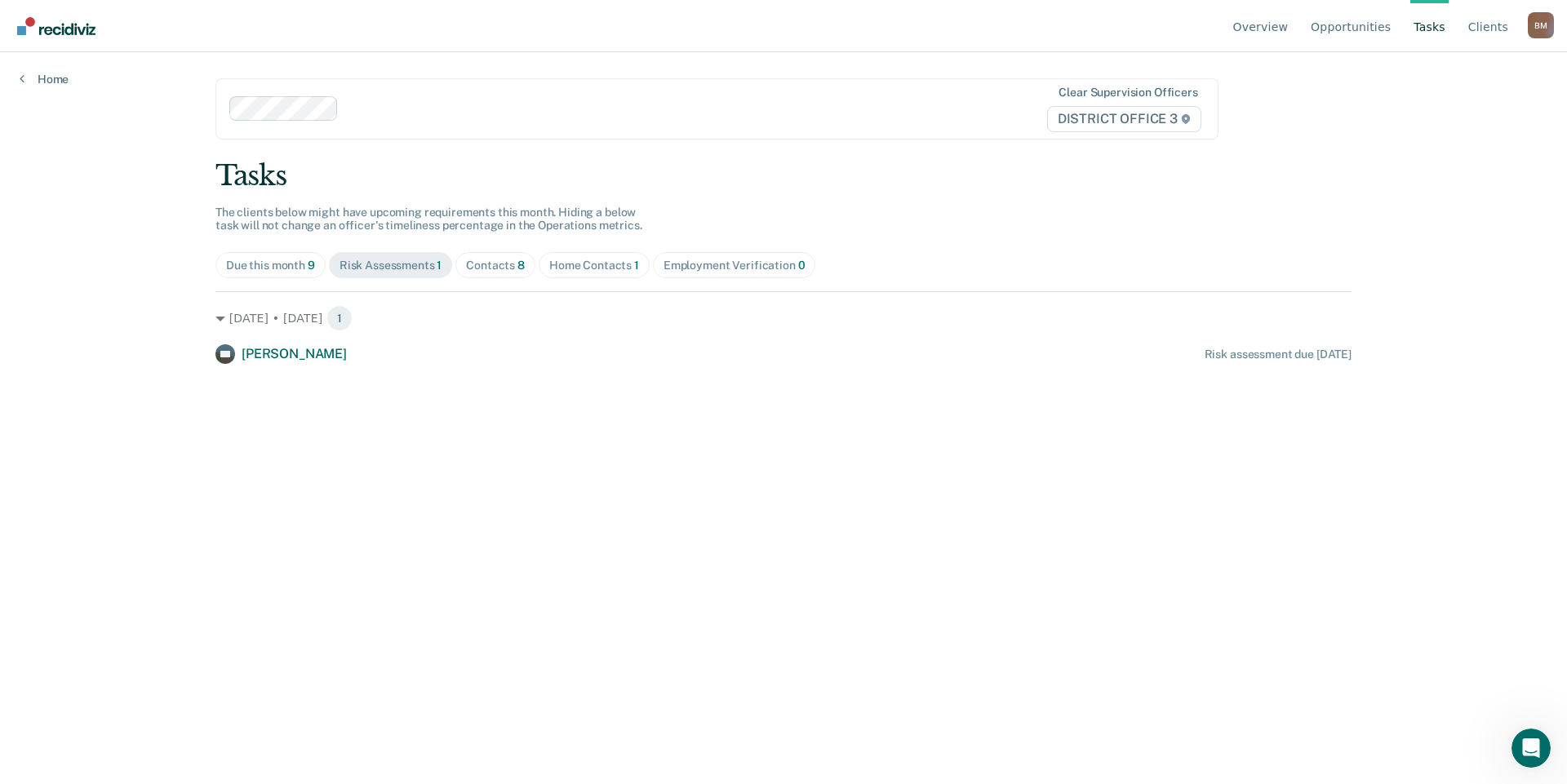
click at [525, 268] on span "Contacts 8" at bounding box center [495, 265] width 80 height 26
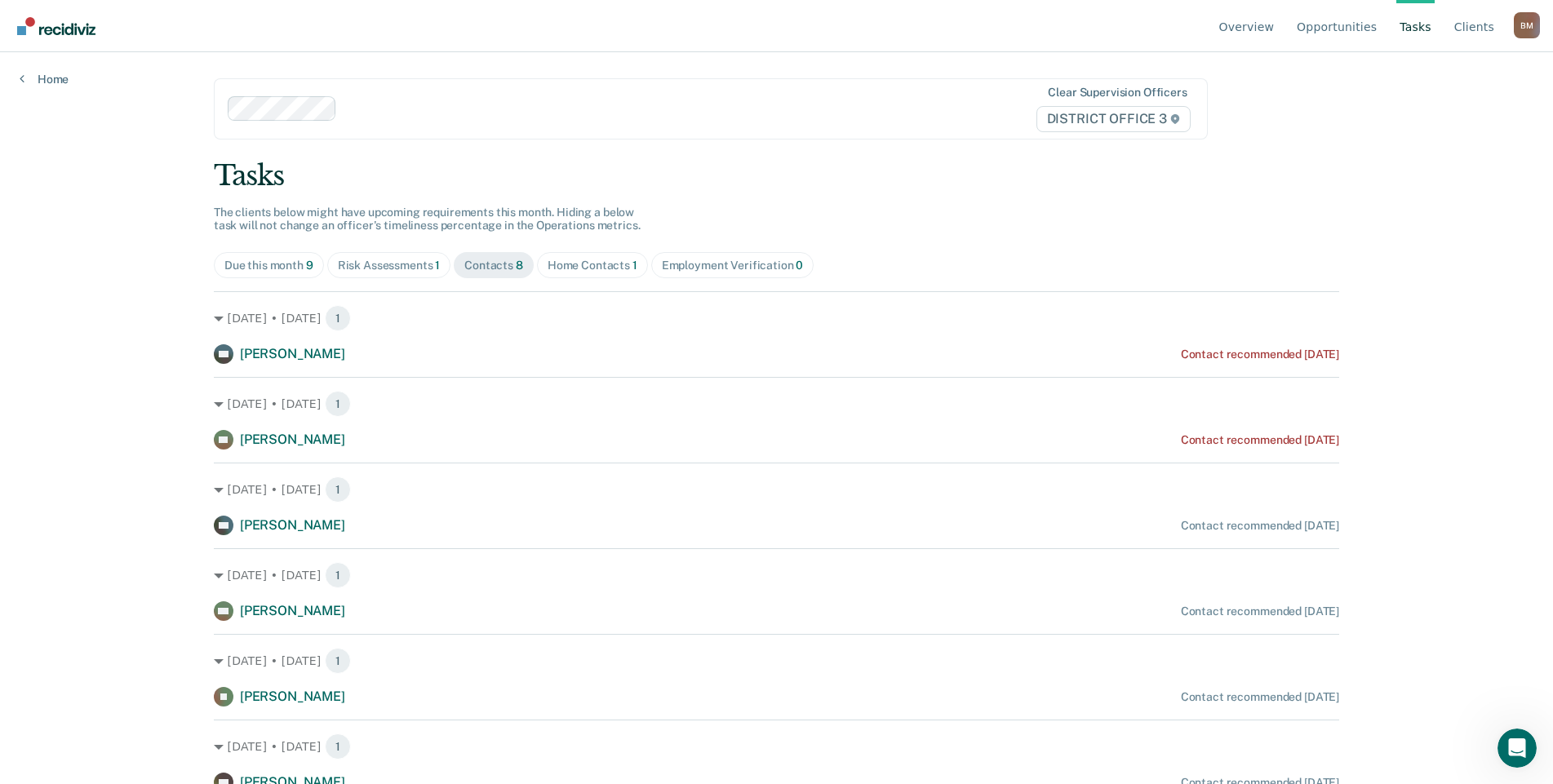
click at [586, 262] on div "Home Contacts 1" at bounding box center [592, 265] width 90 height 14
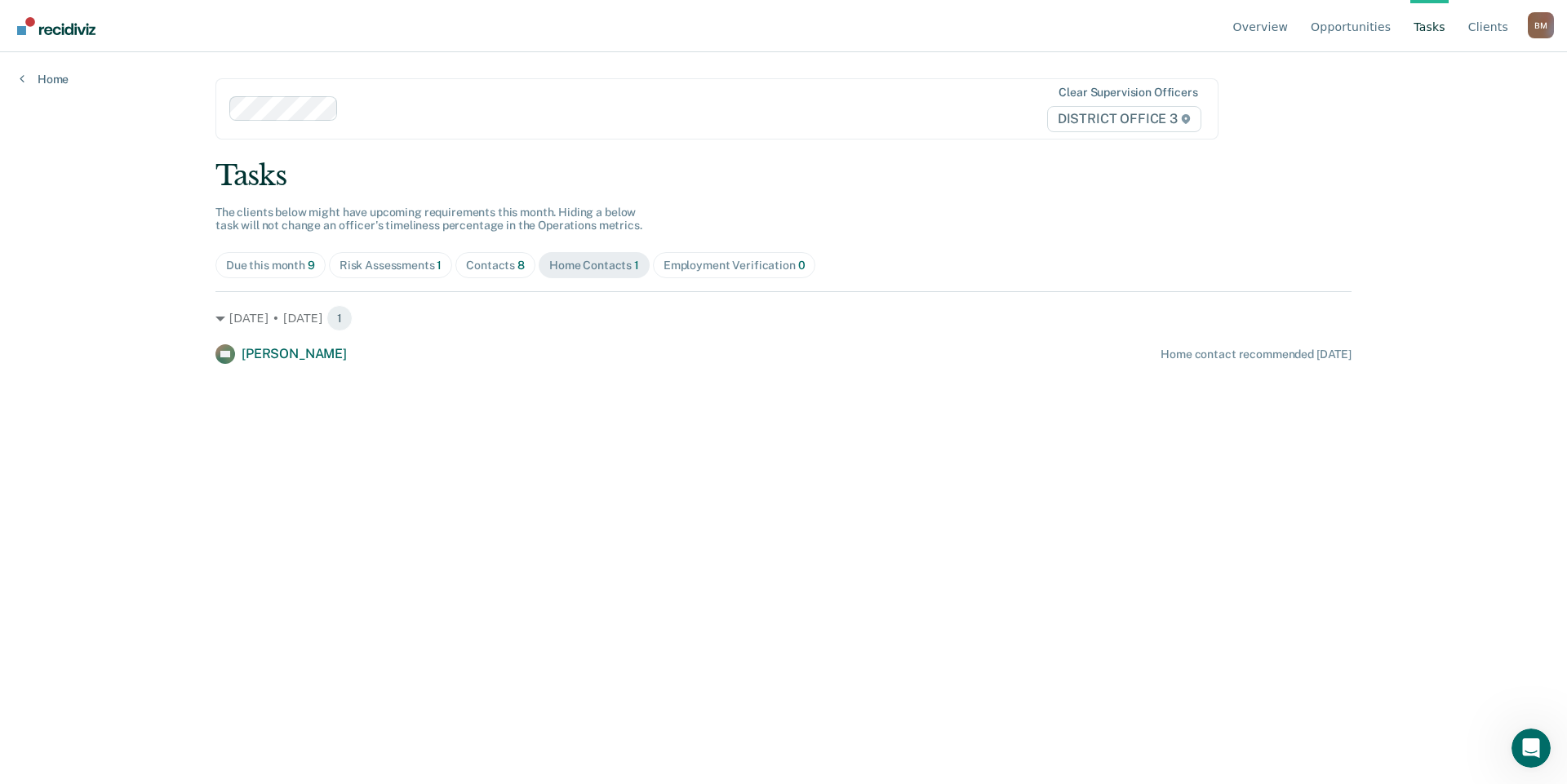
click at [743, 266] on div "Employment Verification 0" at bounding box center [734, 265] width 142 height 14
click at [273, 266] on div "Due this month 9" at bounding box center [270, 265] width 89 height 14
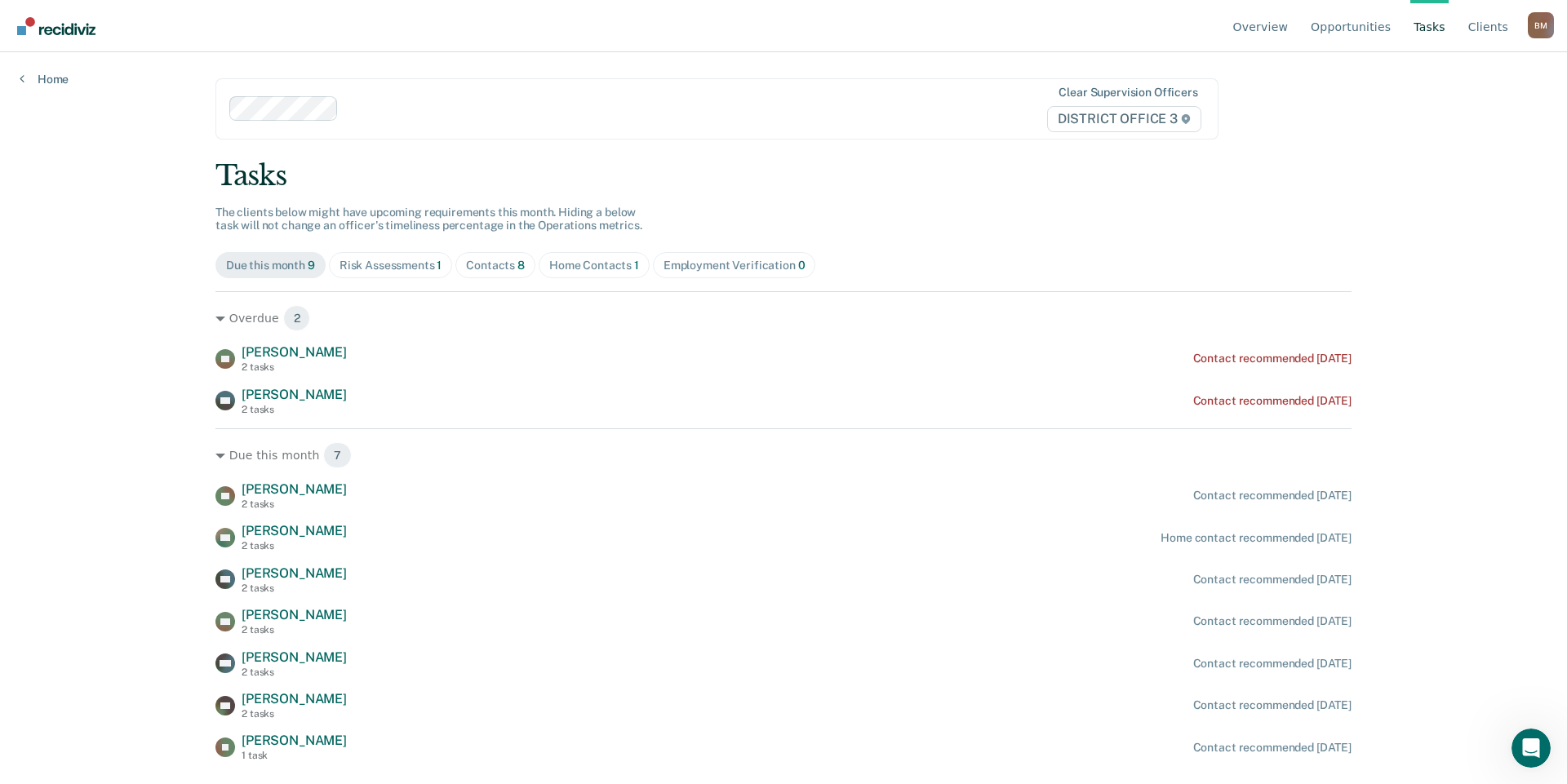
click at [50, 87] on div "Overview Opportunities Tasks Client s [PERSON_NAME] [PERSON_NAME] Profile How i…" at bounding box center [784, 392] width 1567 height 784
